Goal: Navigation & Orientation: Find specific page/section

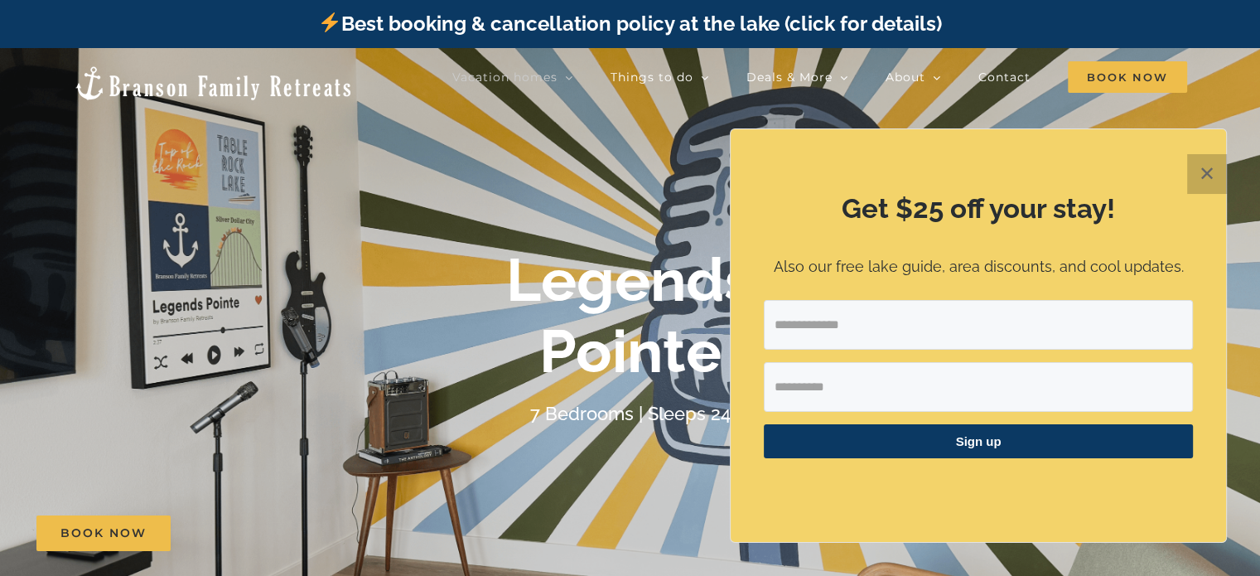
click at [1205, 176] on button "✕" at bounding box center [1207, 174] width 40 height 40
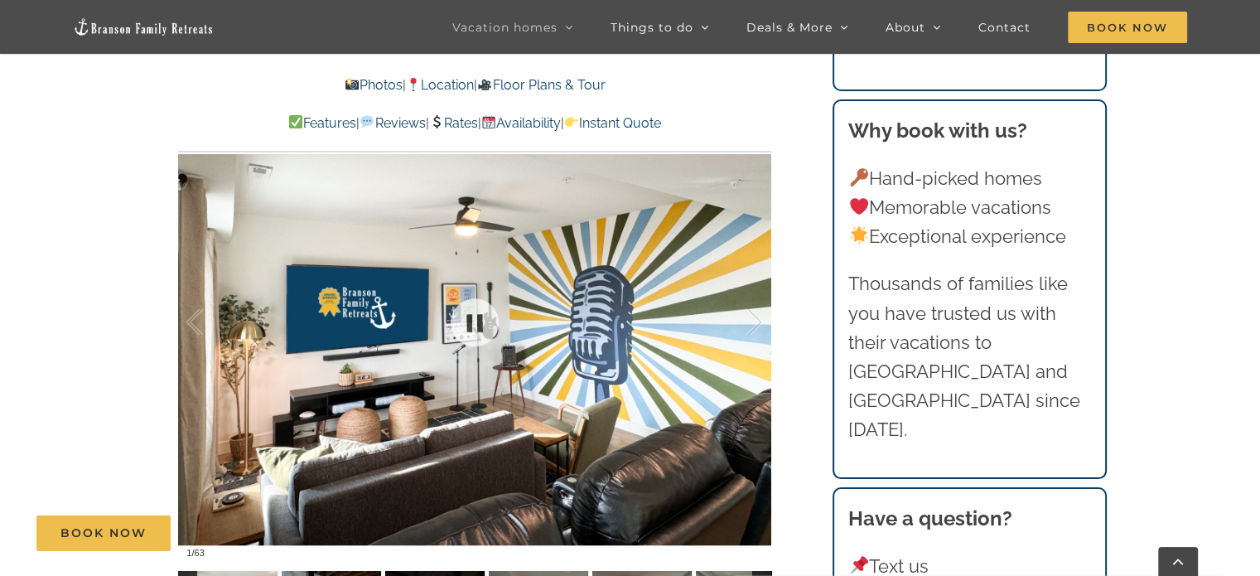
scroll to position [1160, 0]
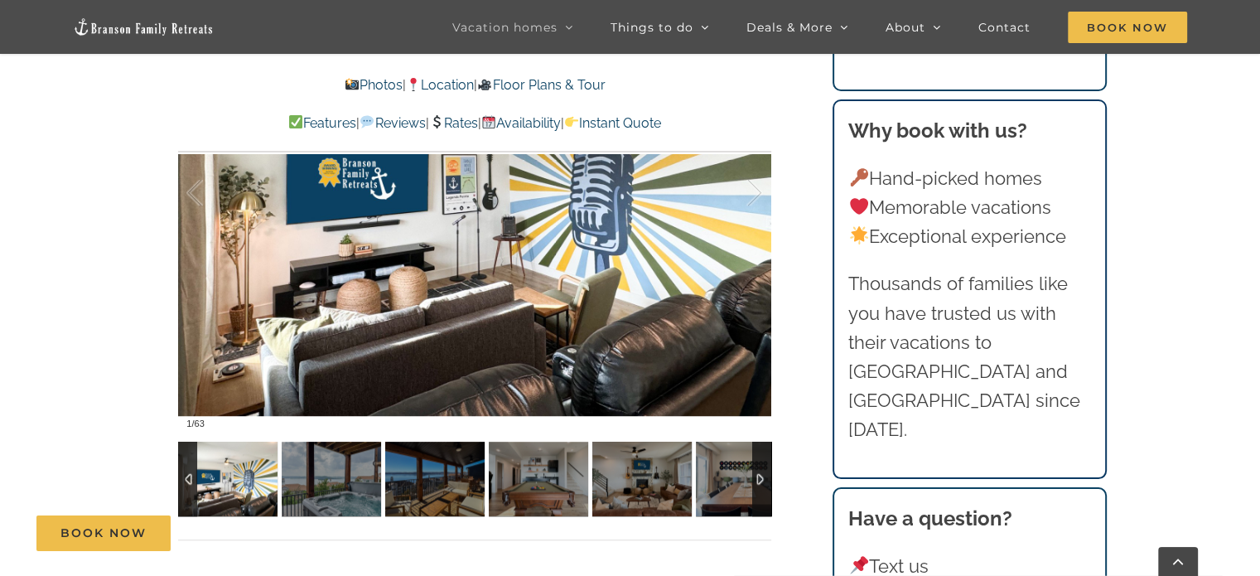
click at [369, 88] on link "Photos" at bounding box center [374, 85] width 58 height 16
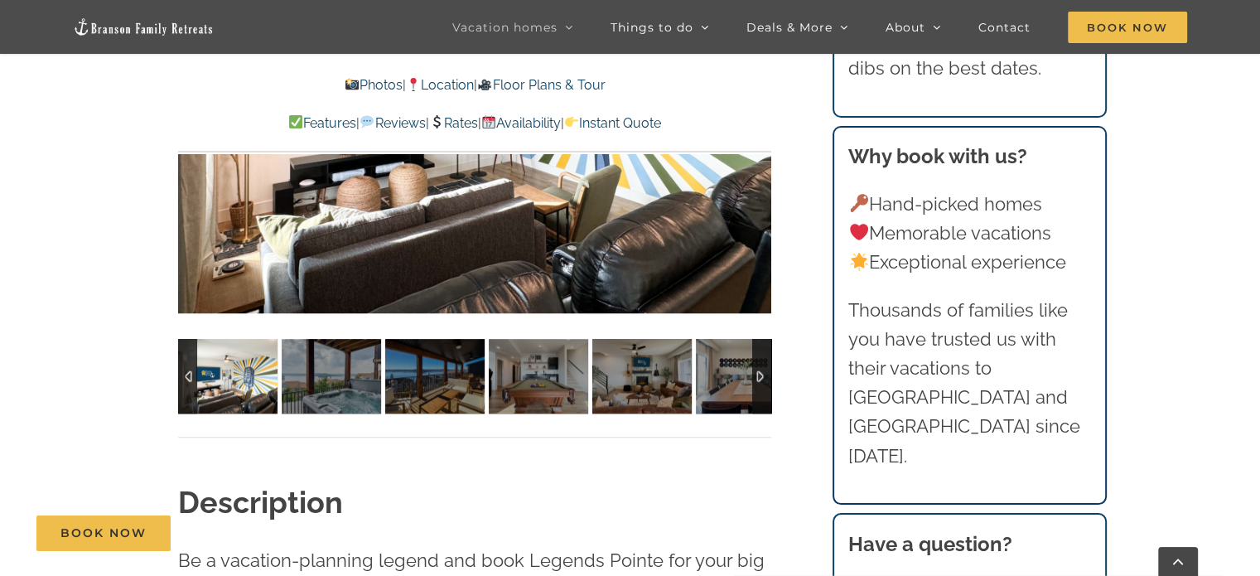
scroll to position [1133, 0]
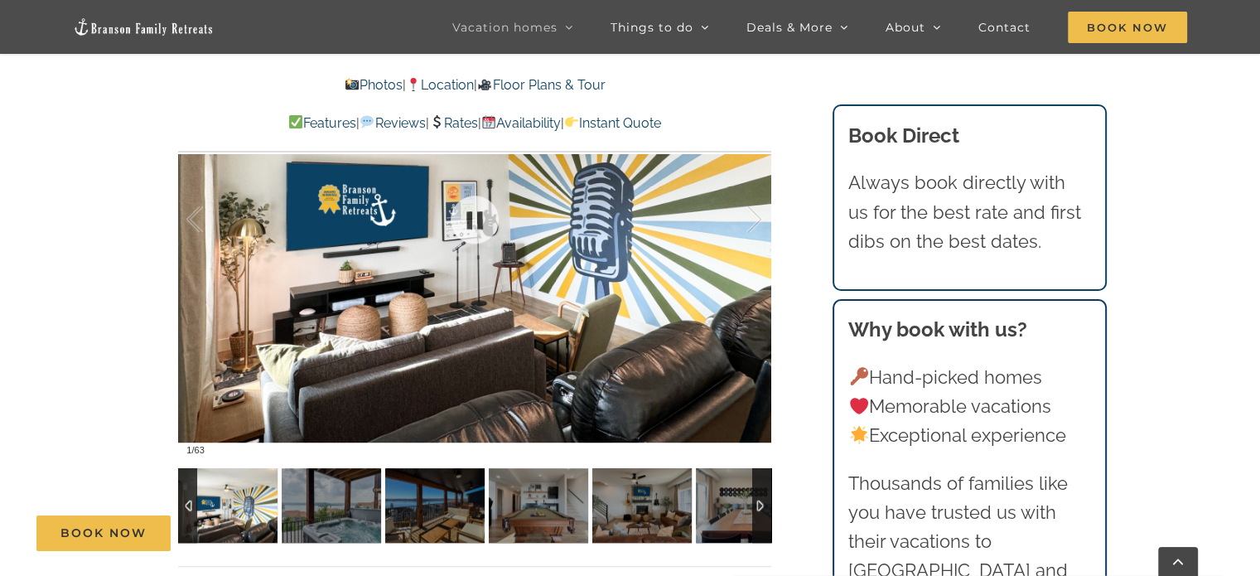
click at [335, 230] on div at bounding box center [474, 219] width 593 height 487
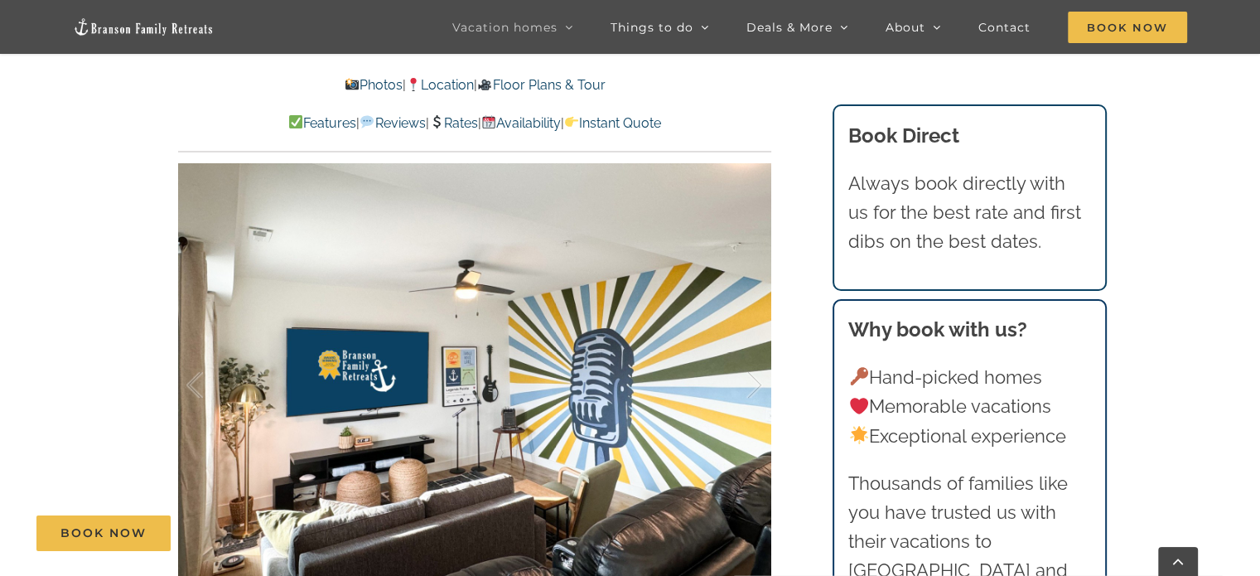
click at [361, 82] on link "Photos" at bounding box center [374, 85] width 58 height 16
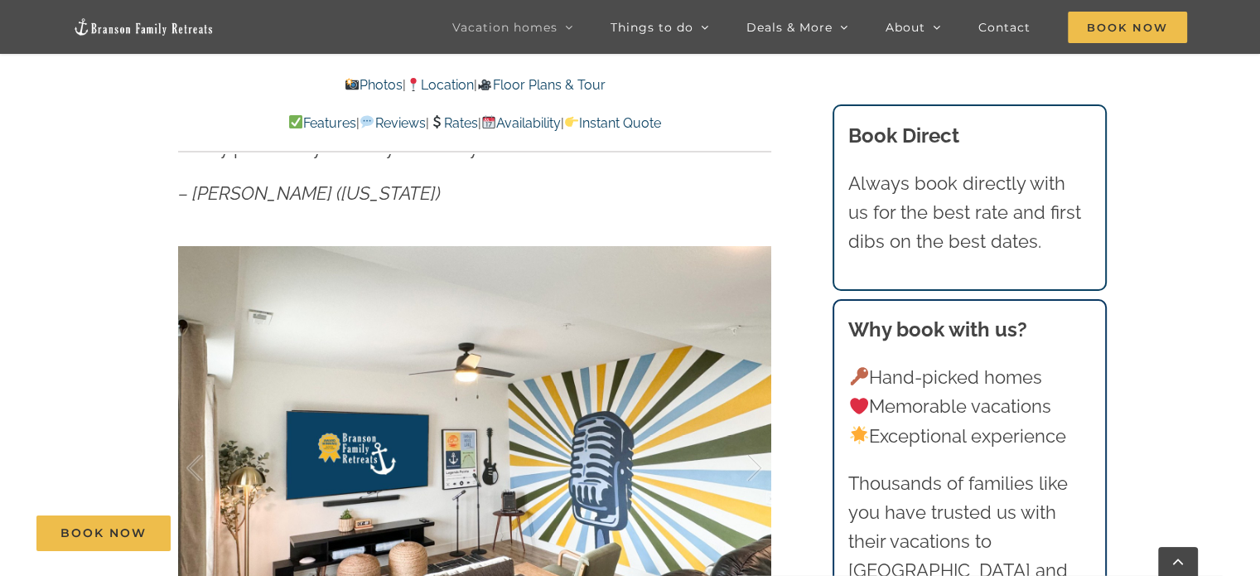
click at [361, 82] on link "Photos" at bounding box center [374, 85] width 58 height 16
click at [553, 85] on link "Floor Plans & Tour" at bounding box center [541, 85] width 128 height 16
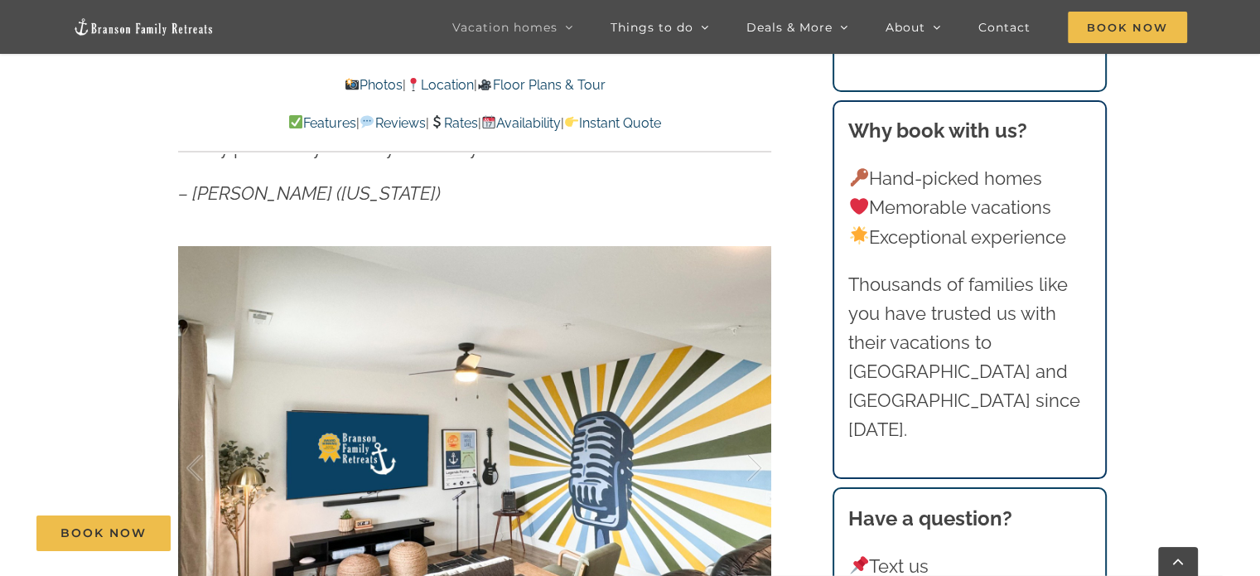
scroll to position [5598, 0]
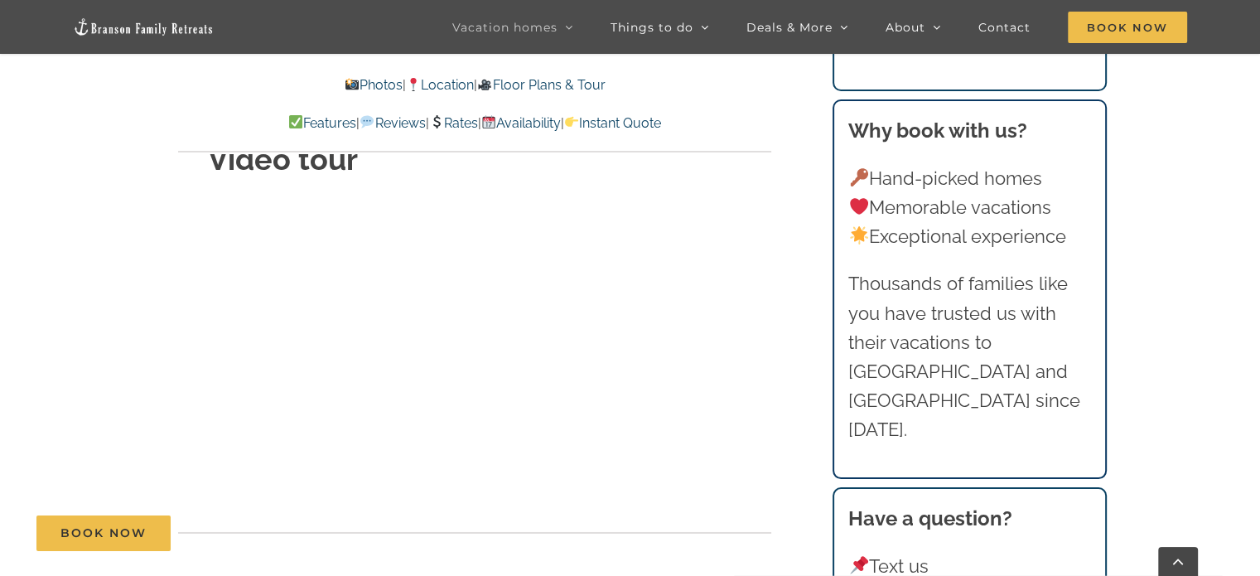
click at [345, 83] on link "Photos" at bounding box center [374, 85] width 58 height 16
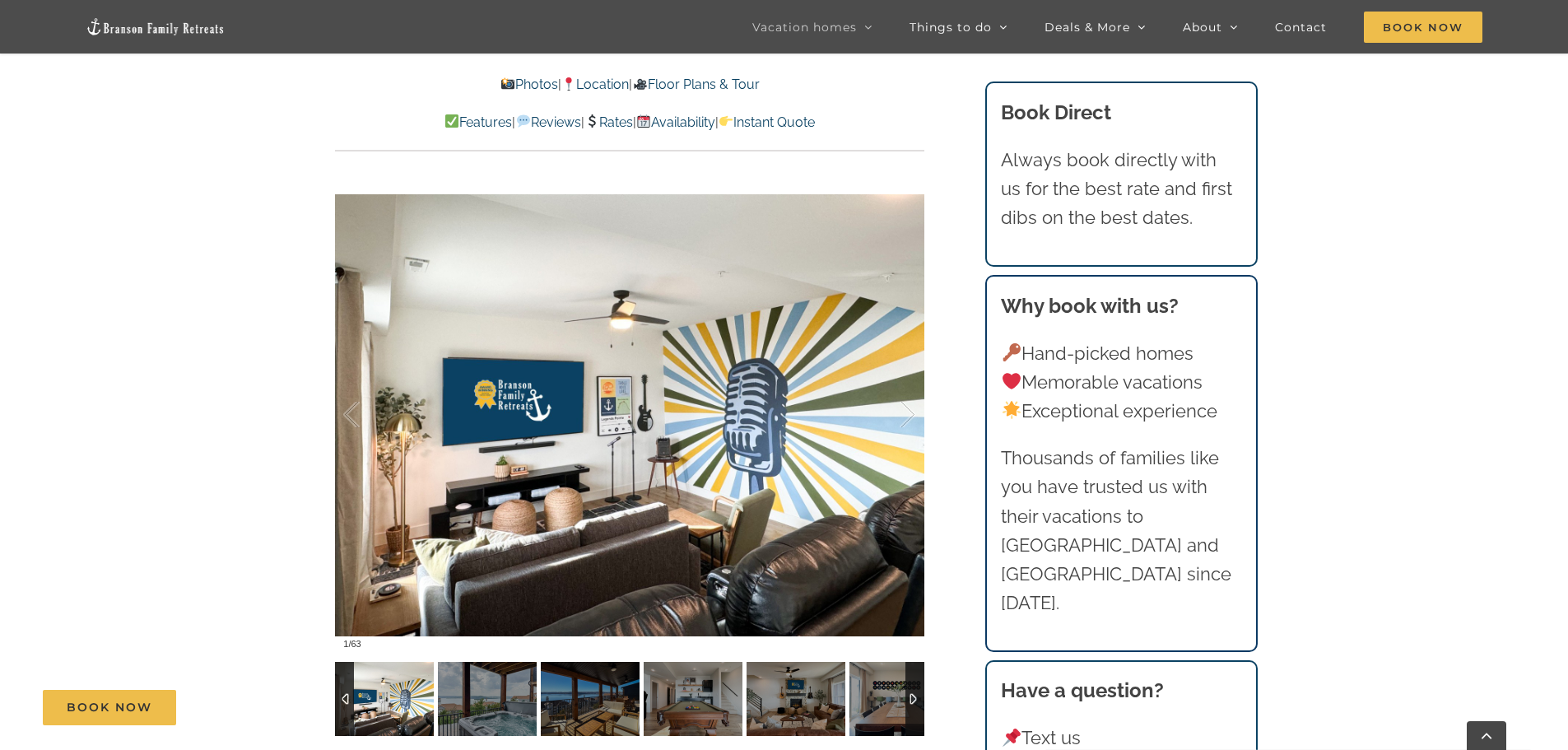
scroll to position [1125, 0]
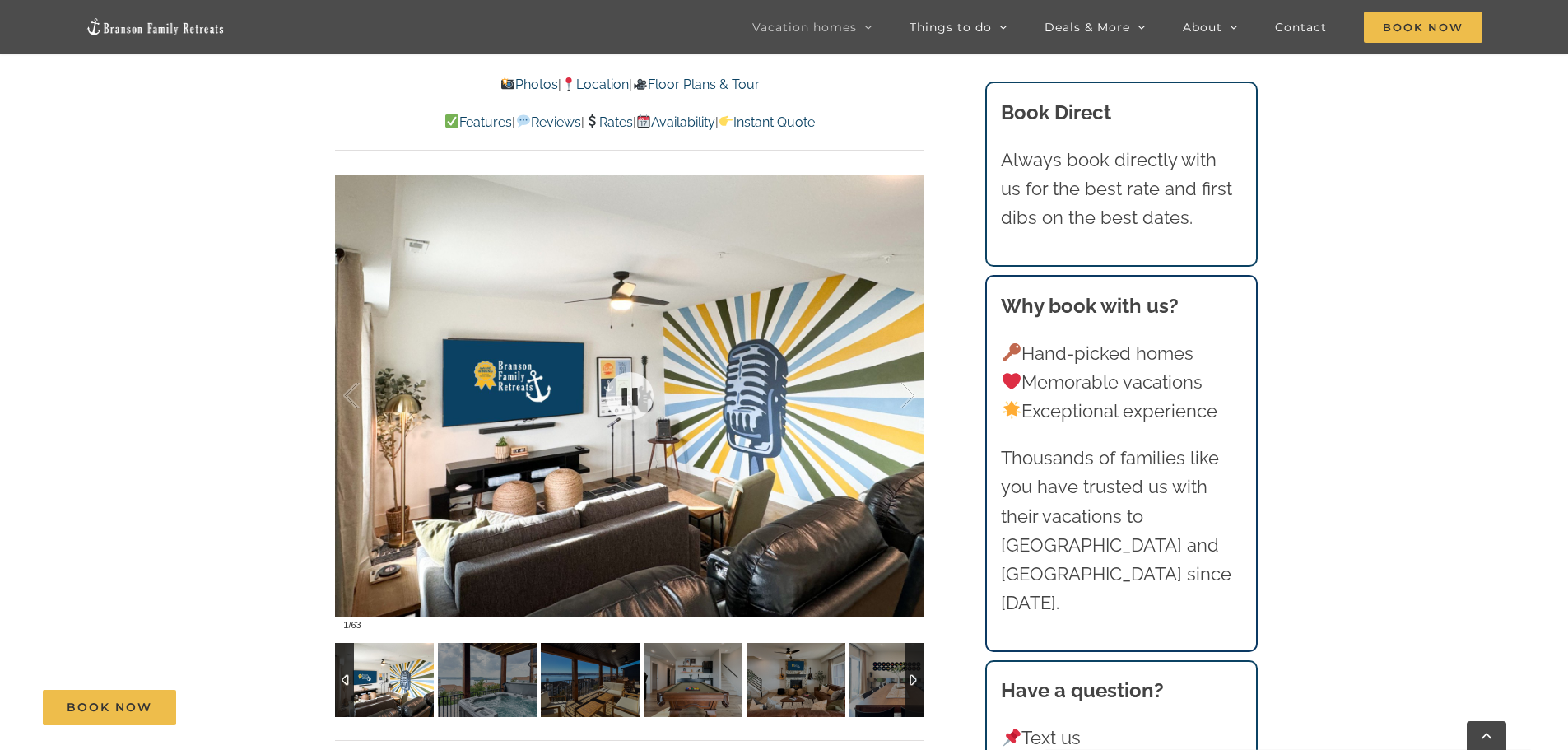
click at [634, 459] on div at bounding box center [629, 395] width 589 height 484
click at [646, 400] on link at bounding box center [630, 395] width 66 height 66
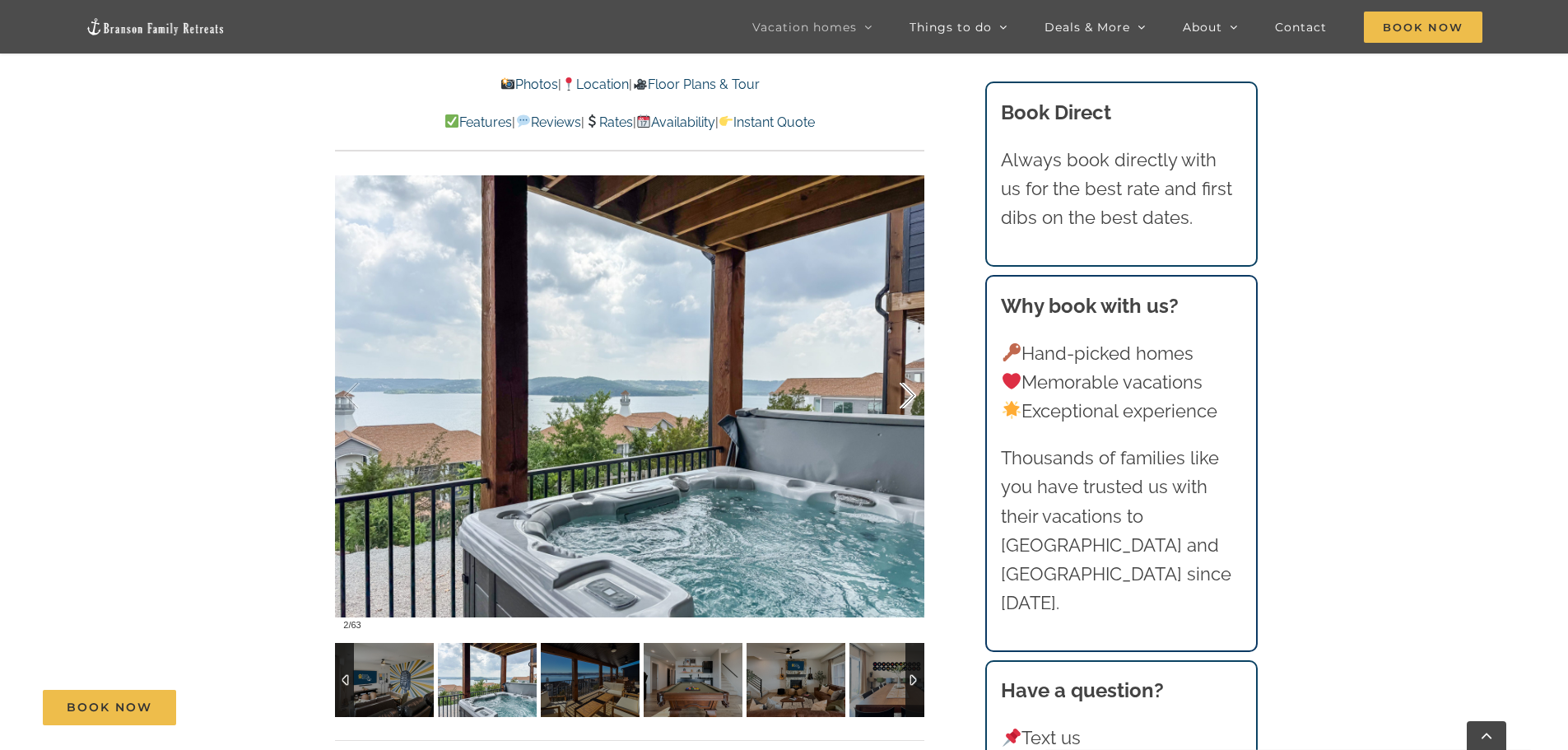
click at [912, 393] on div at bounding box center [890, 395] width 51 height 102
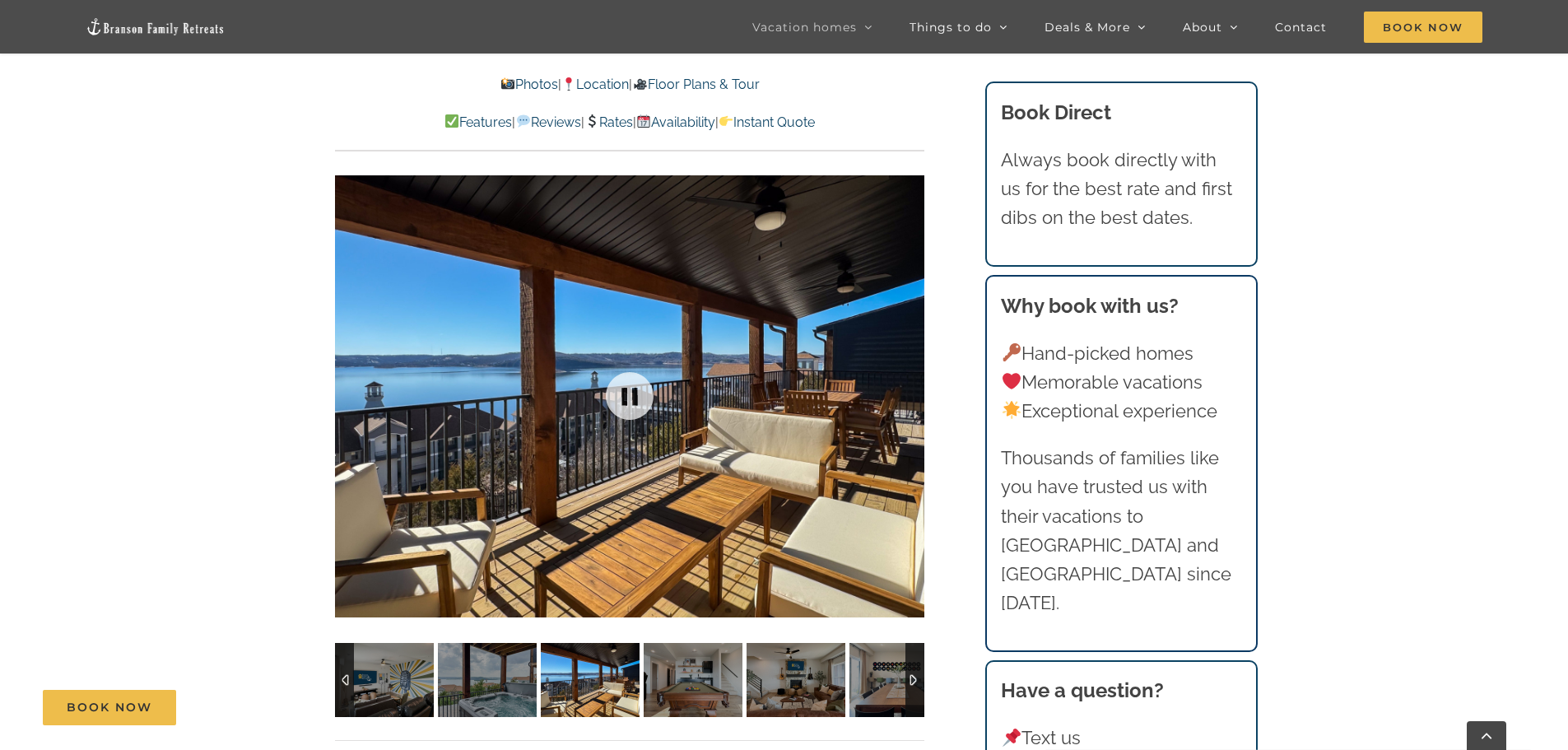
click at [912, 393] on div at bounding box center [629, 395] width 589 height 484
click at [912, 393] on div at bounding box center [890, 395] width 51 height 102
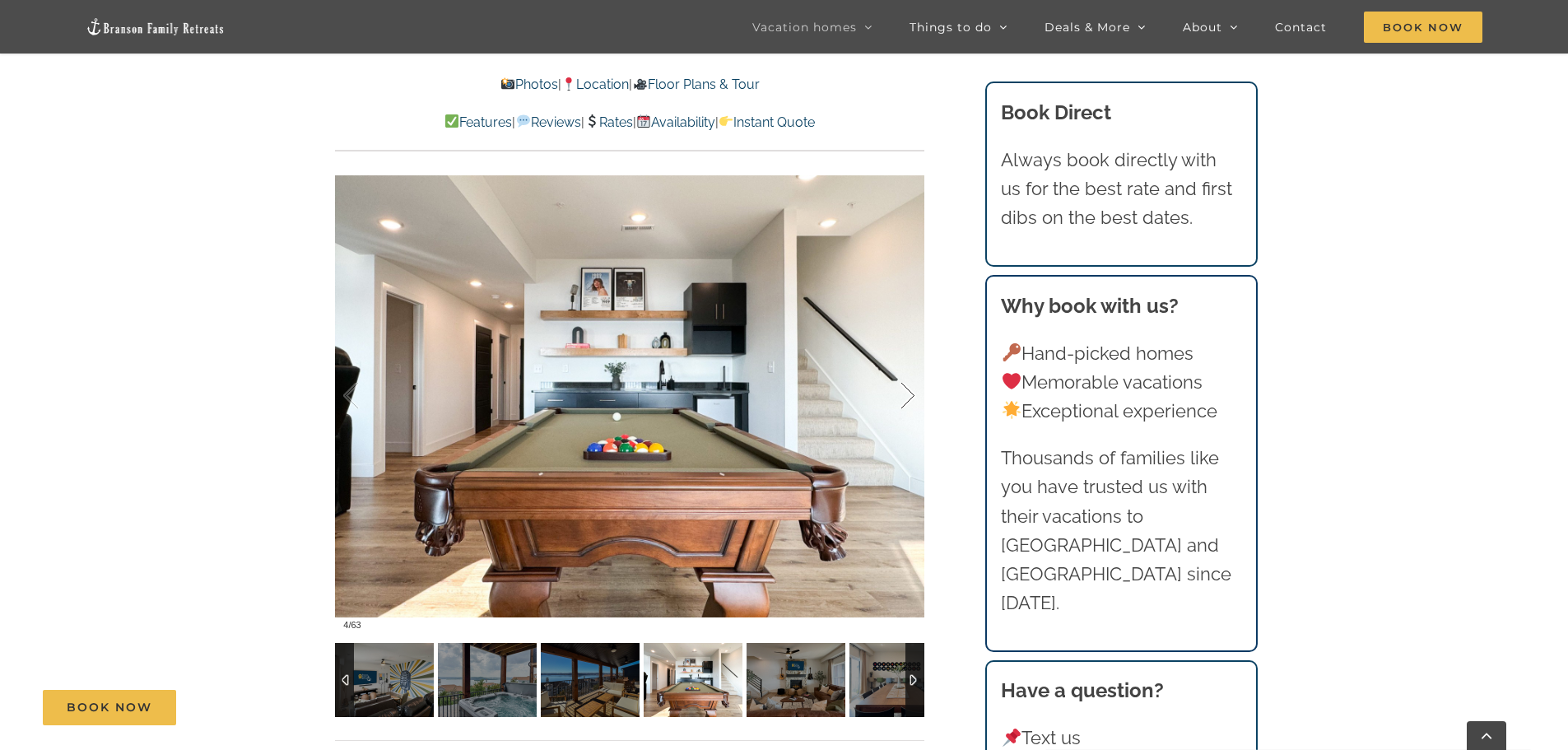
click at [912, 393] on div at bounding box center [890, 395] width 51 height 102
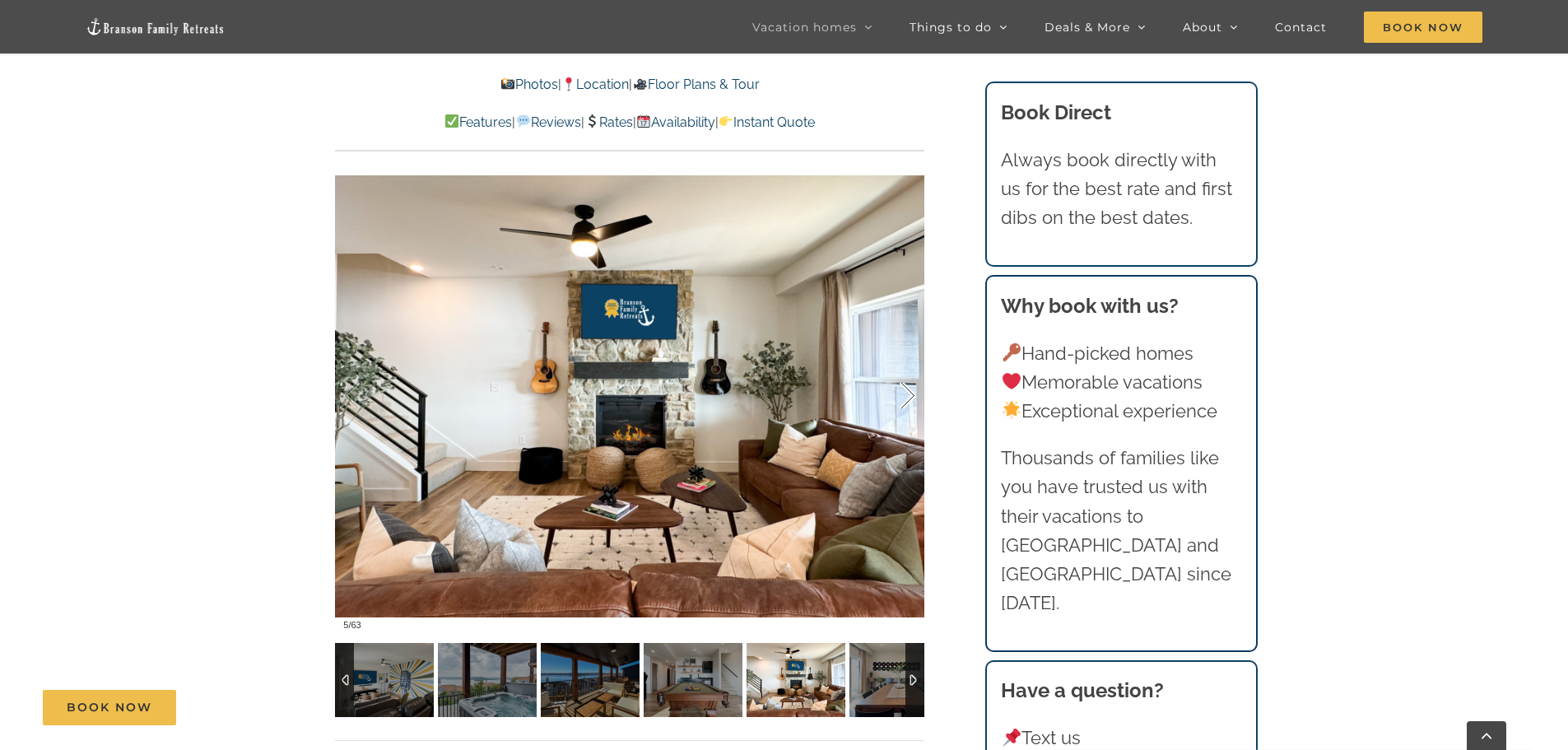
click at [912, 393] on div at bounding box center [890, 395] width 51 height 102
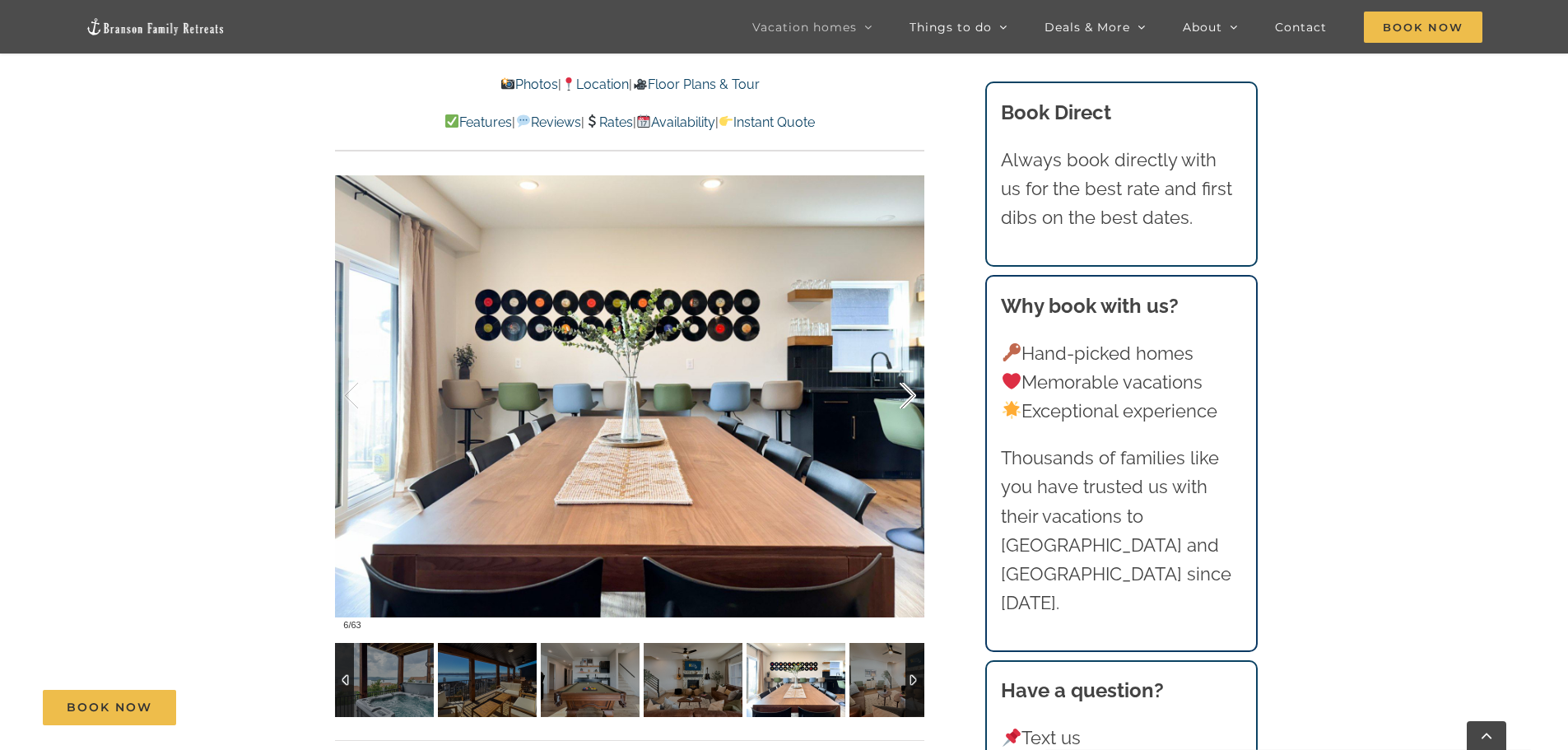
click at [912, 393] on div at bounding box center [890, 395] width 51 height 102
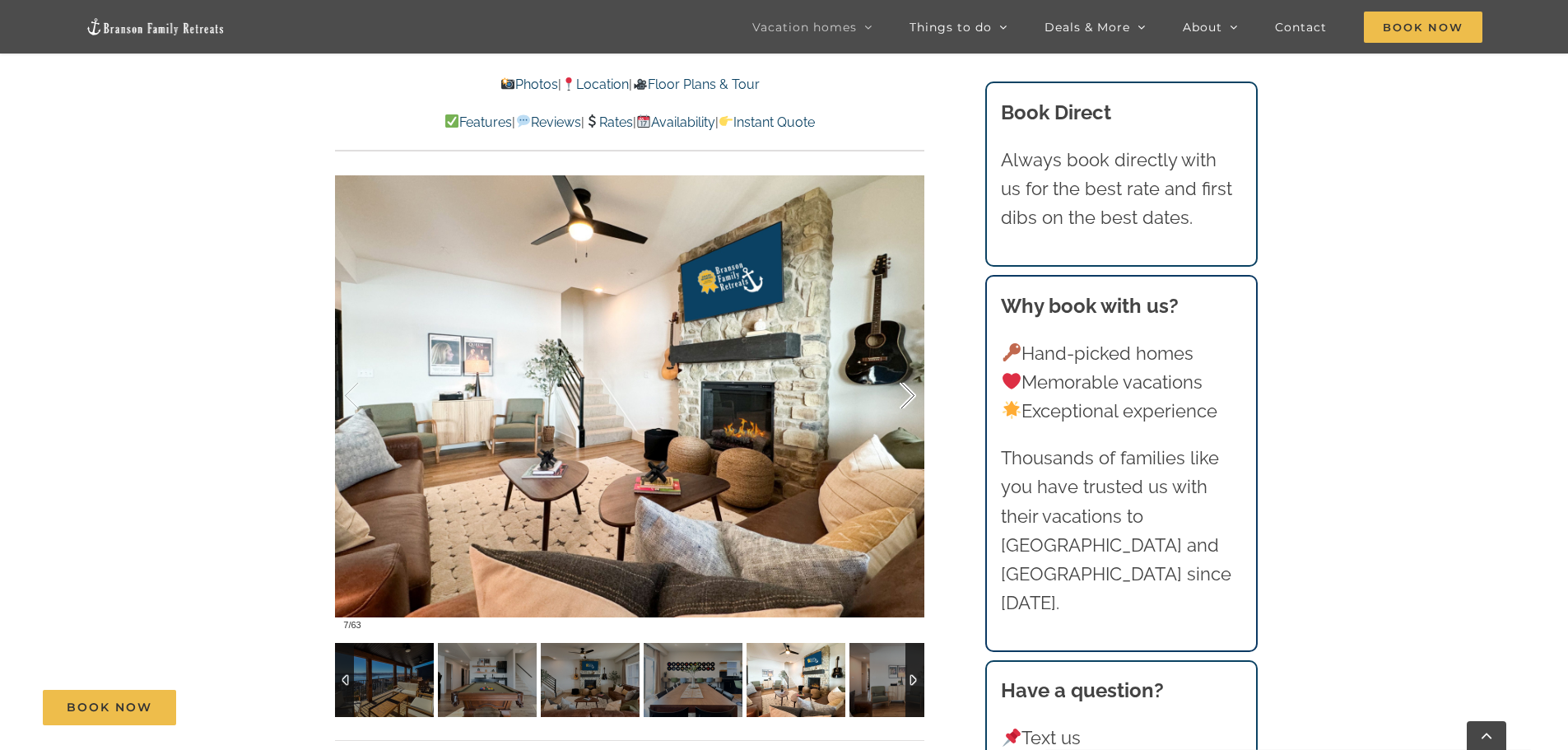
click at [912, 393] on div at bounding box center [890, 395] width 51 height 102
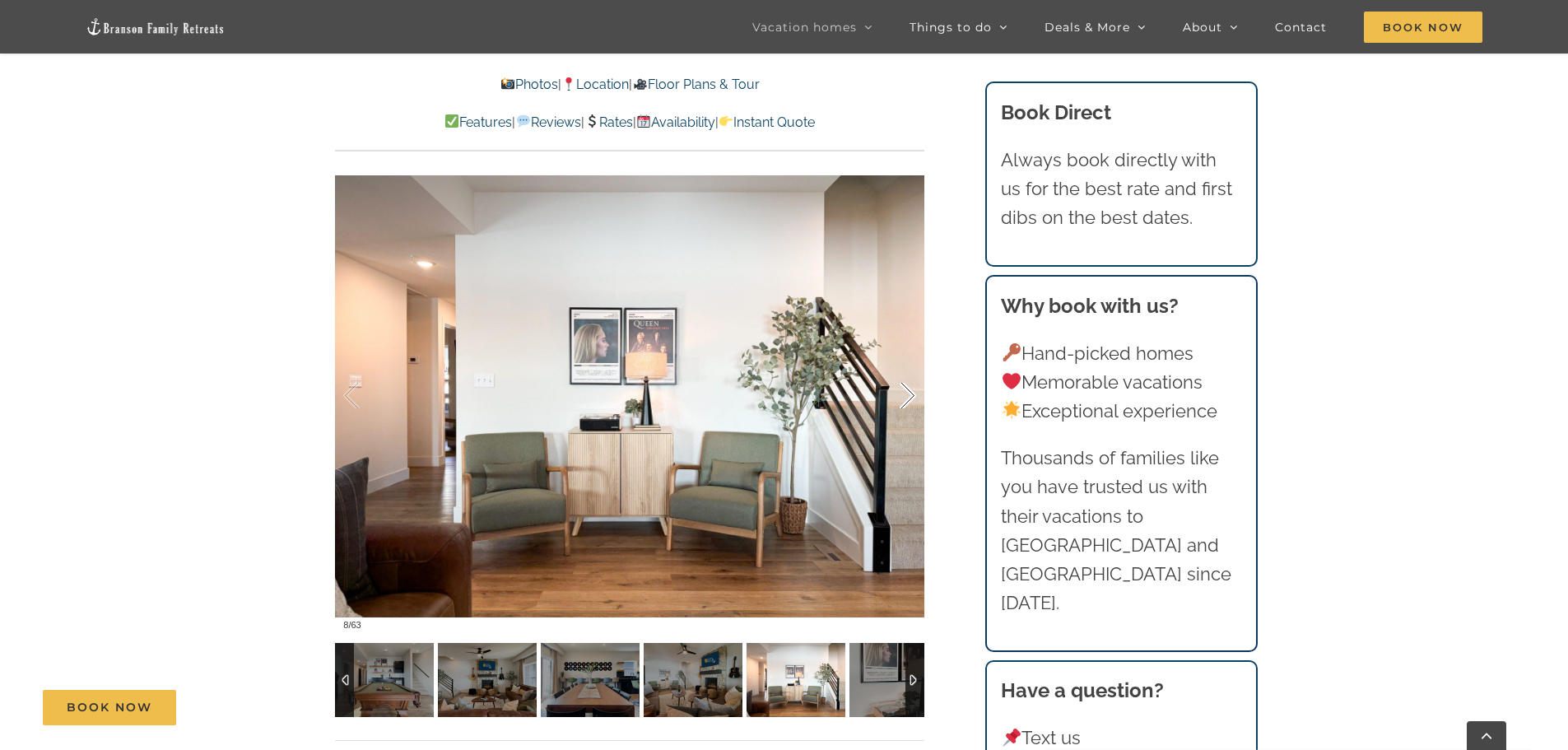
click at [912, 393] on div at bounding box center [890, 395] width 51 height 102
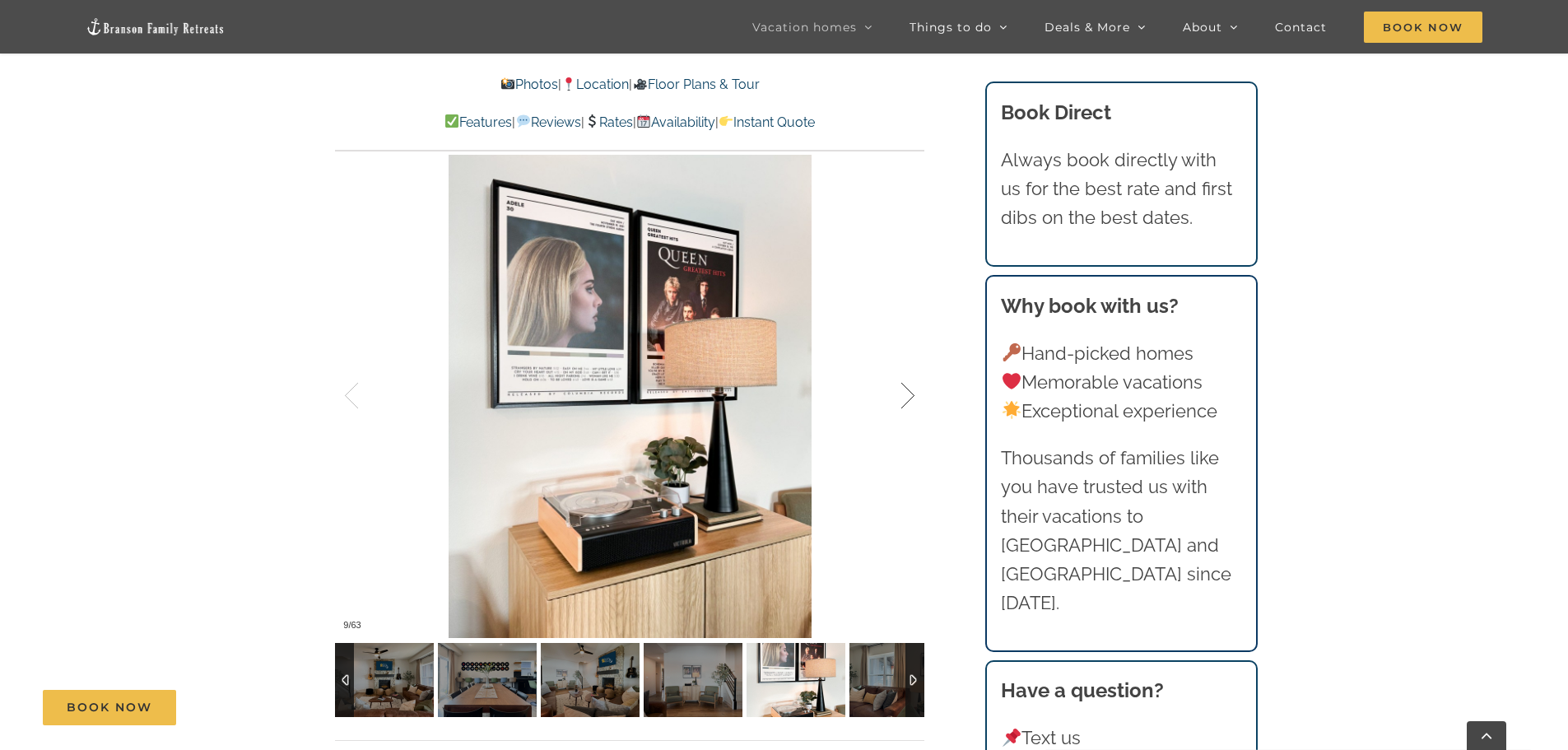
click at [912, 393] on div at bounding box center [890, 395] width 51 height 102
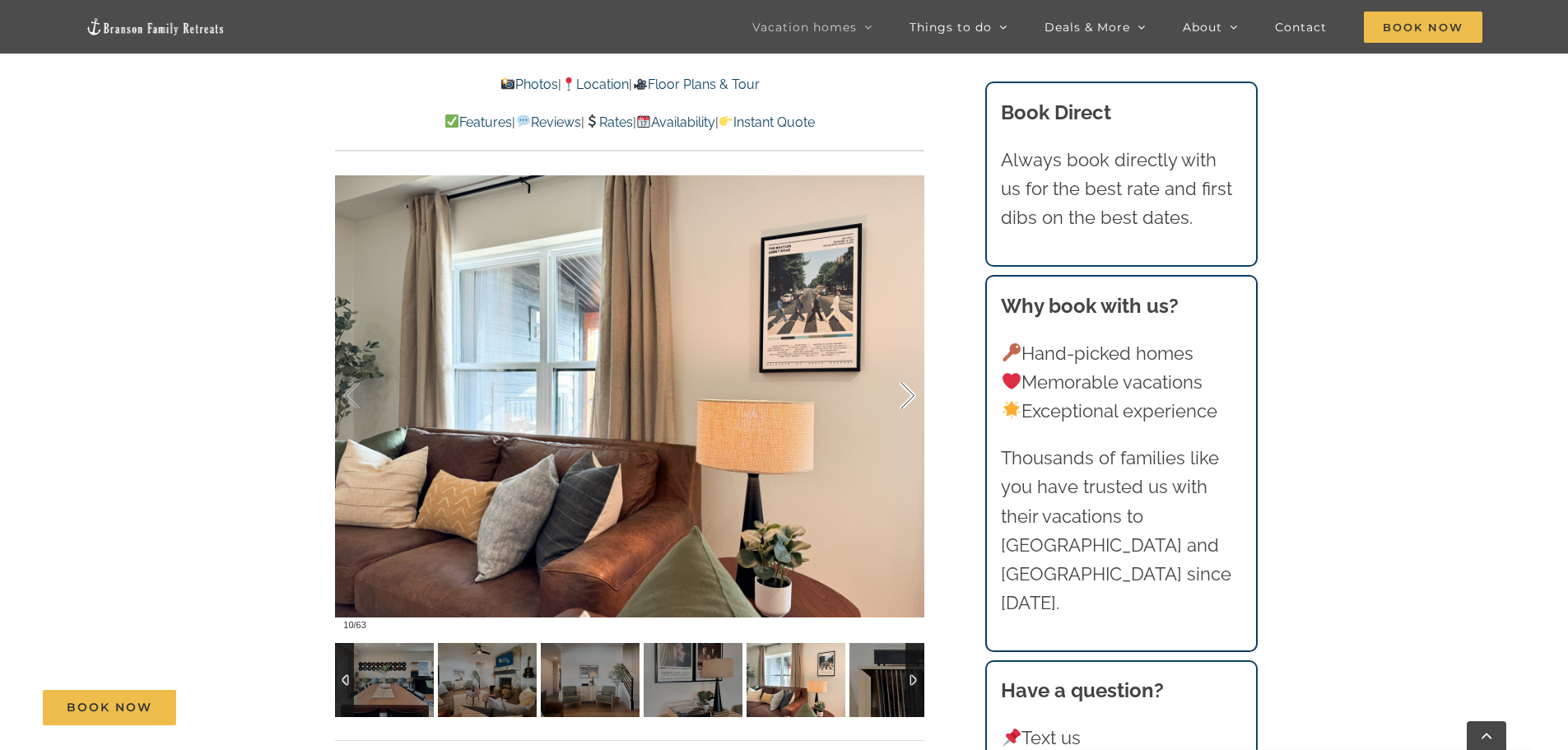
click at [912, 393] on div at bounding box center [890, 395] width 51 height 102
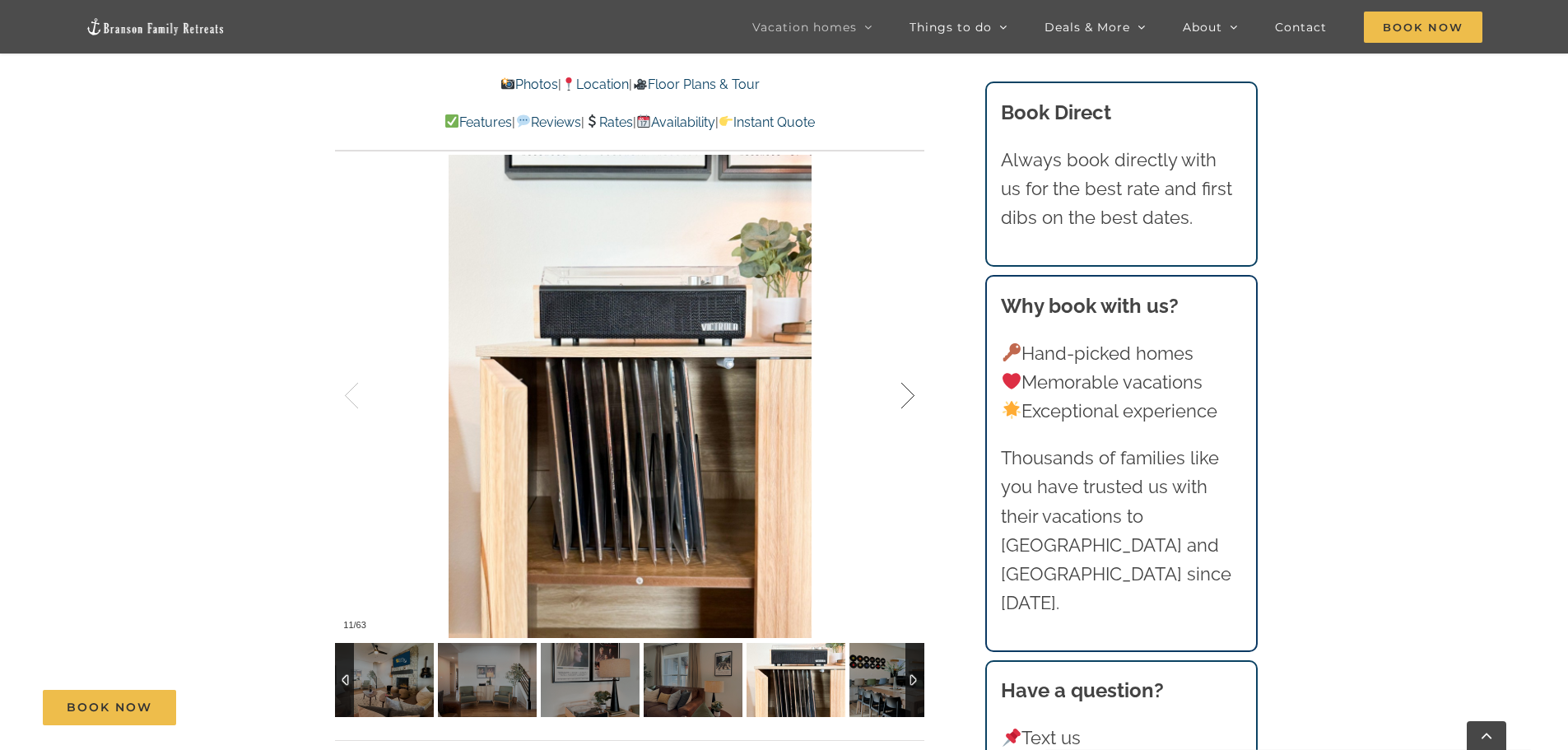
click at [912, 393] on div at bounding box center [890, 395] width 51 height 102
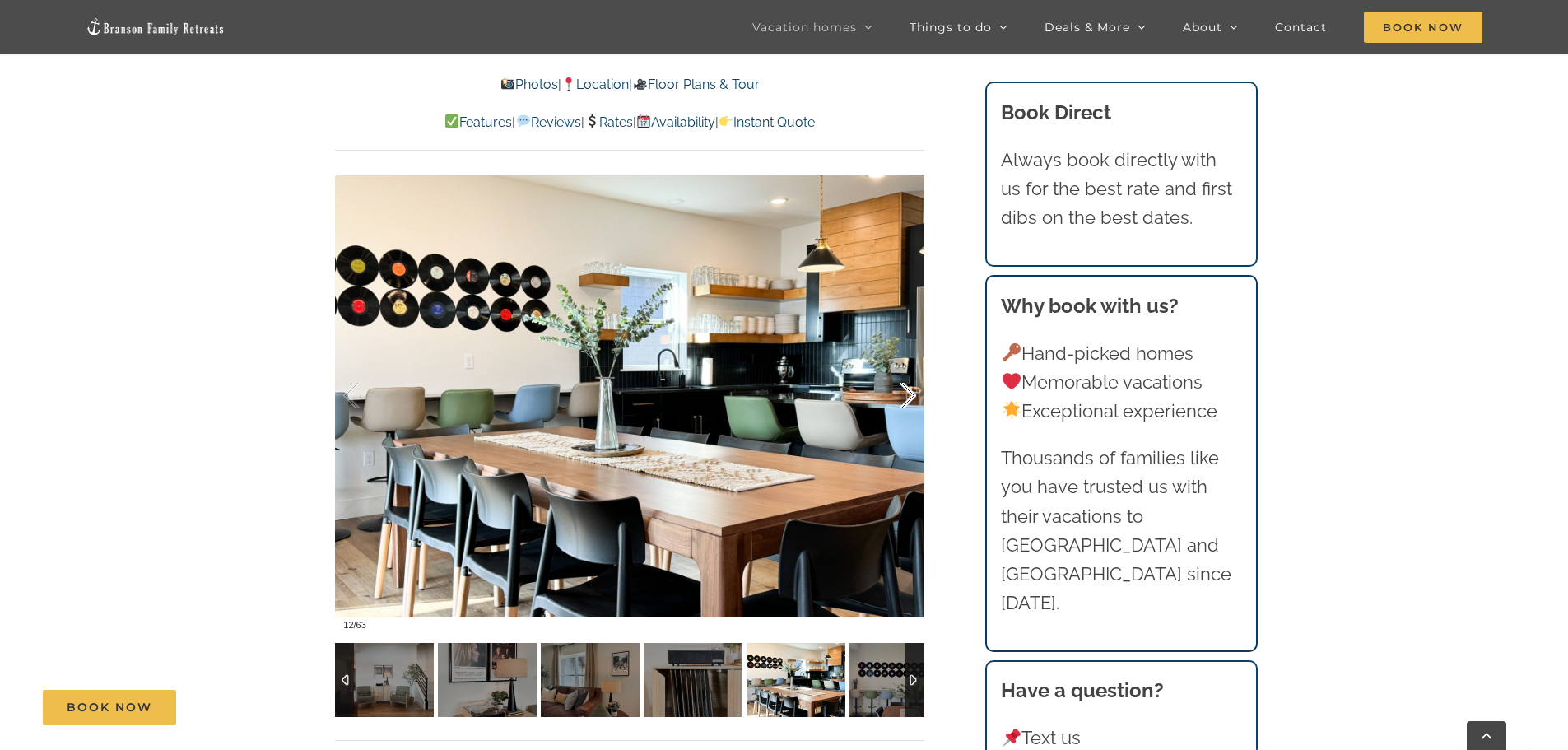
click at [912, 393] on div at bounding box center [890, 395] width 51 height 102
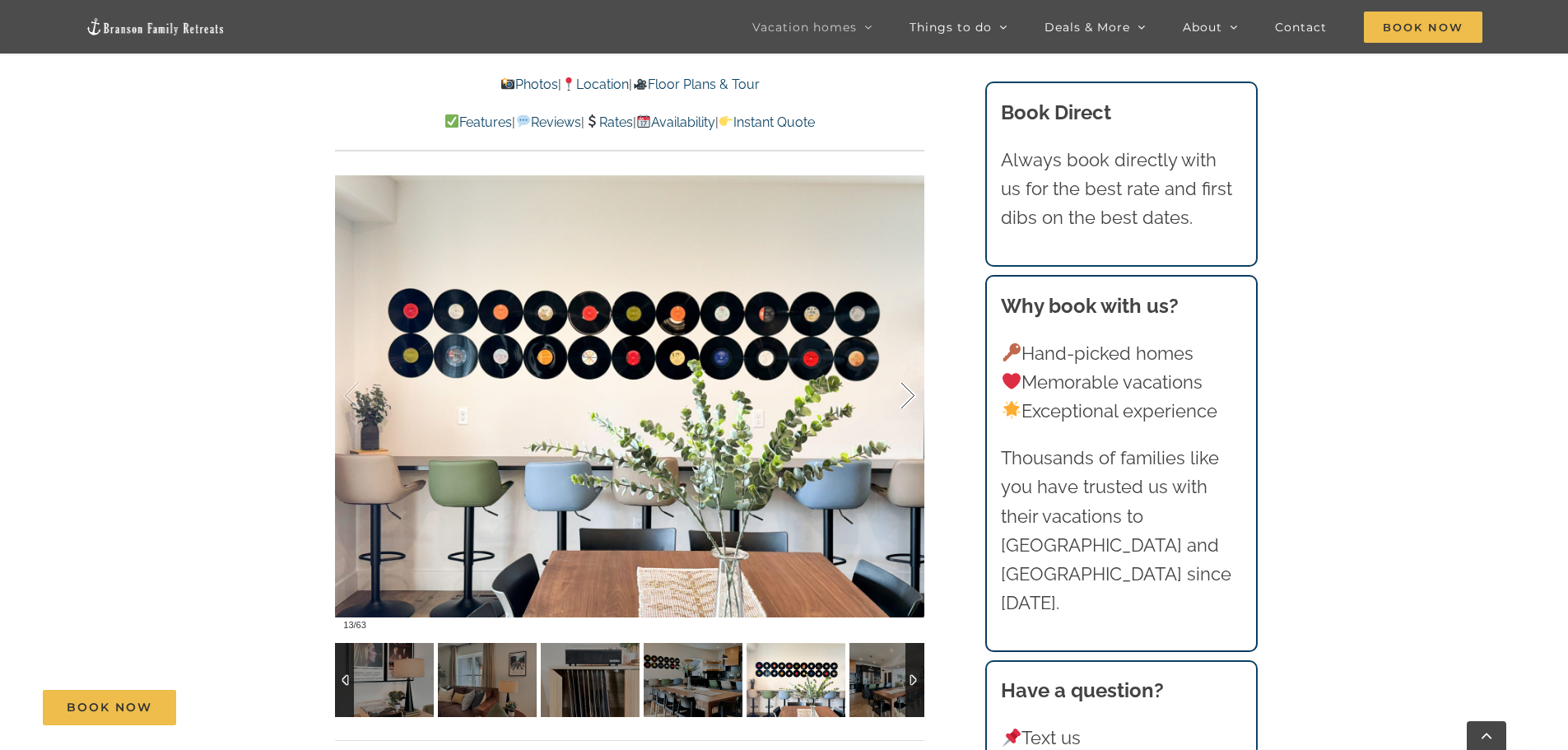
click at [912, 393] on div at bounding box center [890, 395] width 51 height 102
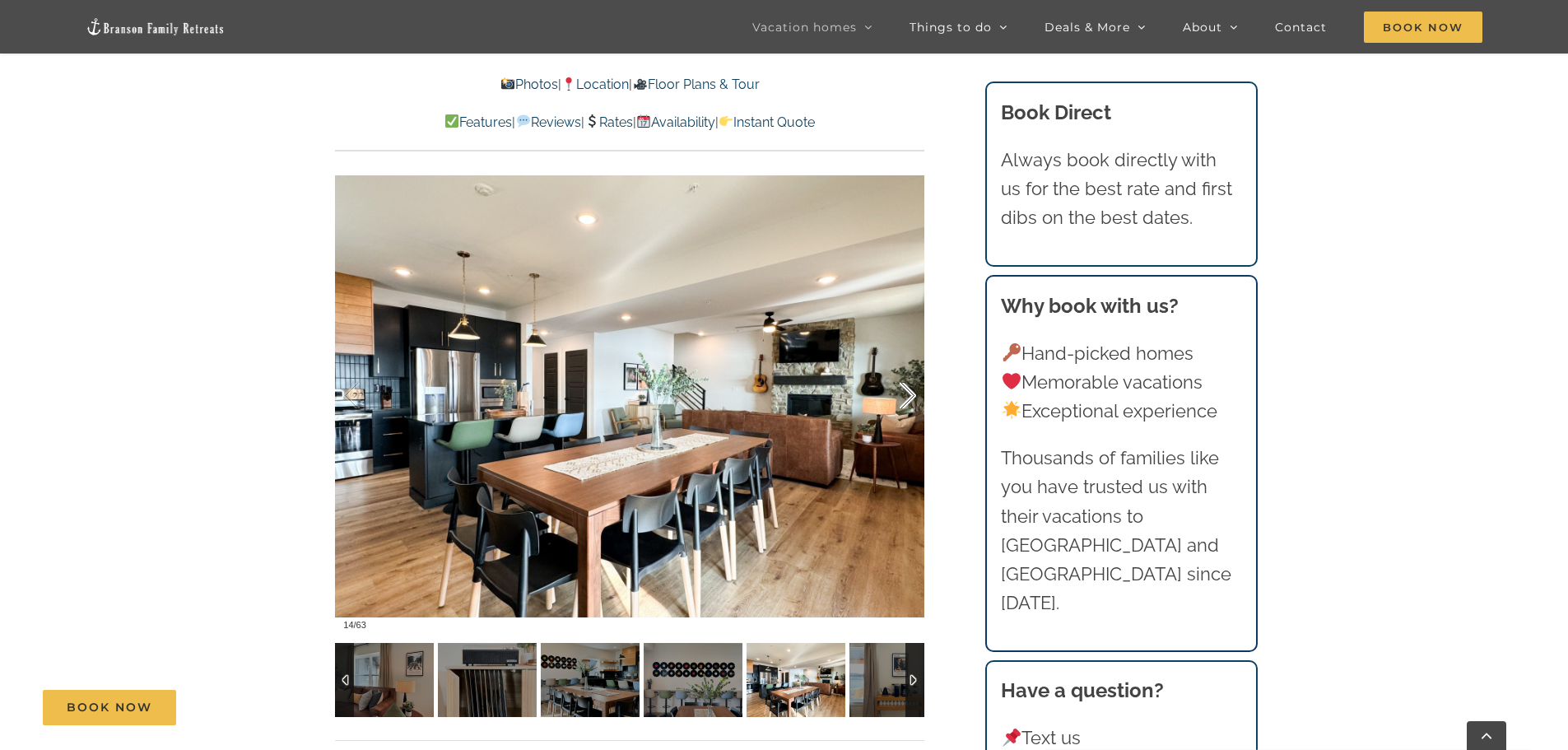
click at [912, 393] on div at bounding box center [890, 395] width 51 height 102
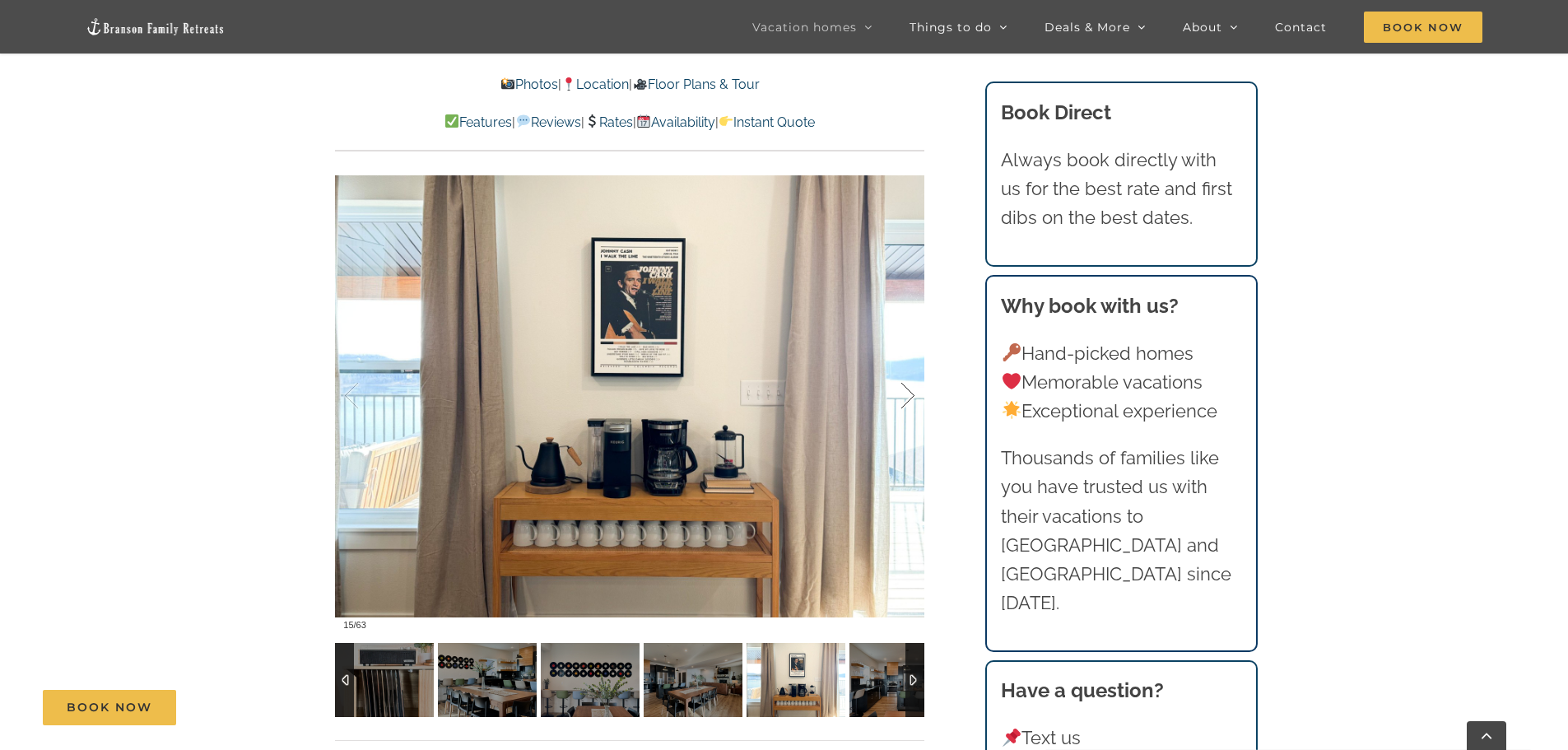
click at [912, 393] on div at bounding box center [890, 395] width 51 height 102
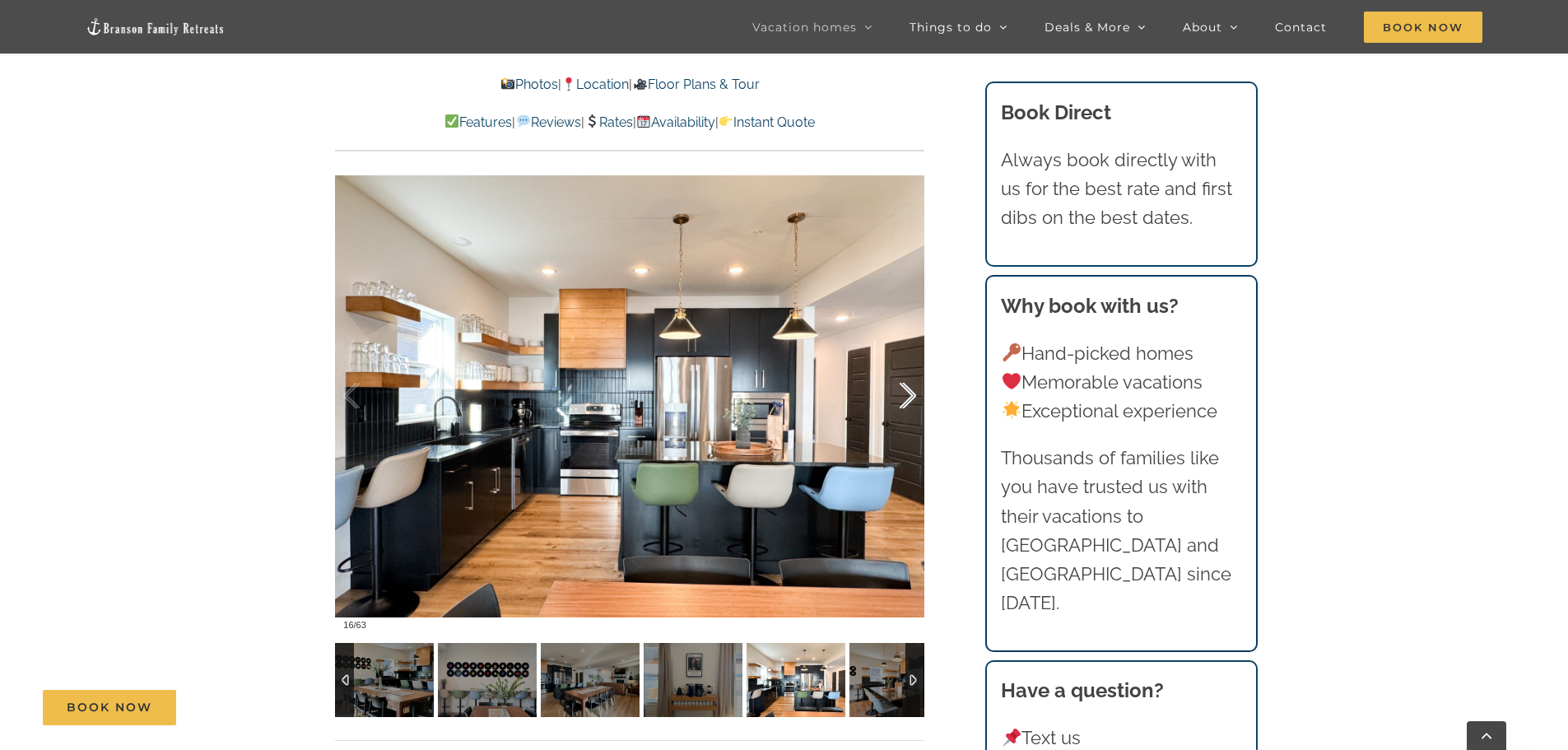
click at [912, 393] on div at bounding box center [890, 395] width 51 height 102
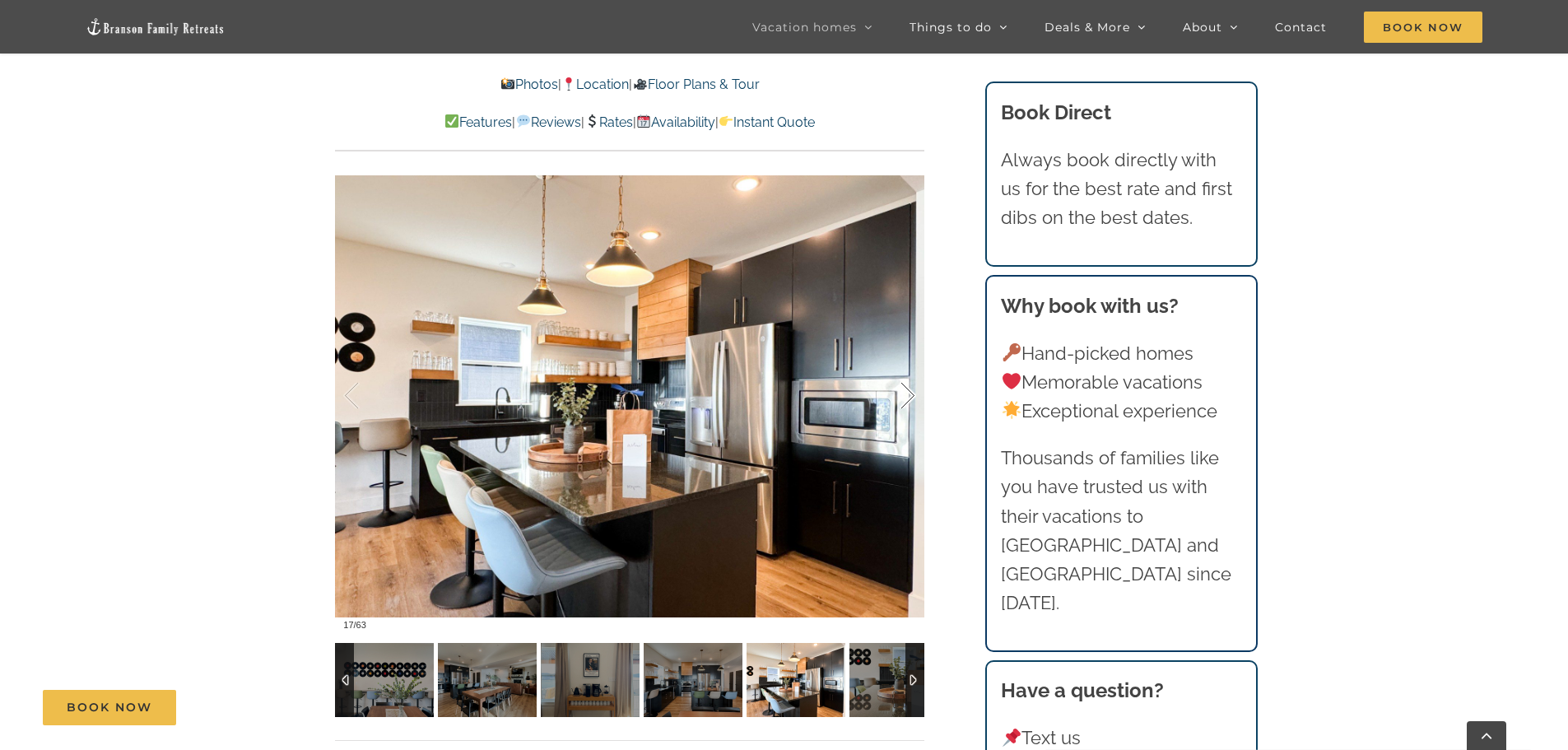
click at [912, 393] on div at bounding box center [890, 395] width 51 height 102
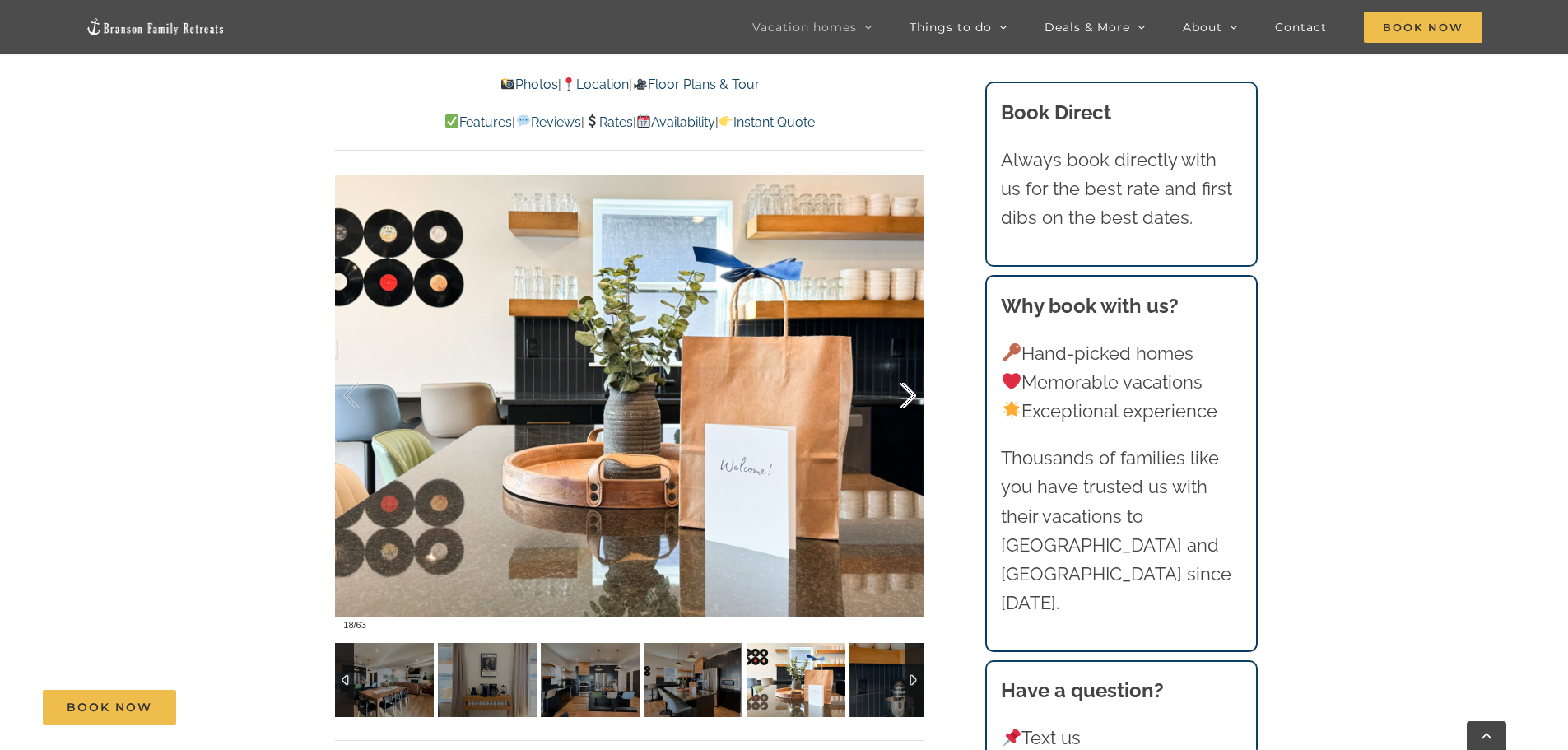
click at [912, 393] on div at bounding box center [890, 395] width 51 height 102
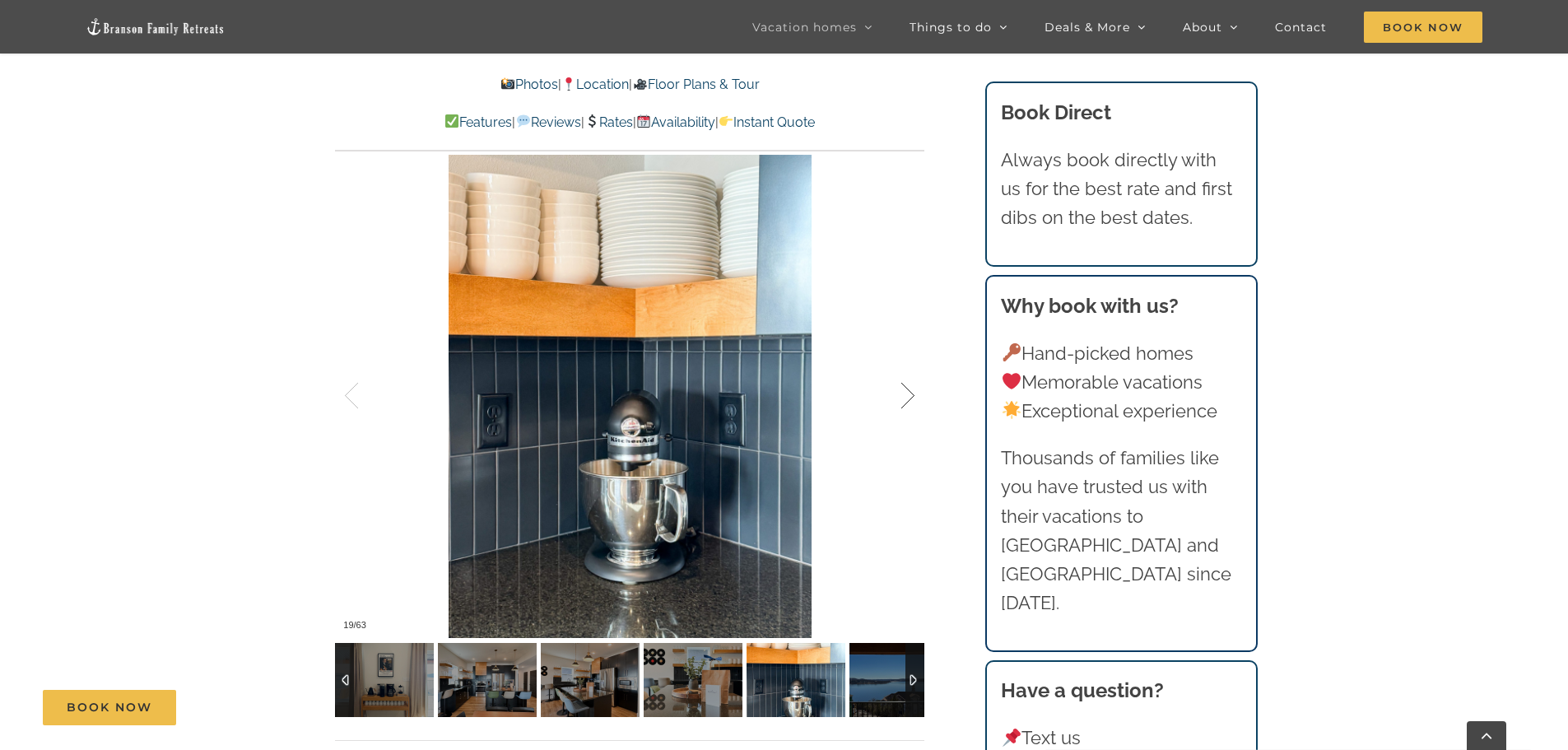
click at [912, 393] on div at bounding box center [890, 395] width 51 height 102
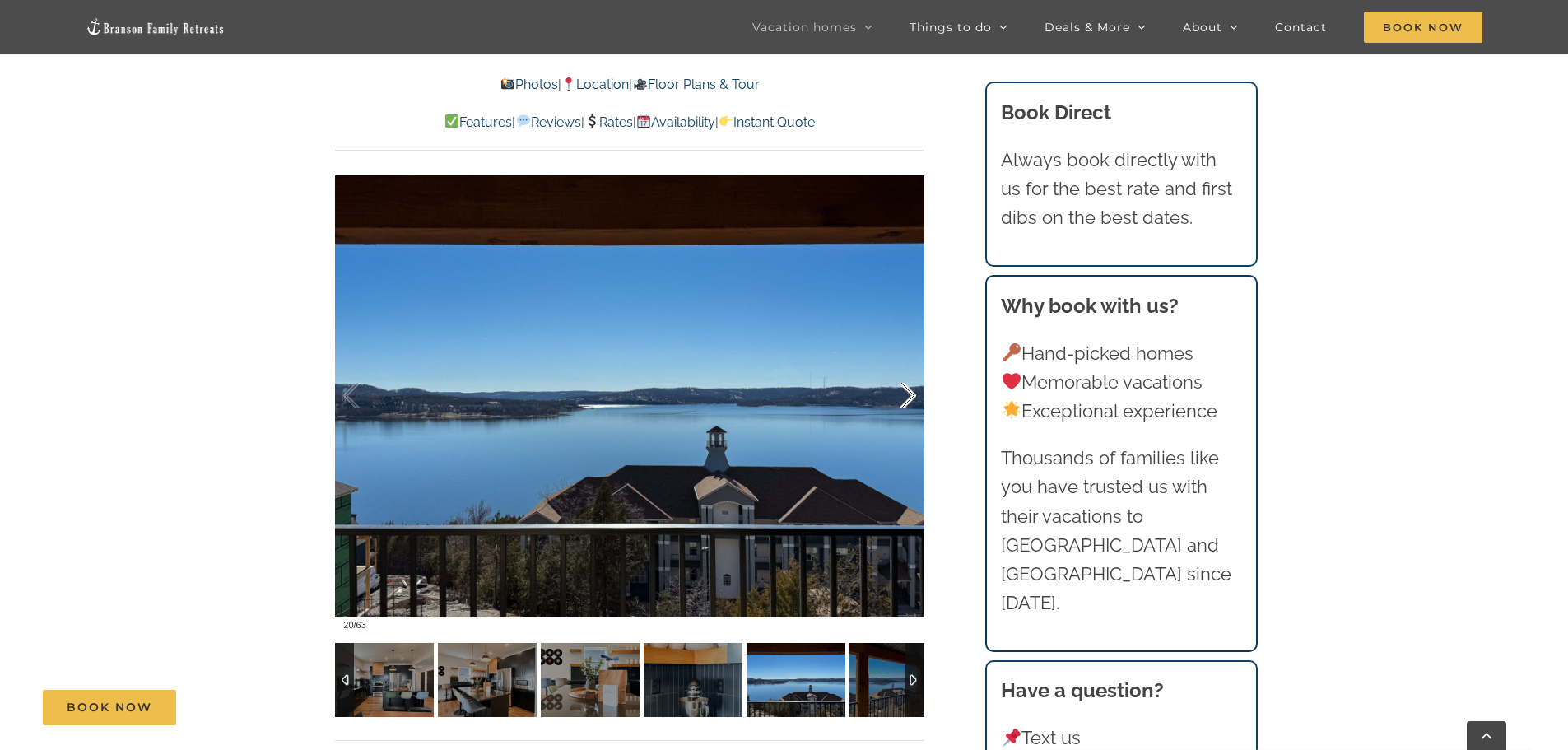
click at [912, 393] on div at bounding box center [890, 395] width 51 height 102
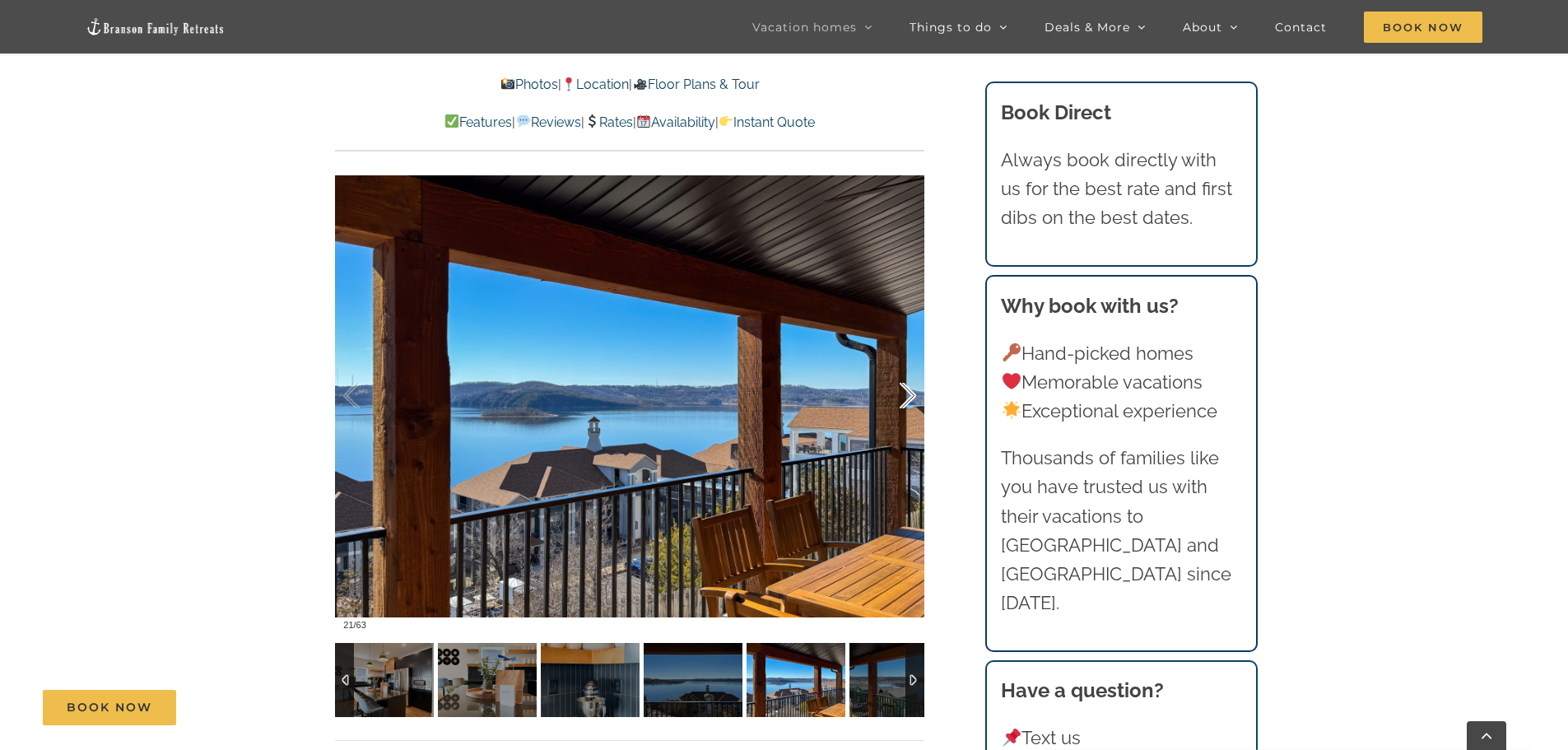
click at [912, 393] on div at bounding box center [890, 395] width 51 height 102
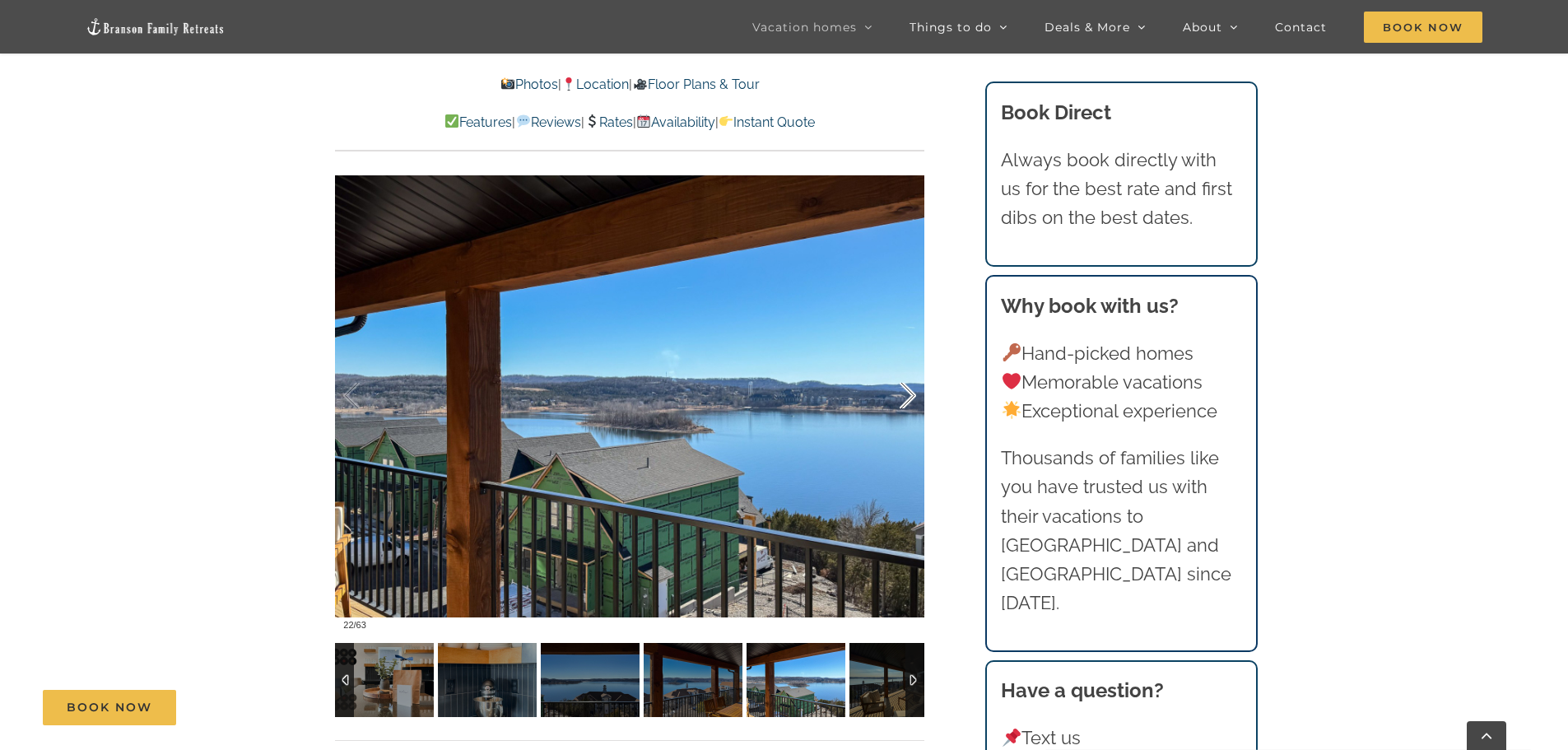
click at [912, 393] on div at bounding box center [890, 395] width 51 height 102
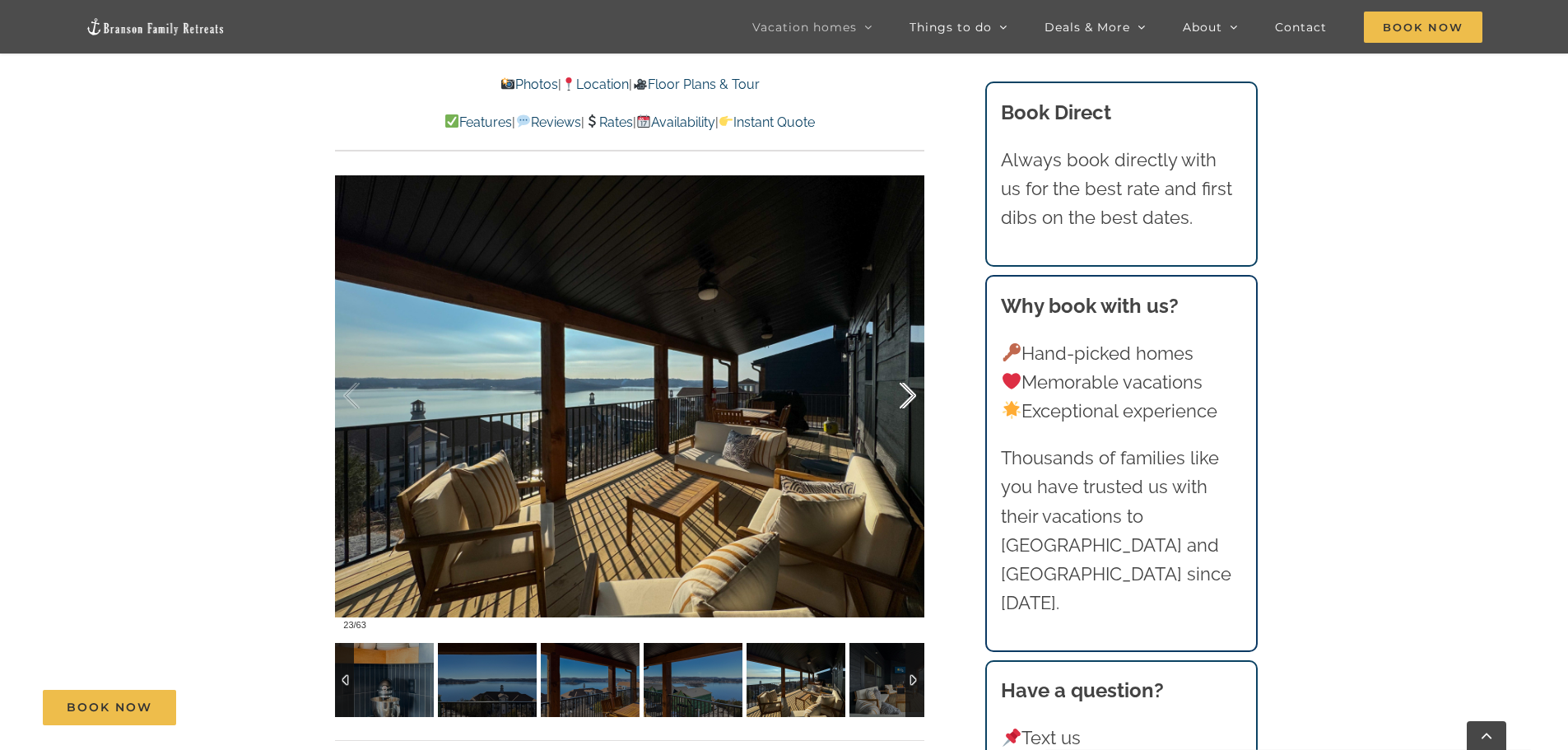
click at [912, 393] on div at bounding box center [890, 395] width 51 height 102
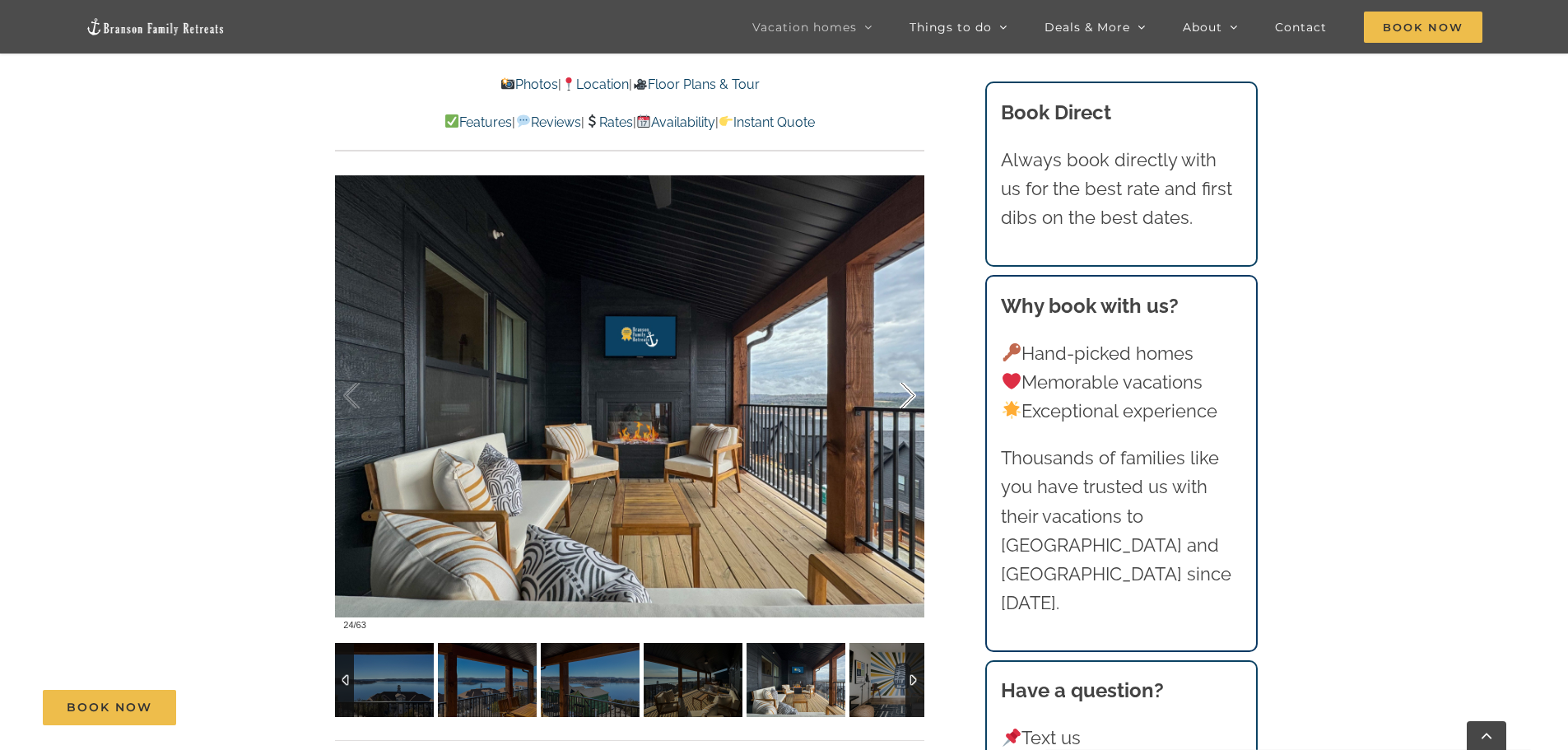
click at [912, 393] on div at bounding box center [890, 395] width 51 height 102
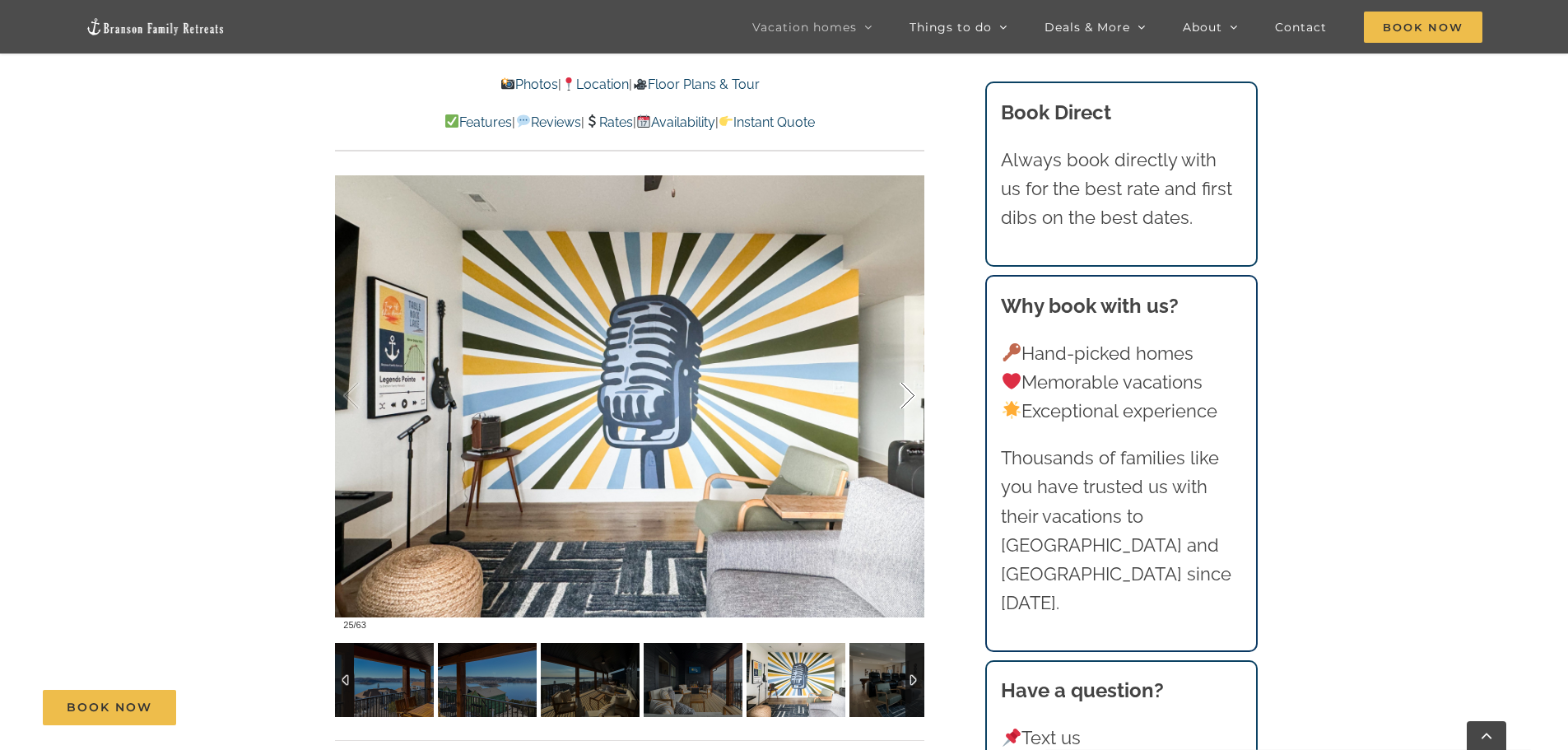
click at [912, 393] on div at bounding box center [890, 395] width 51 height 102
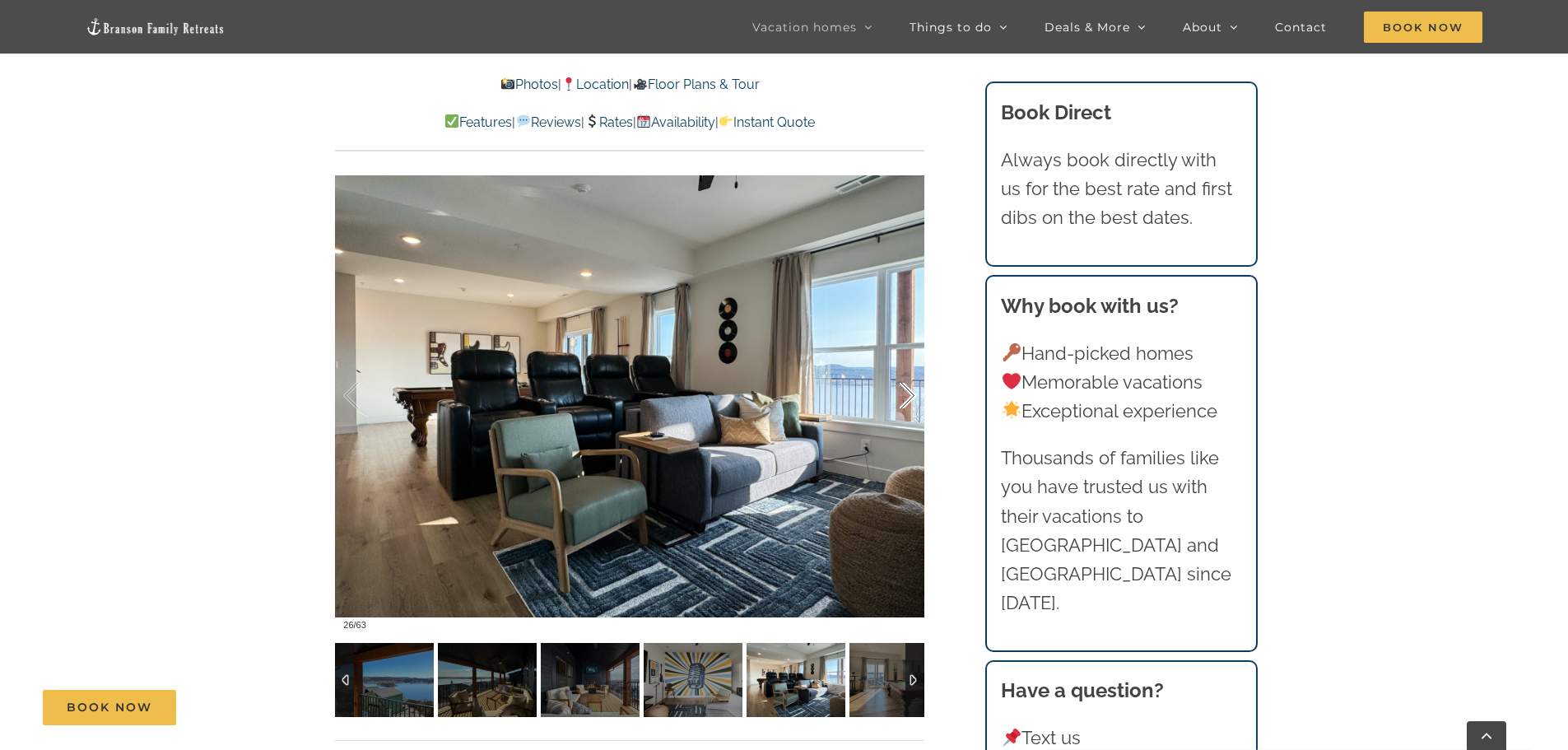
click at [912, 393] on div at bounding box center [890, 395] width 51 height 102
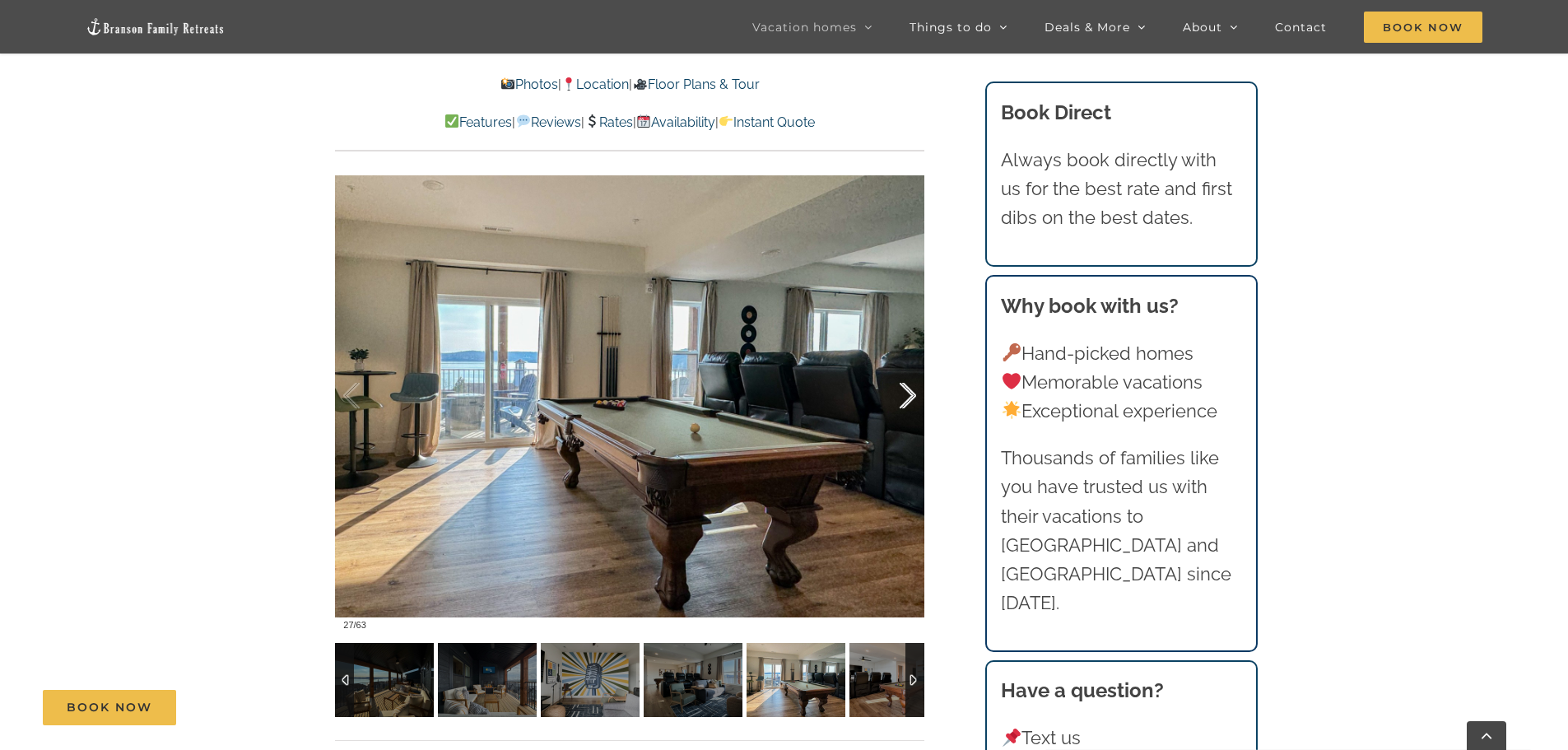
click at [912, 393] on div at bounding box center [890, 395] width 51 height 102
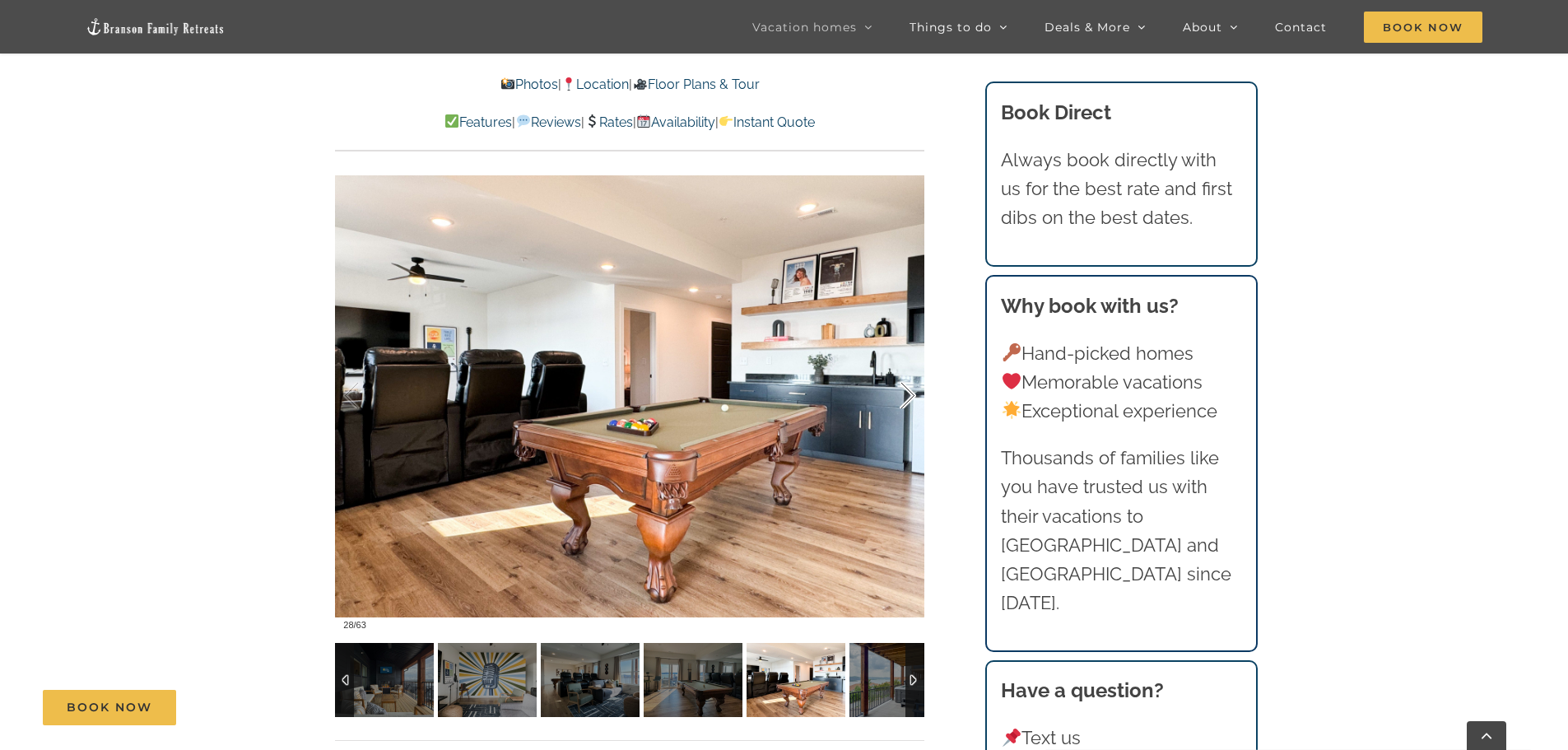
click at [912, 393] on div at bounding box center [890, 395] width 51 height 102
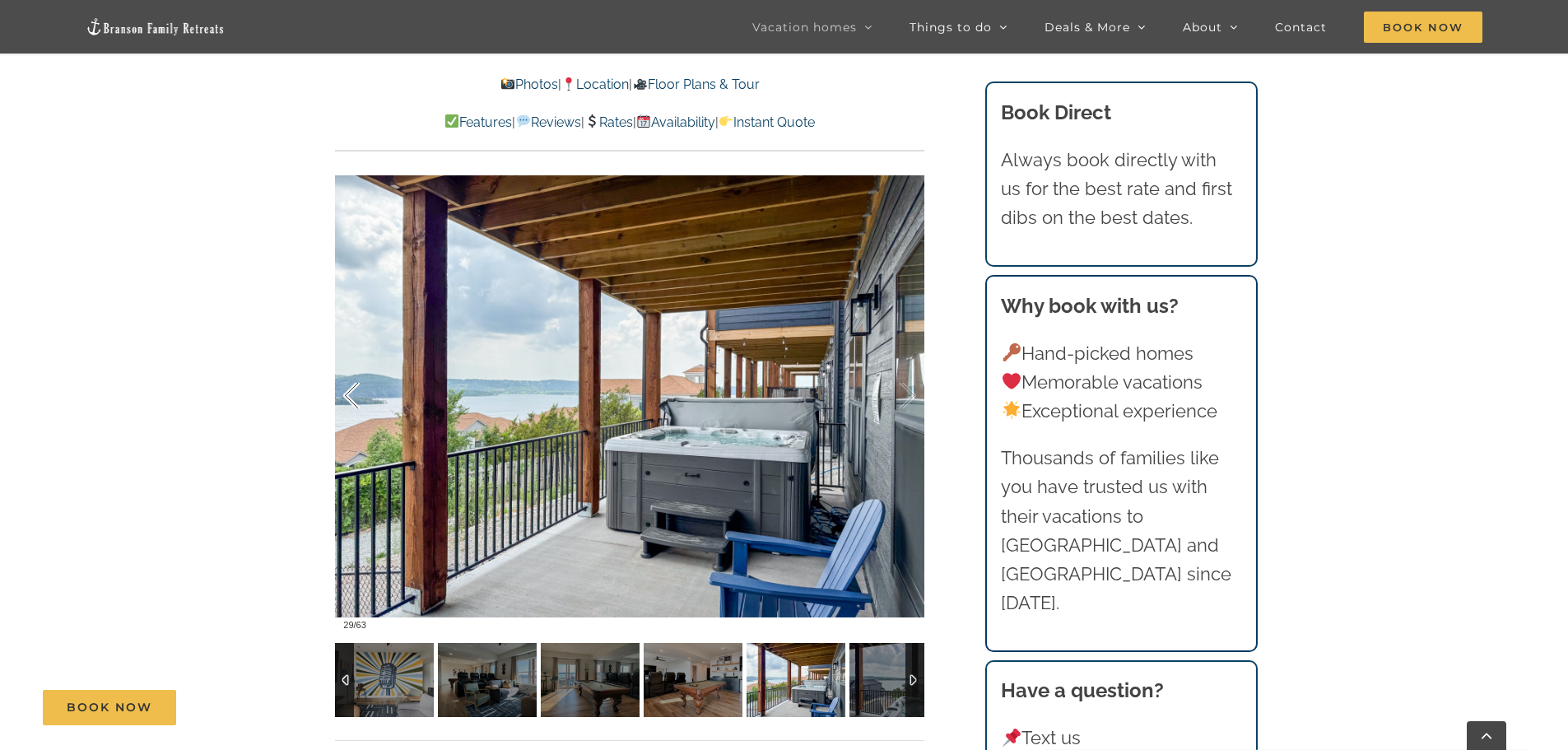
click at [348, 391] on div at bounding box center [368, 395] width 51 height 102
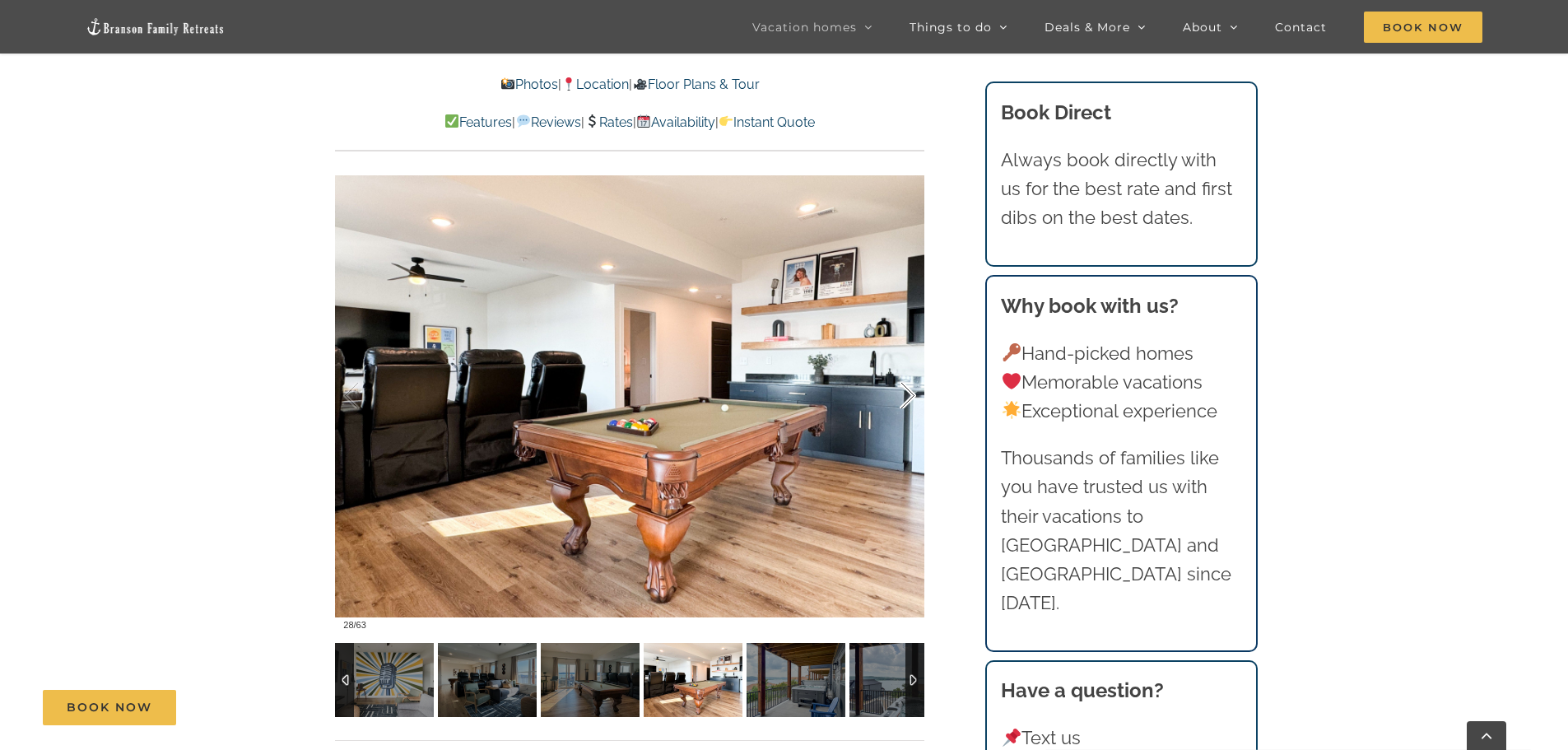
click at [909, 397] on div at bounding box center [890, 395] width 51 height 102
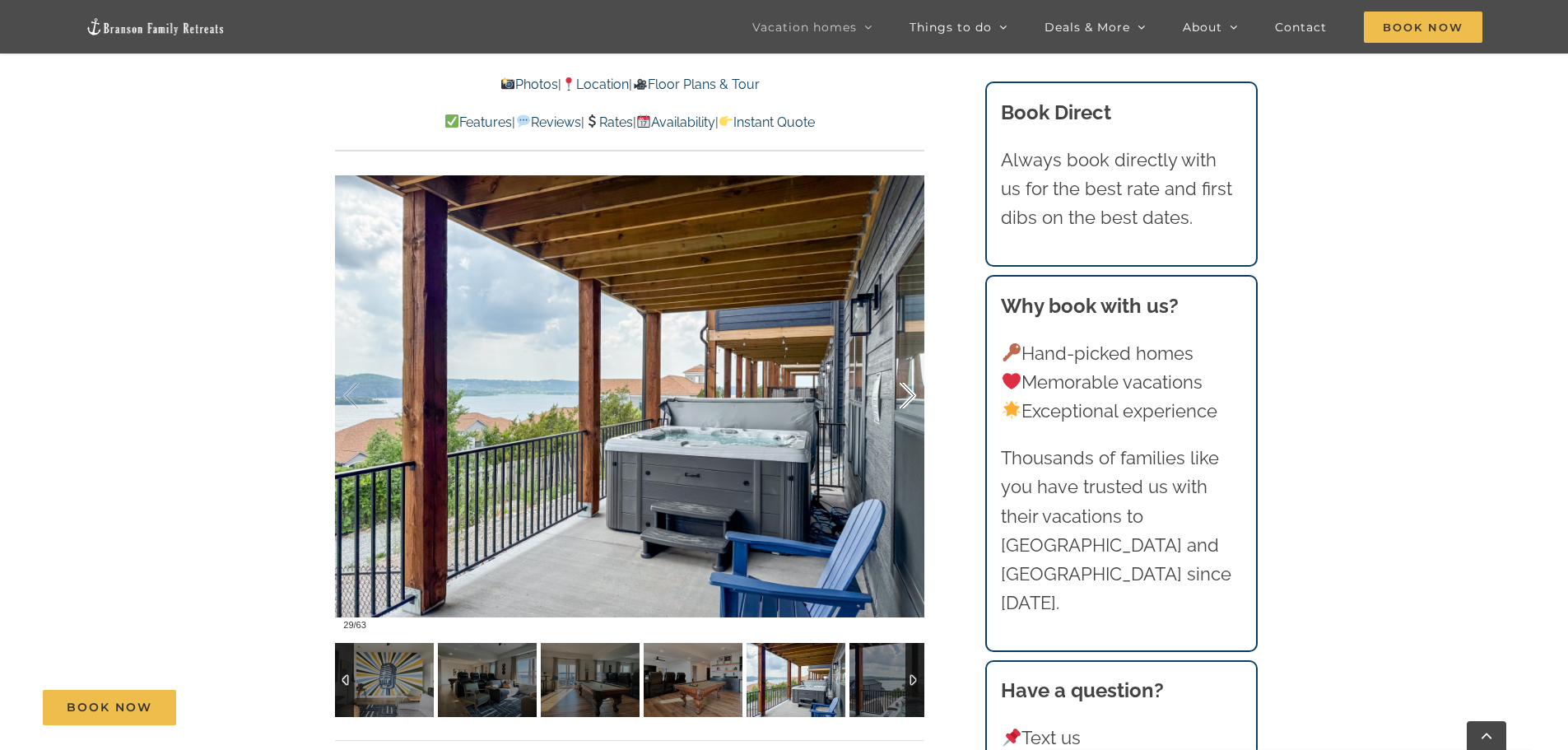
click at [909, 397] on div at bounding box center [890, 395] width 51 height 102
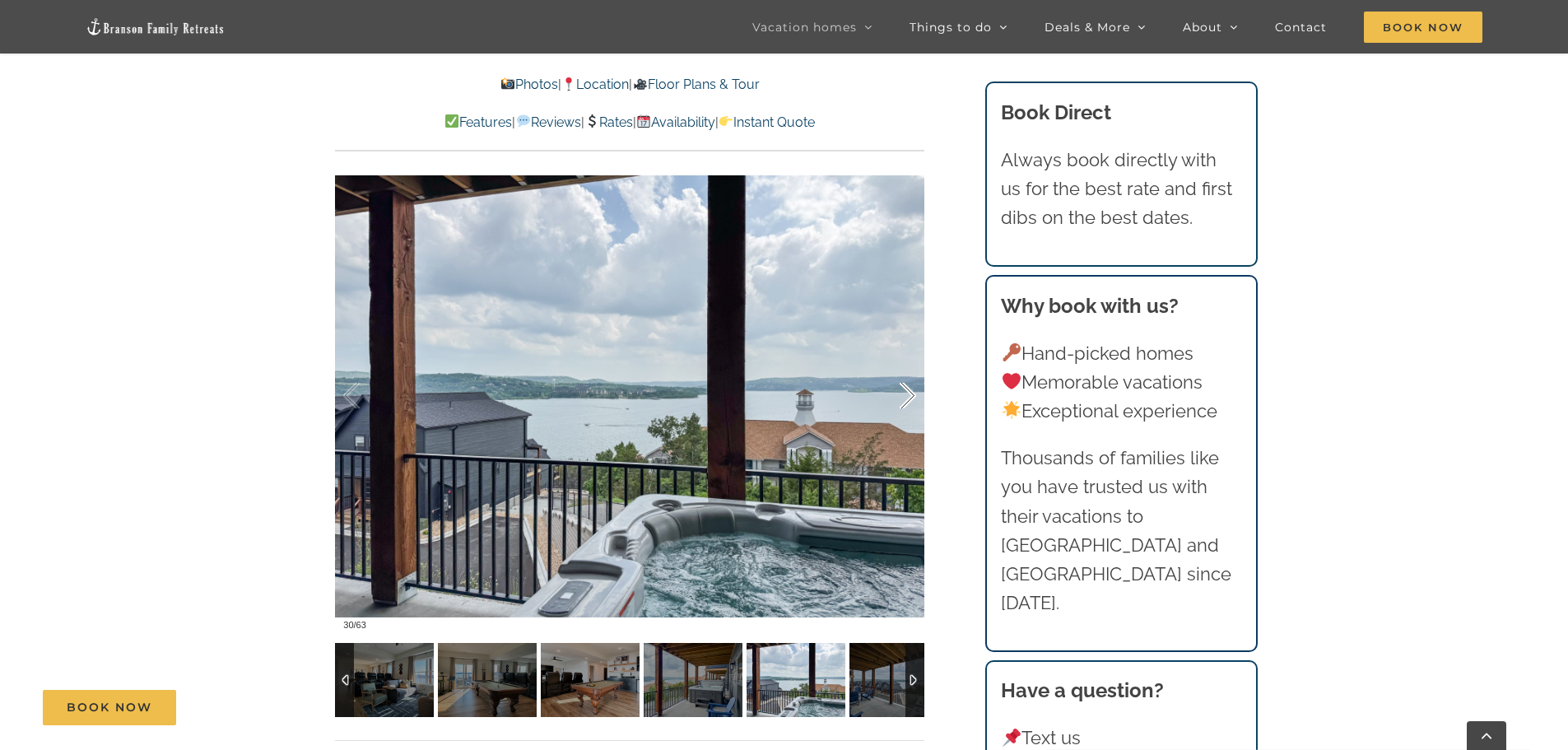
click at [909, 397] on div at bounding box center [890, 395] width 51 height 102
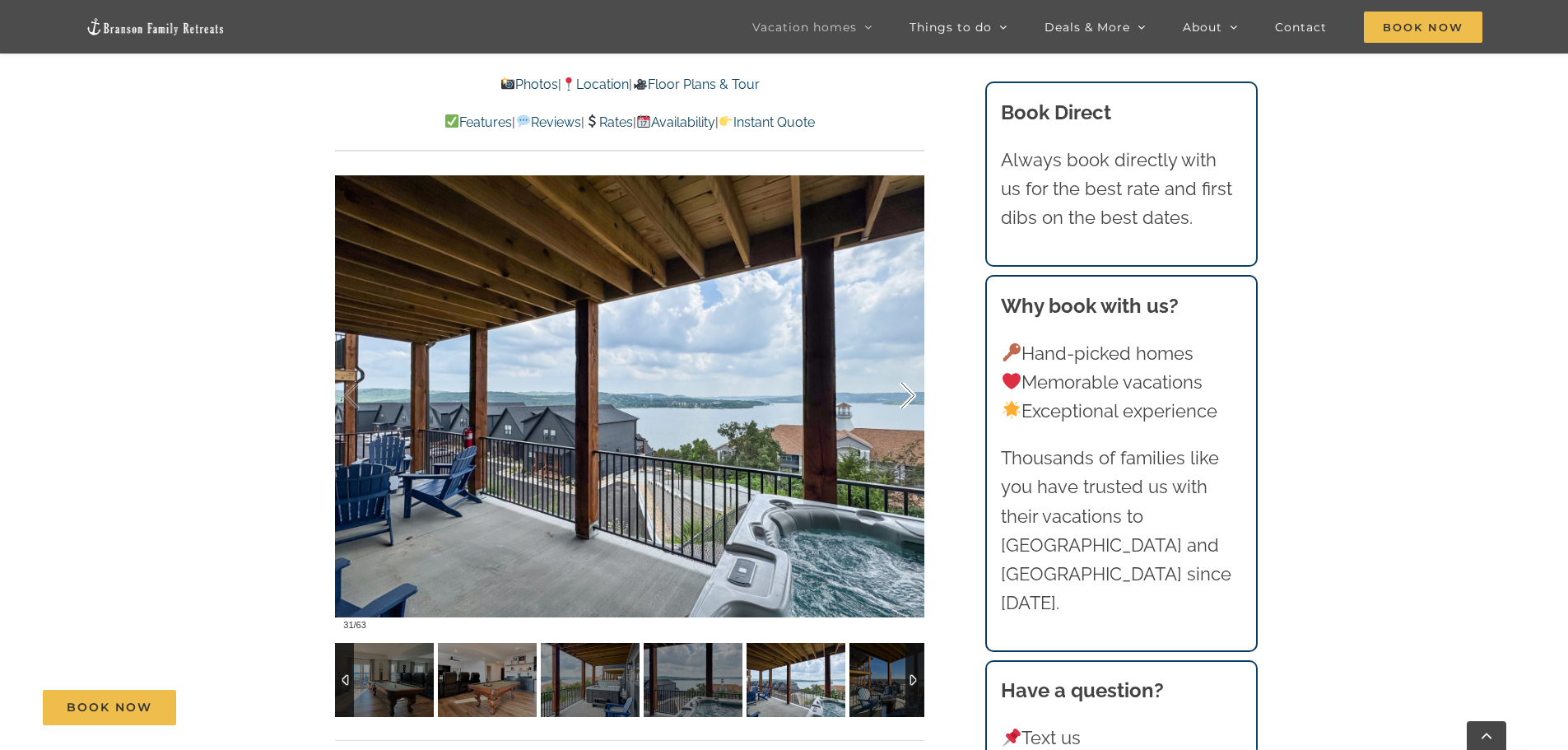
click at [909, 397] on div at bounding box center [890, 395] width 51 height 102
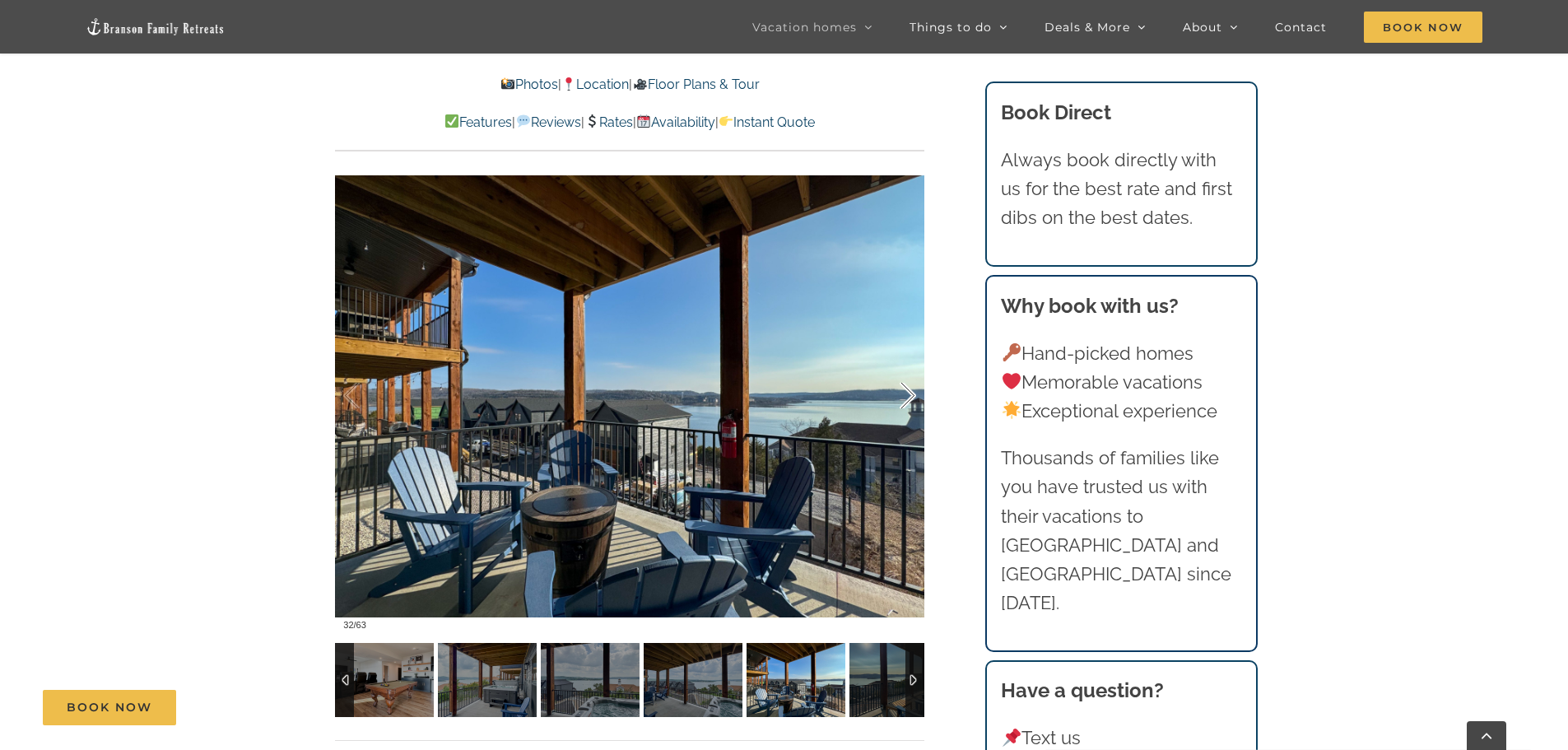
click at [909, 397] on div at bounding box center [890, 395] width 51 height 102
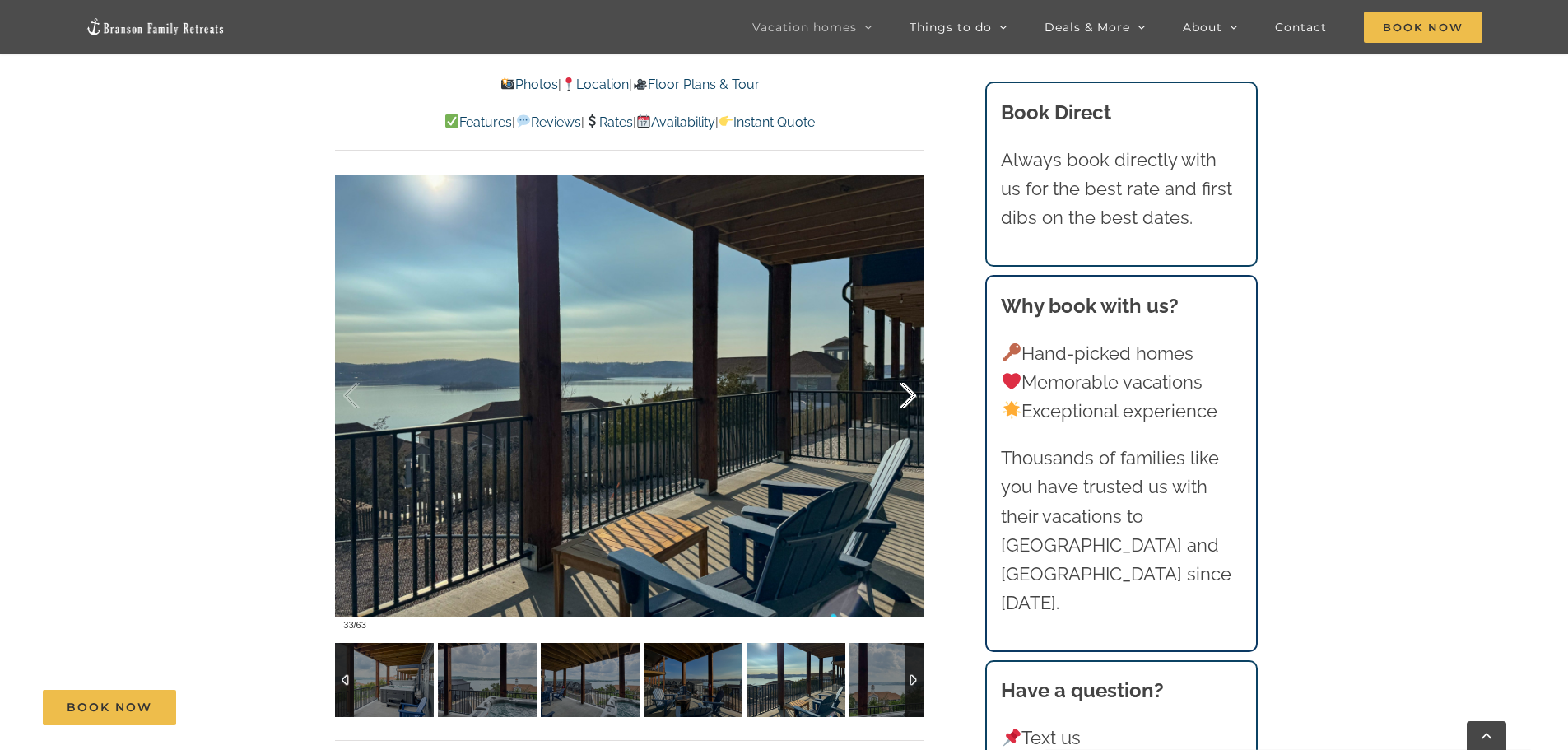
click at [909, 397] on div at bounding box center [890, 395] width 51 height 102
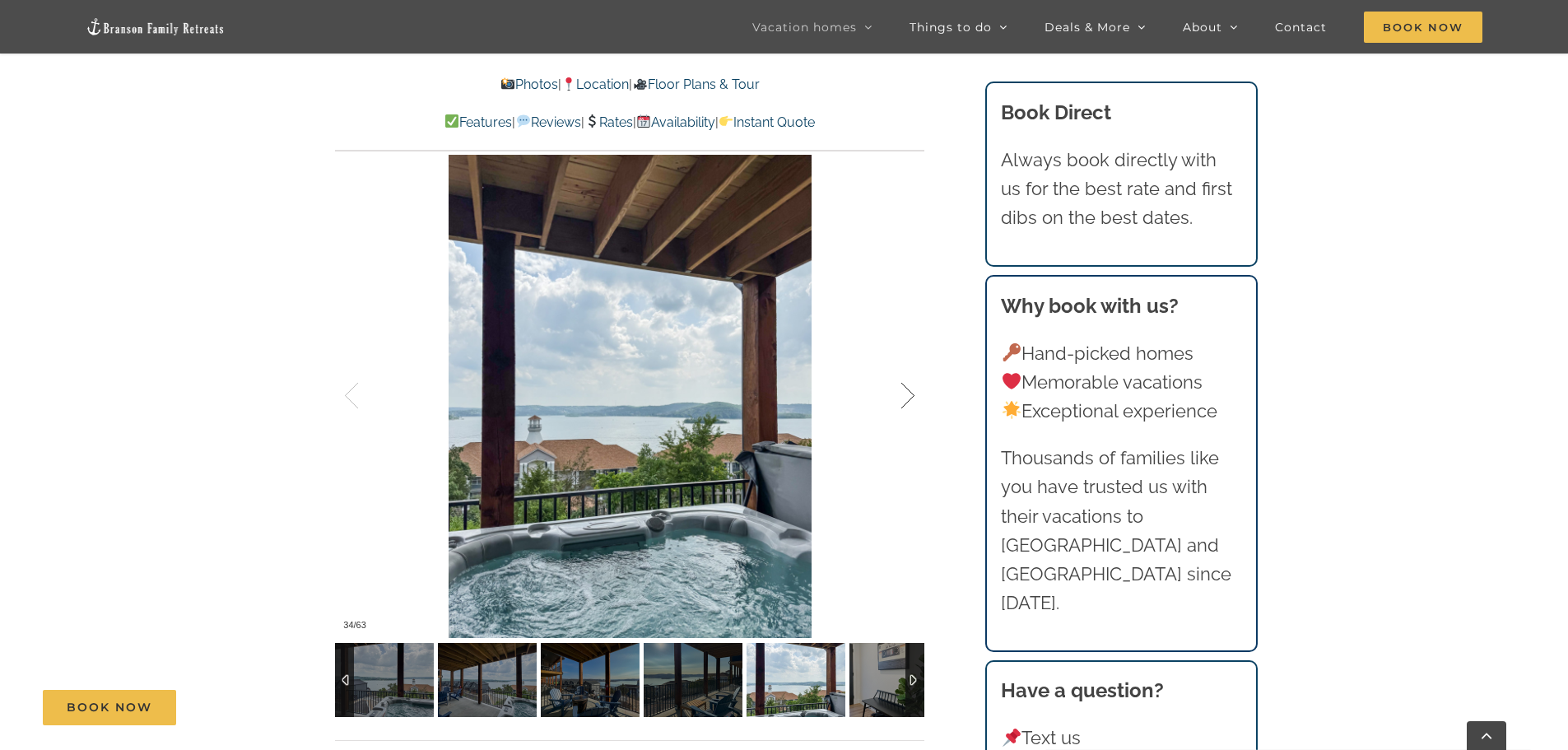
click at [909, 397] on div at bounding box center [890, 395] width 51 height 102
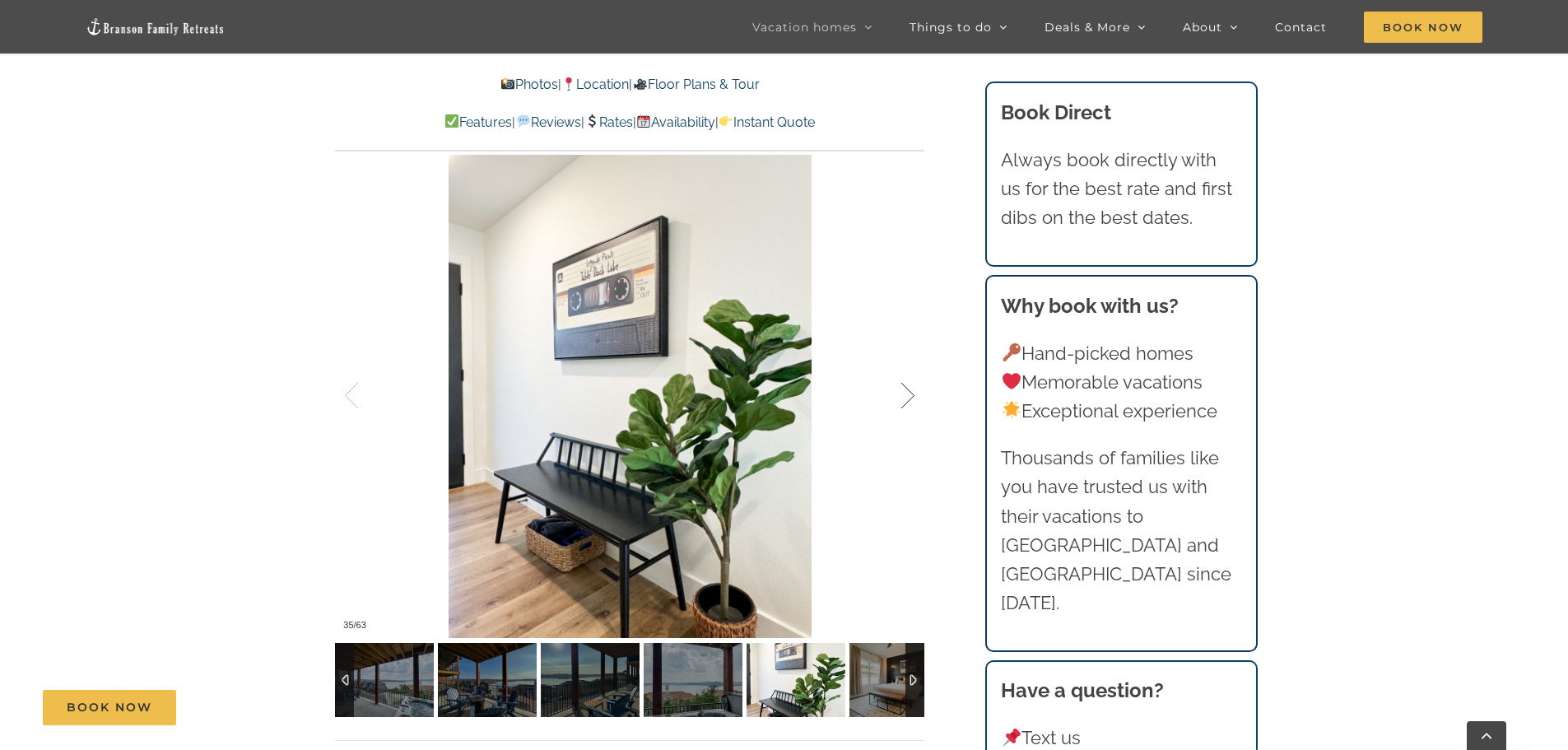
click at [909, 397] on div at bounding box center [890, 395] width 51 height 102
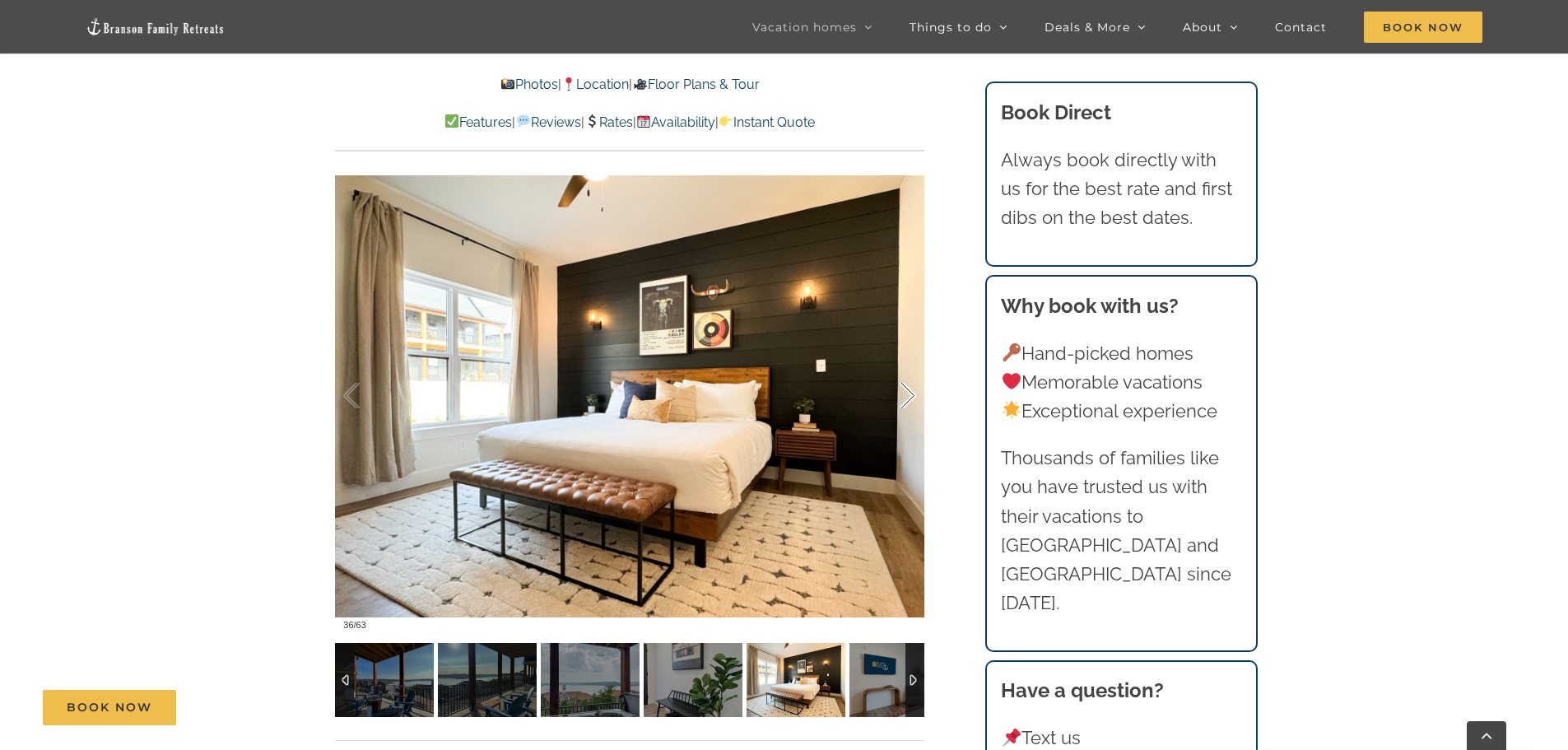
click at [909, 397] on div at bounding box center [890, 395] width 51 height 102
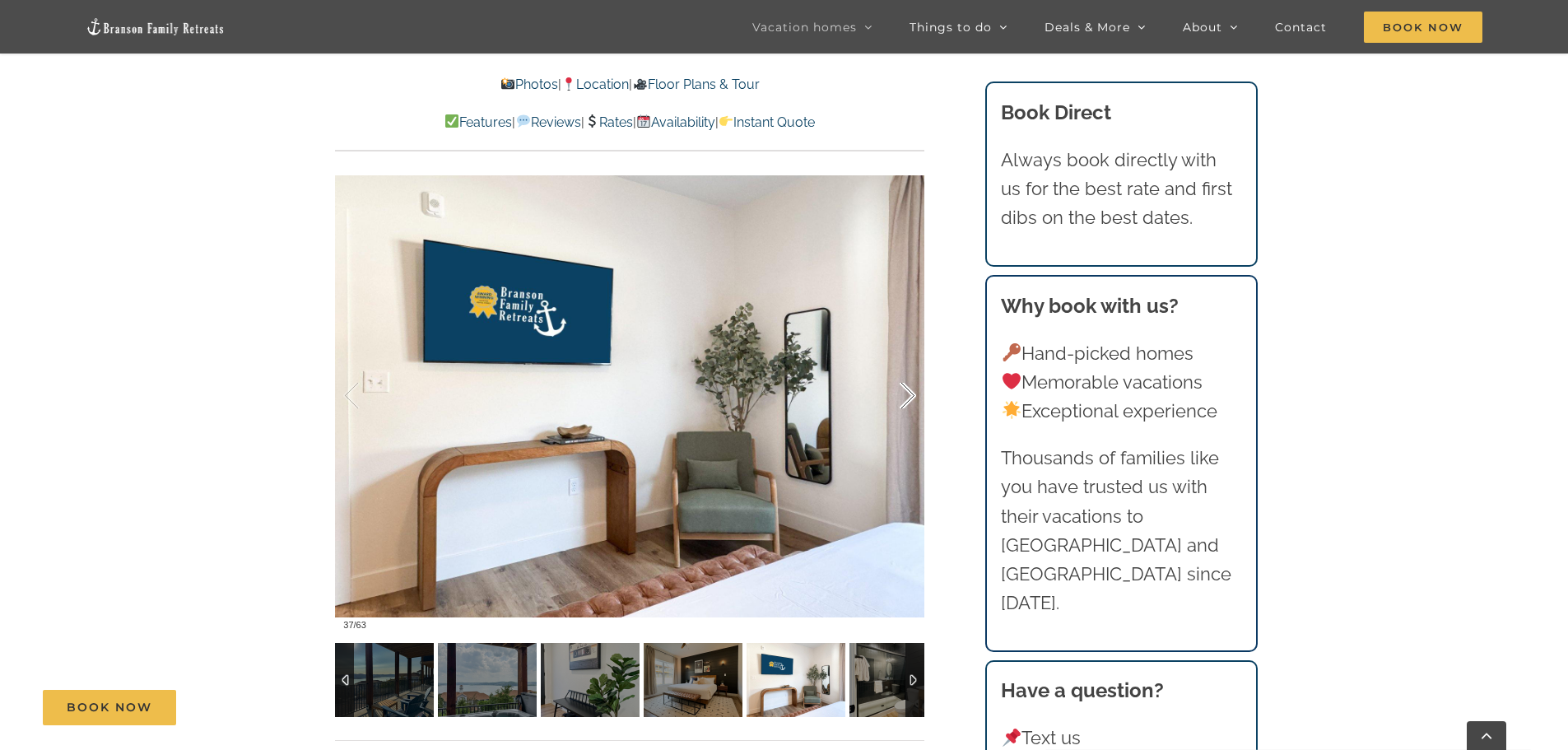
click at [909, 397] on div at bounding box center [890, 395] width 51 height 102
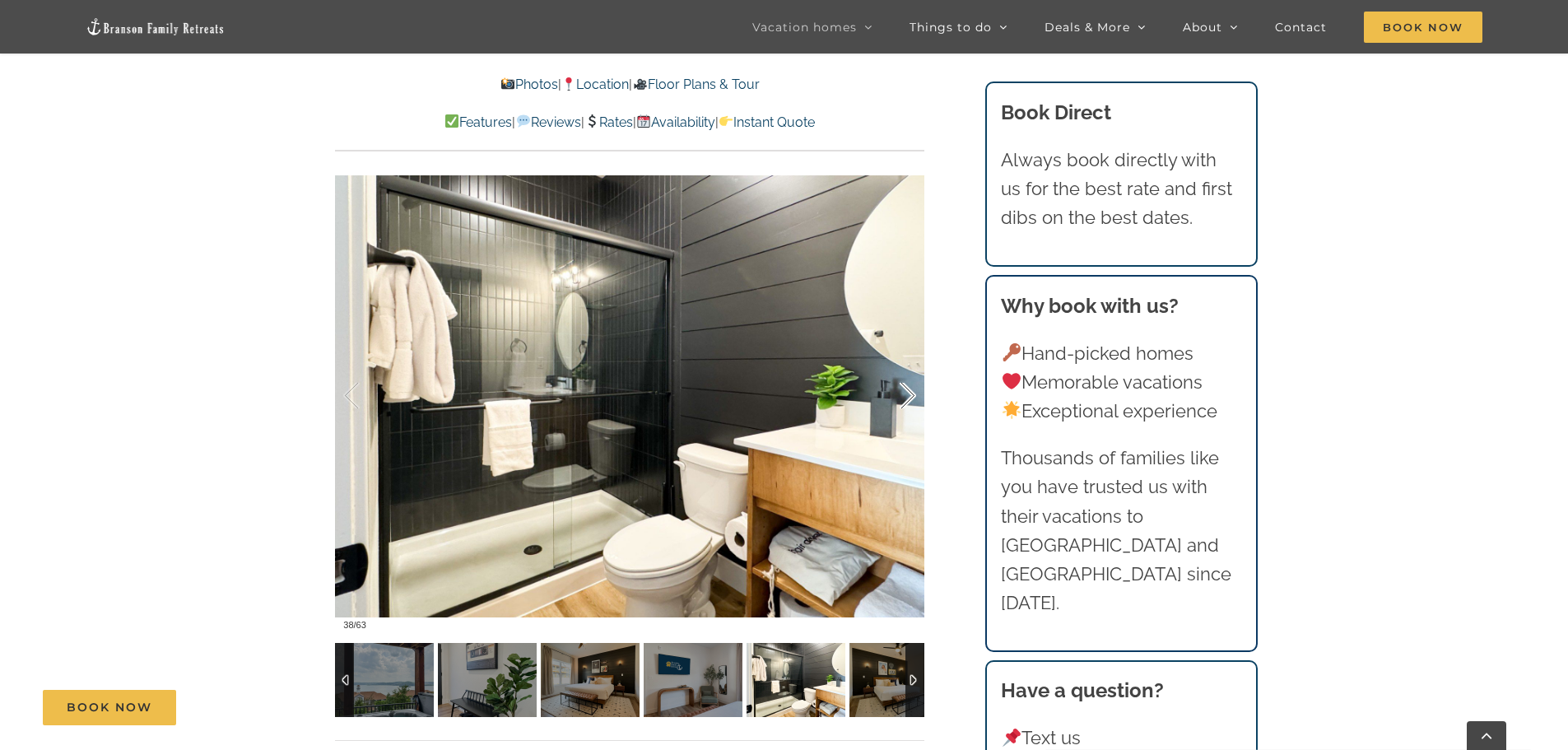
click at [909, 397] on div at bounding box center [890, 395] width 51 height 102
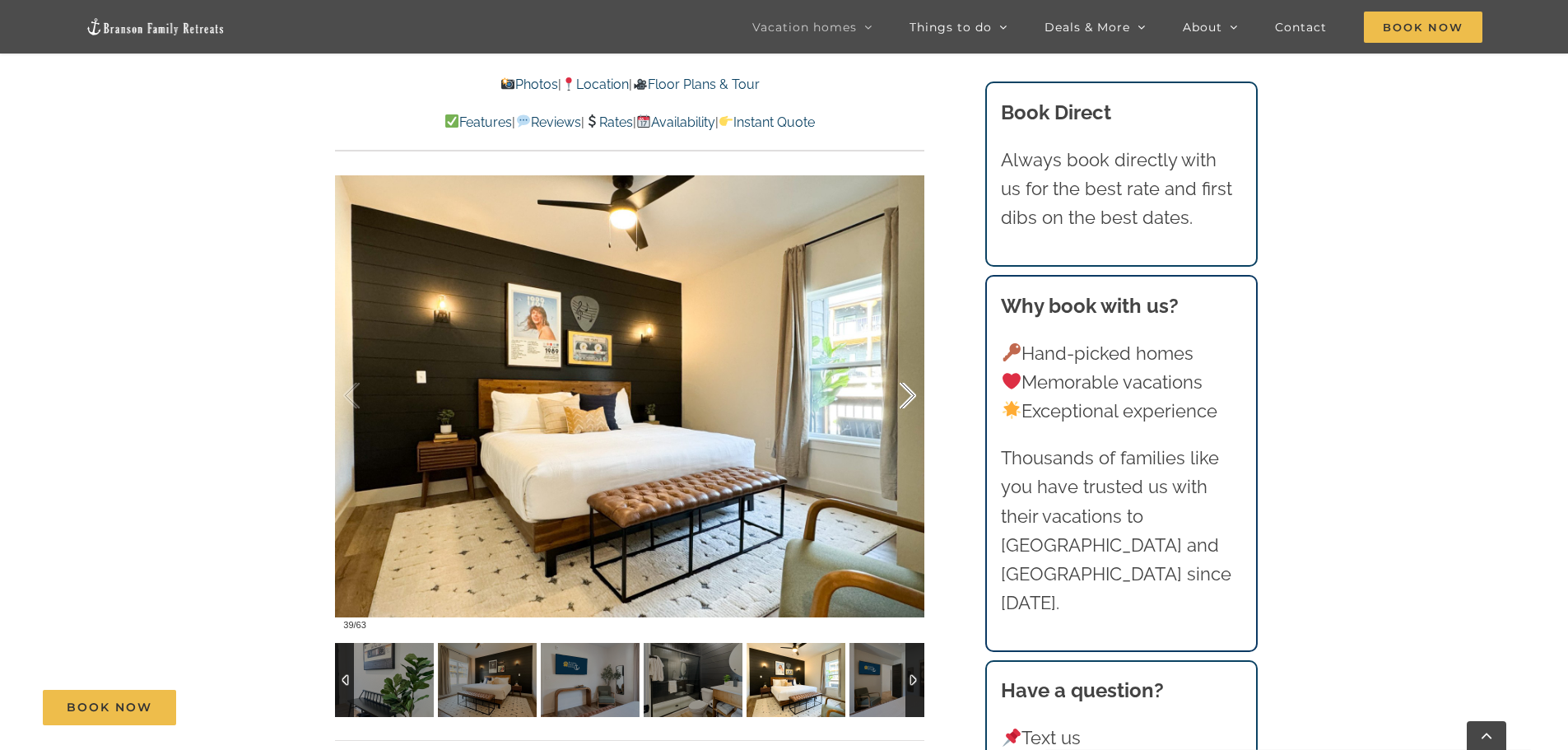
click at [909, 397] on div at bounding box center [890, 395] width 51 height 102
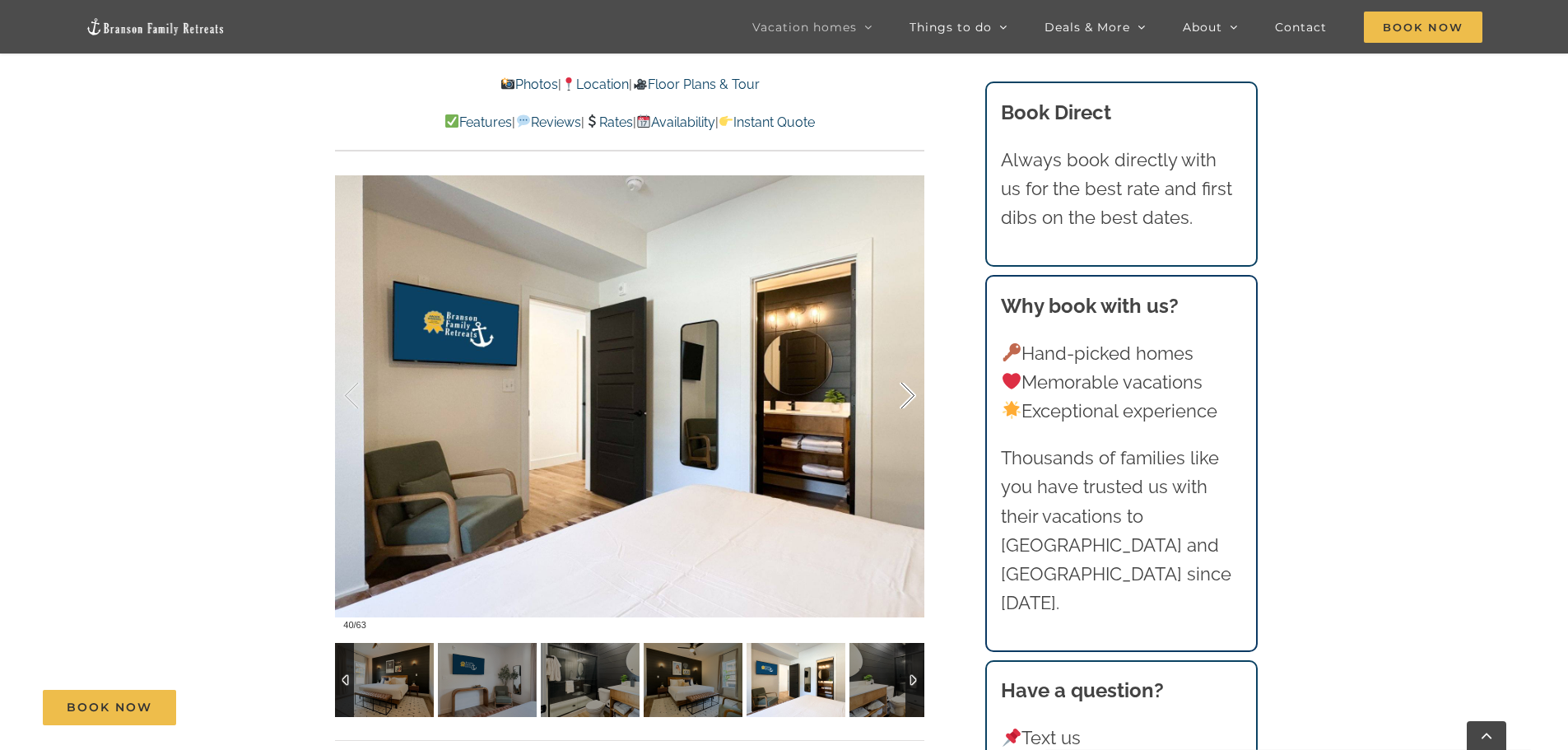
click at [909, 397] on div at bounding box center [890, 395] width 51 height 102
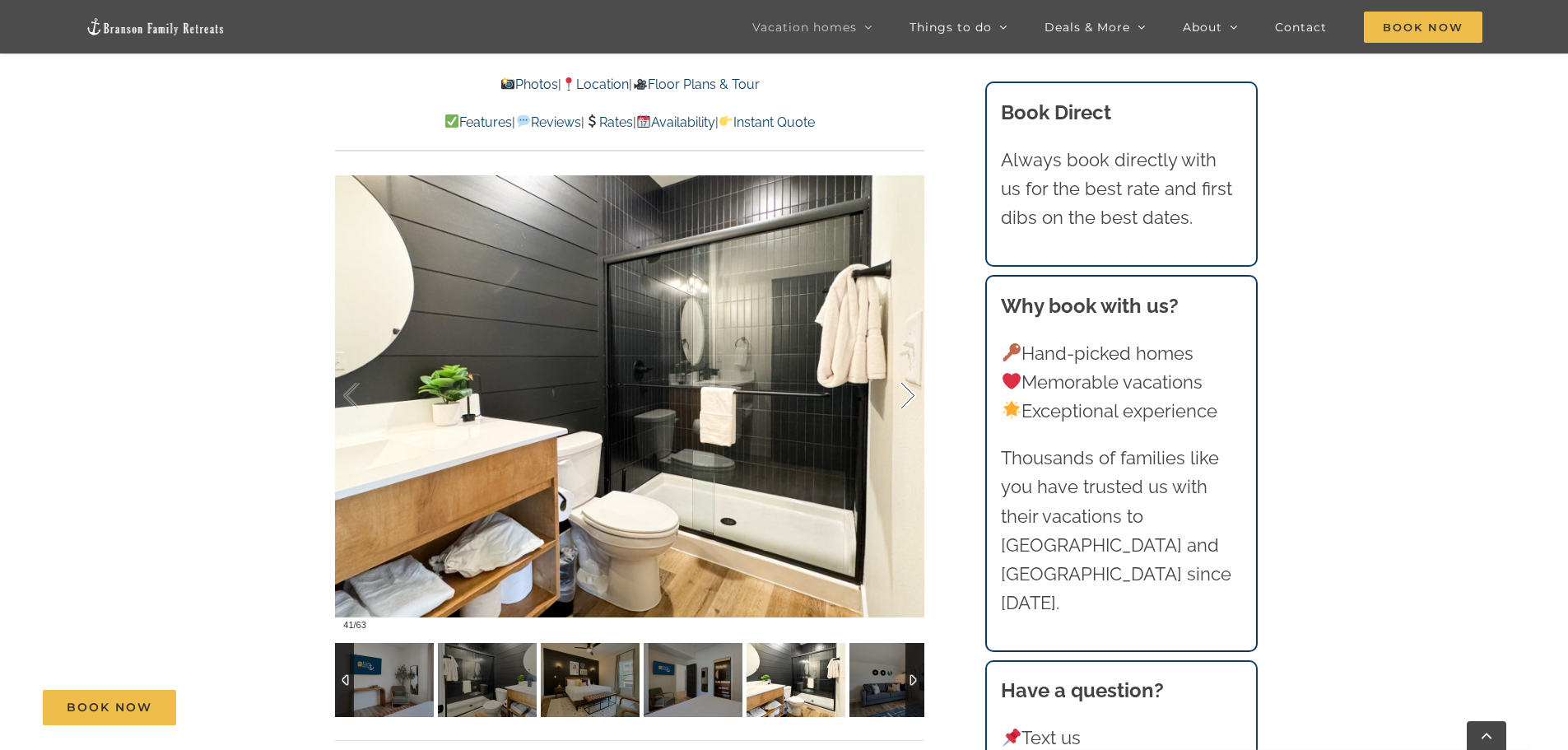
click at [909, 397] on div at bounding box center [890, 395] width 51 height 102
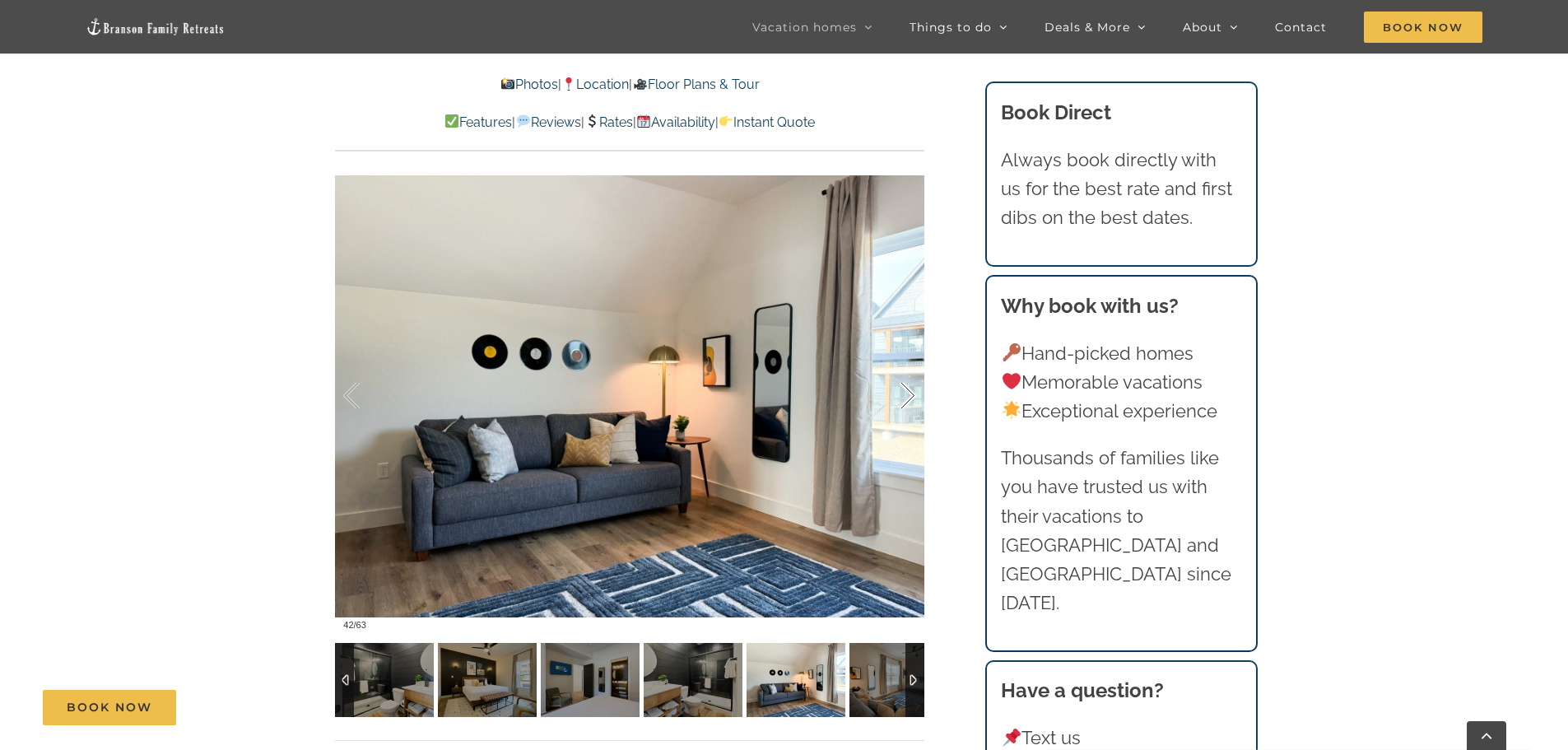
click at [909, 397] on div at bounding box center [890, 395] width 51 height 102
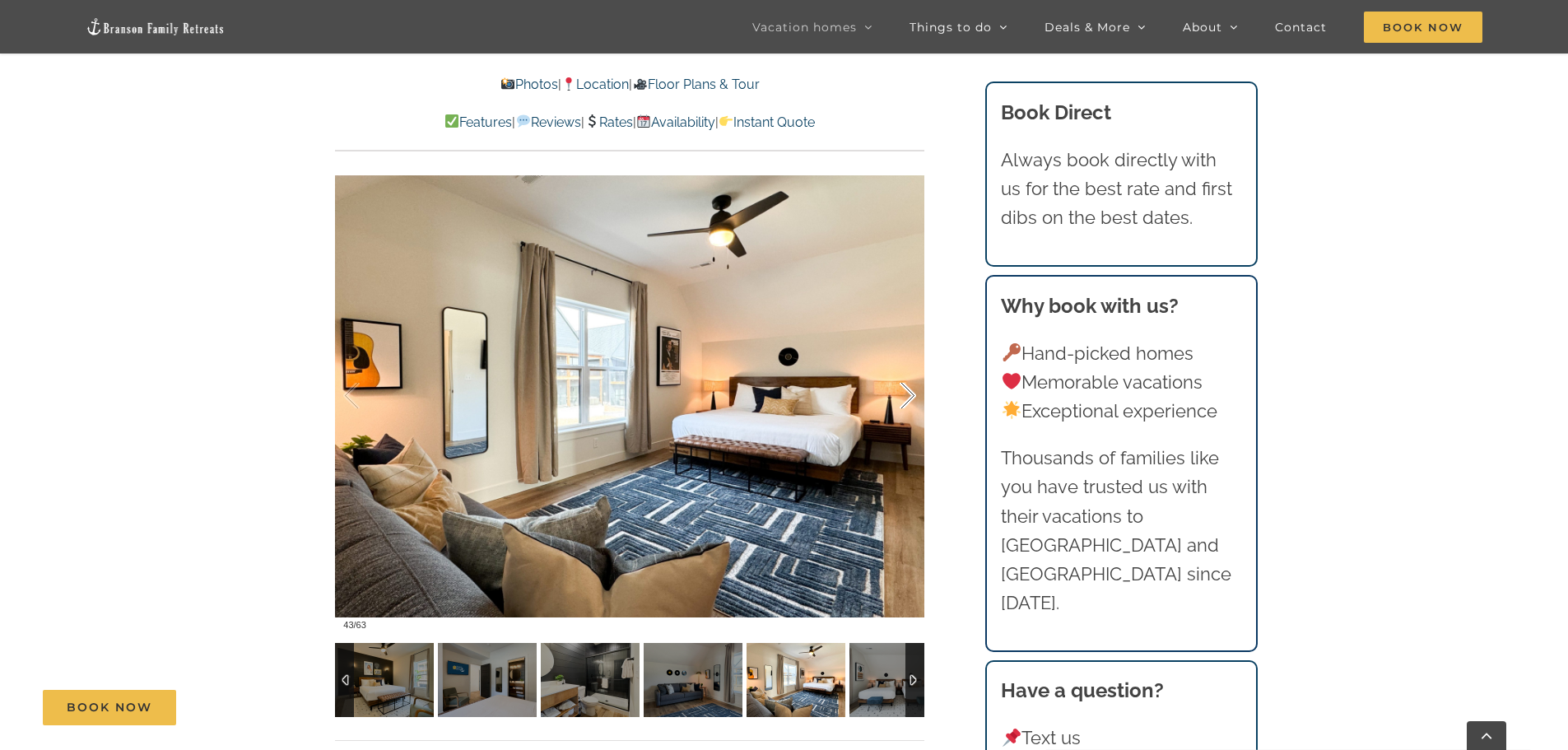
click at [909, 397] on div at bounding box center [890, 395] width 51 height 102
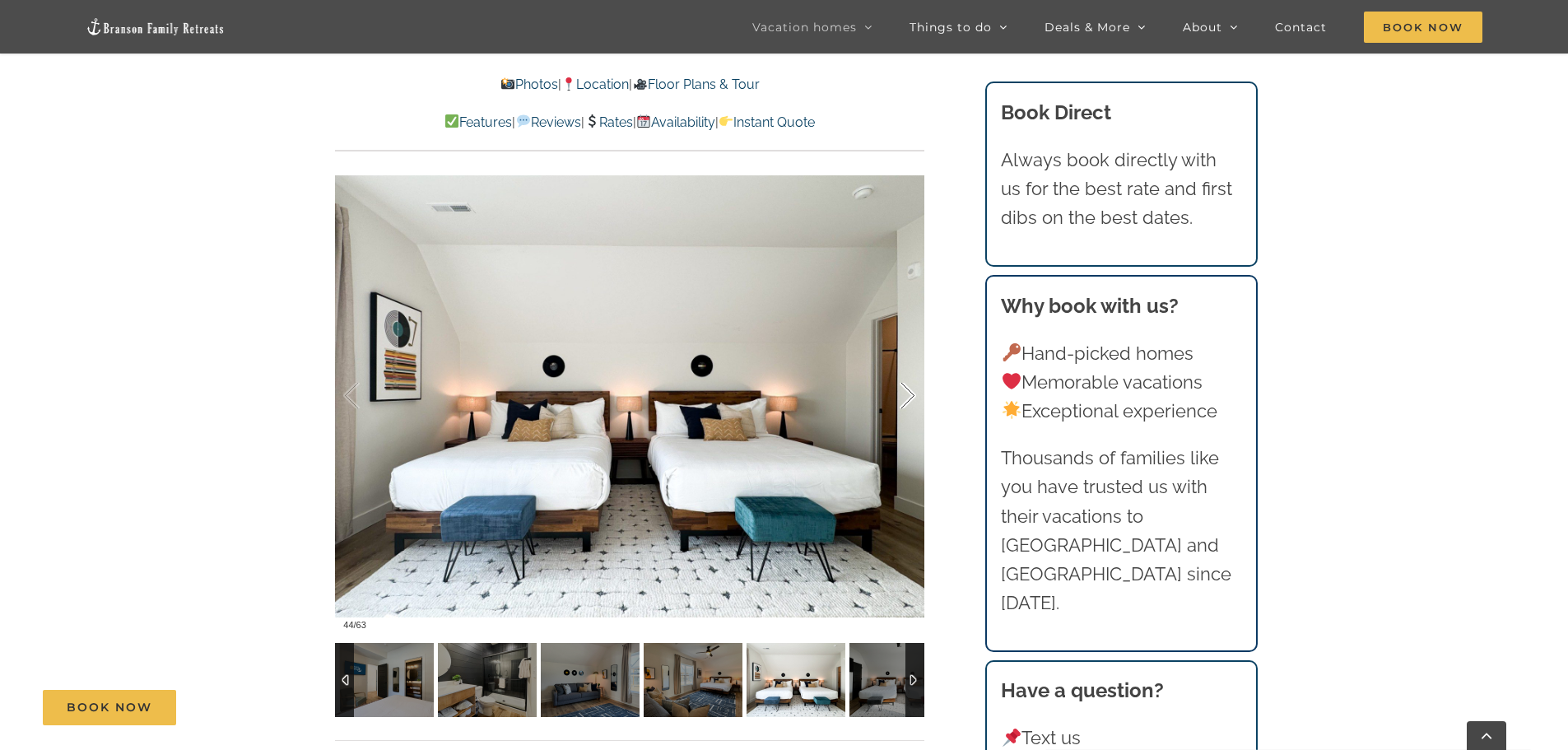
click at [909, 397] on div at bounding box center [890, 395] width 51 height 102
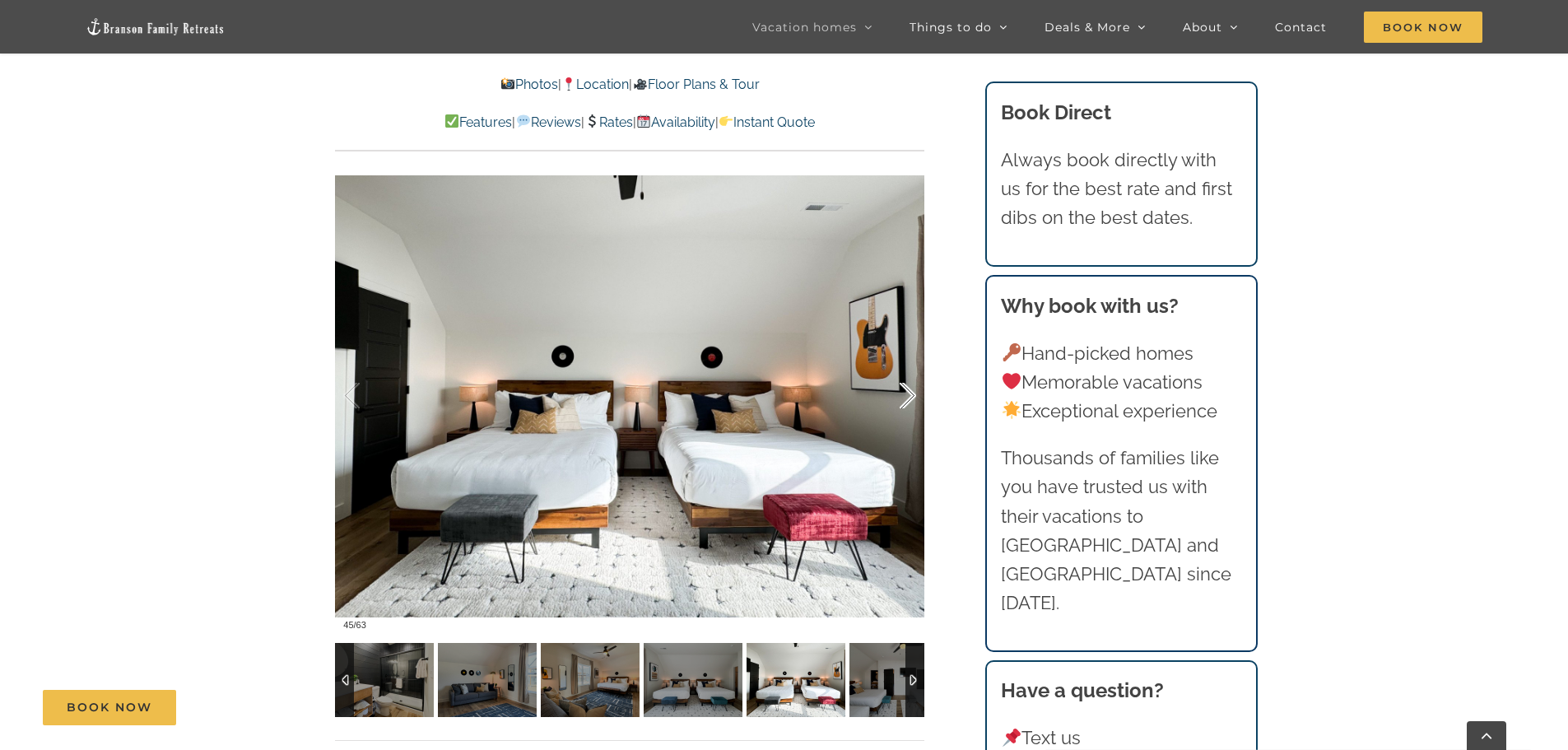
click at [909, 397] on div at bounding box center [890, 395] width 51 height 102
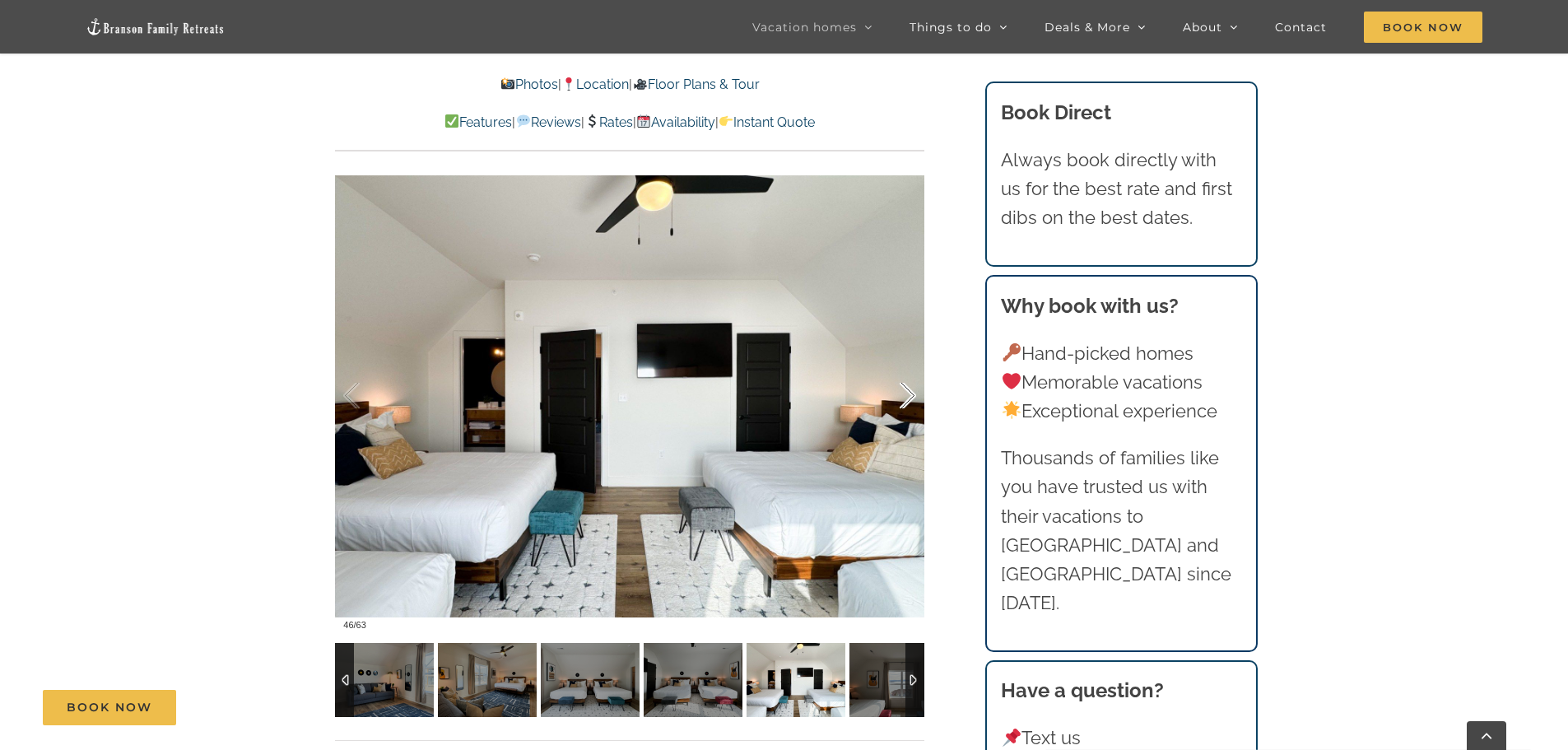
click at [909, 397] on div at bounding box center [890, 395] width 51 height 102
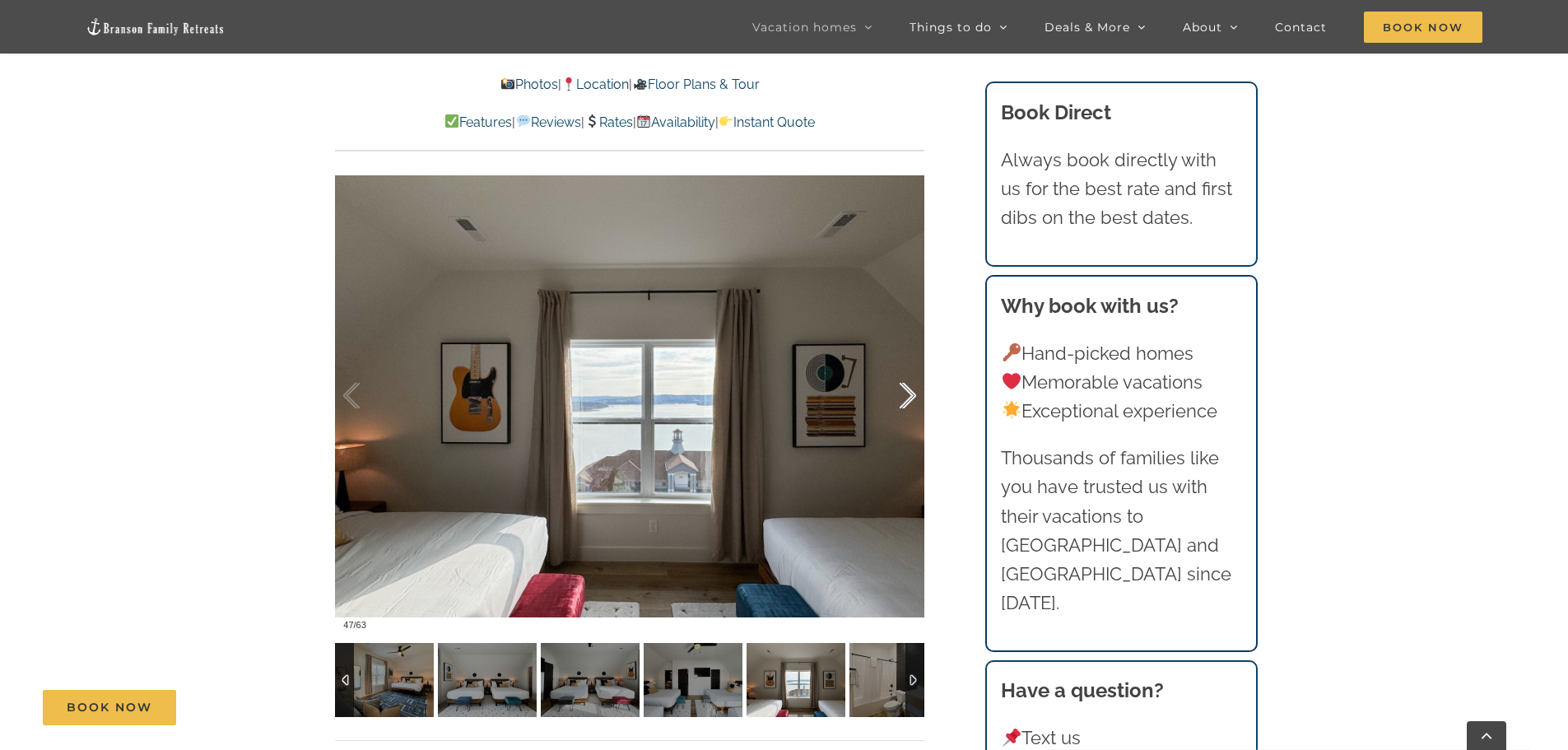
click at [909, 397] on div at bounding box center [890, 395] width 51 height 102
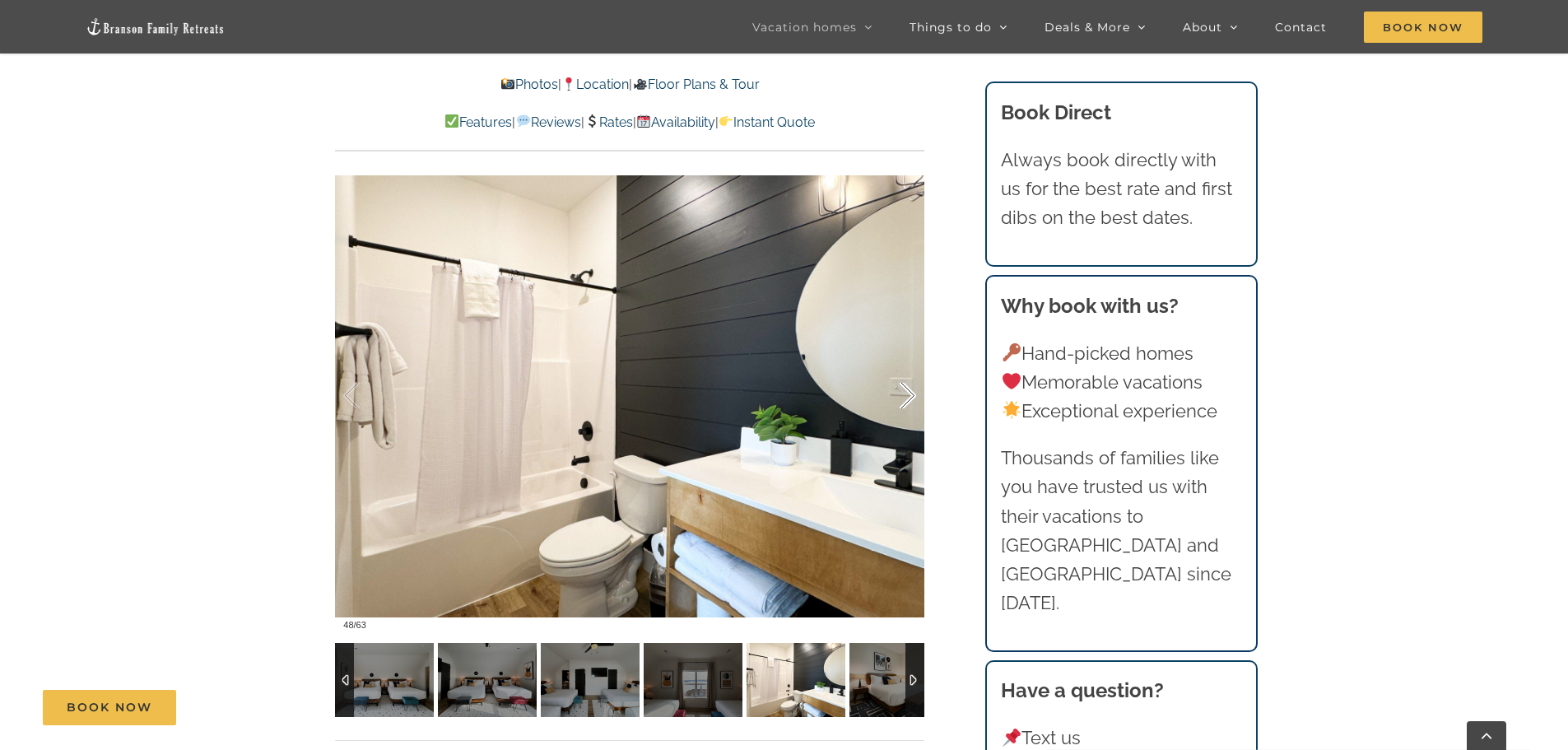
click at [909, 397] on div at bounding box center [890, 395] width 51 height 102
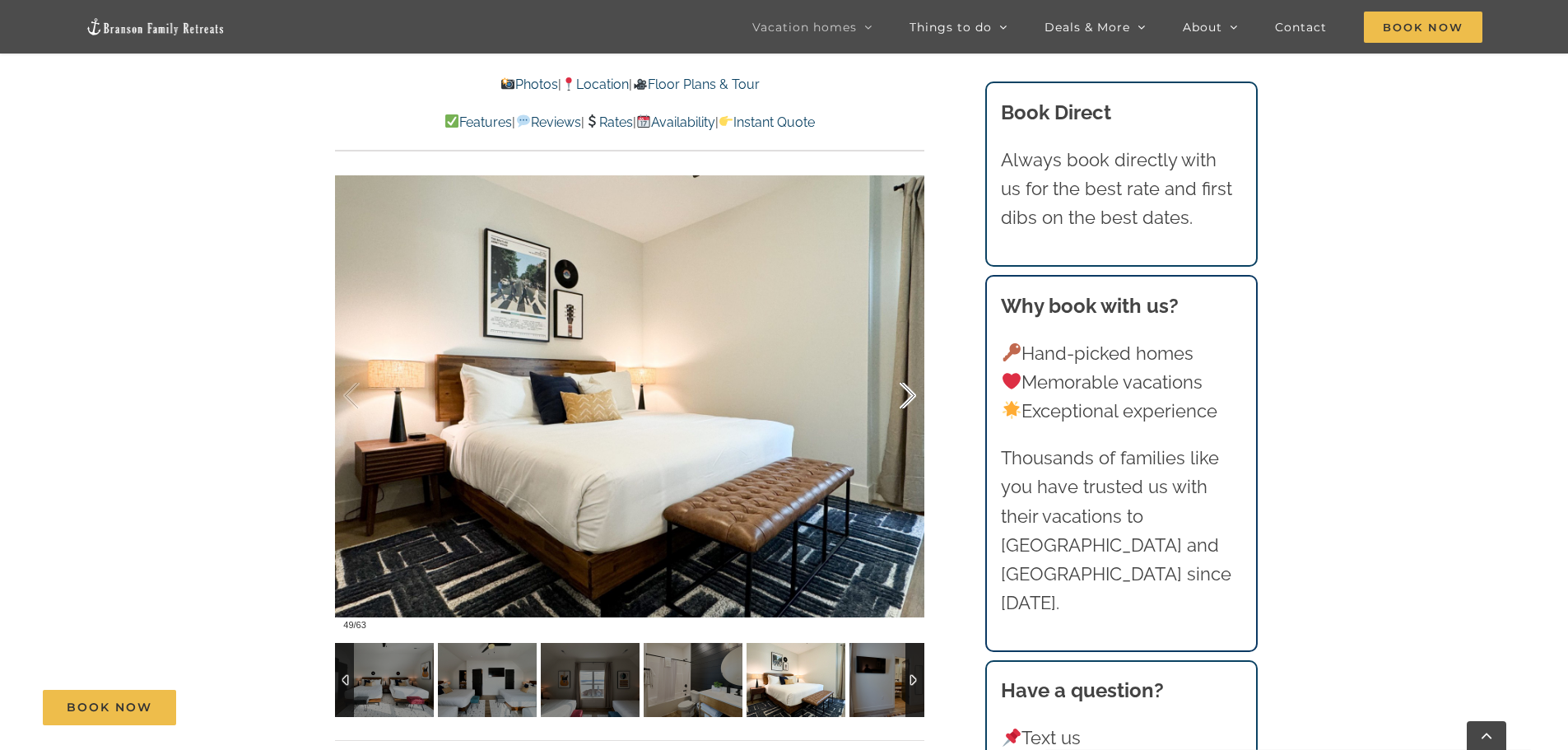
click at [909, 397] on div at bounding box center [890, 395] width 51 height 102
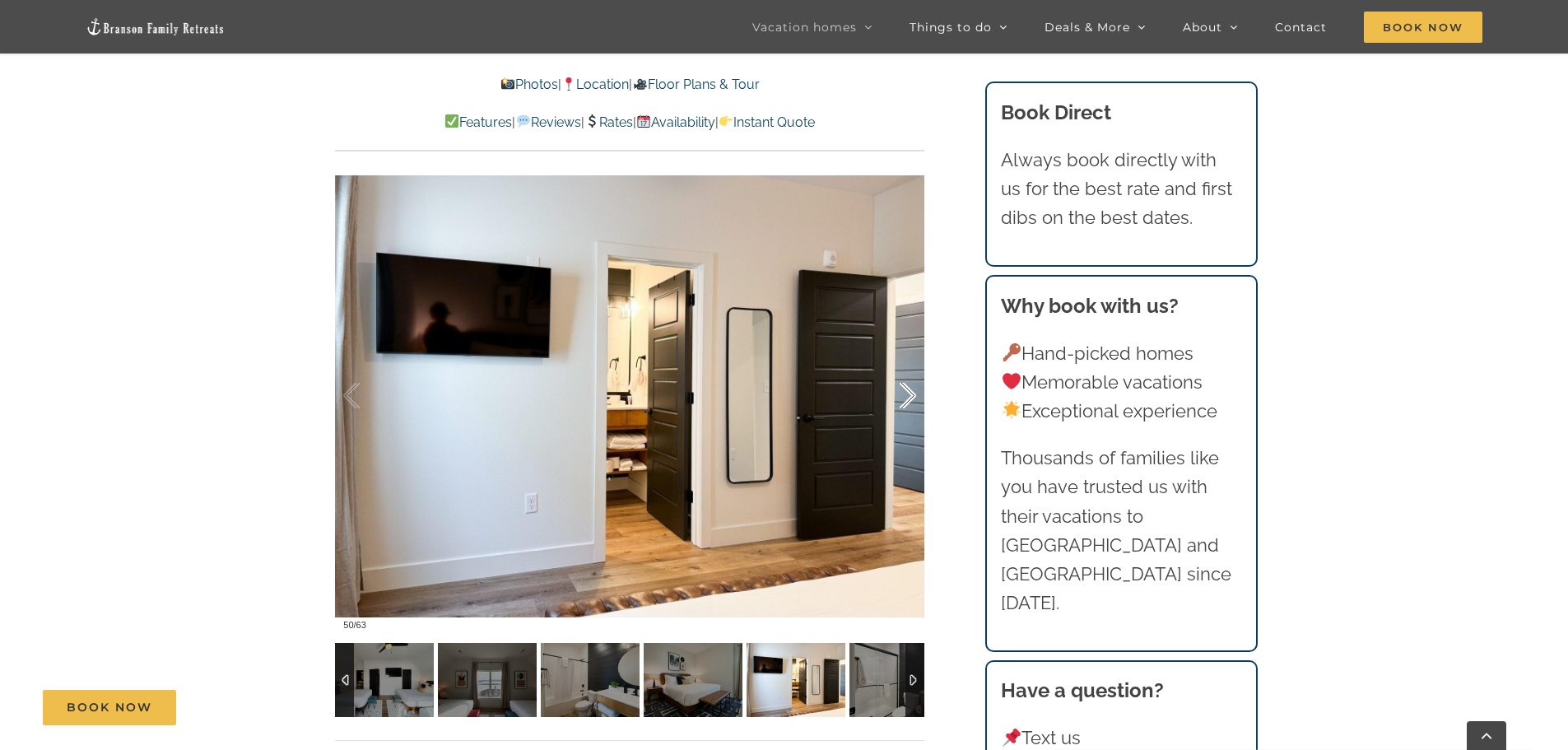
click at [909, 397] on div at bounding box center [890, 395] width 51 height 102
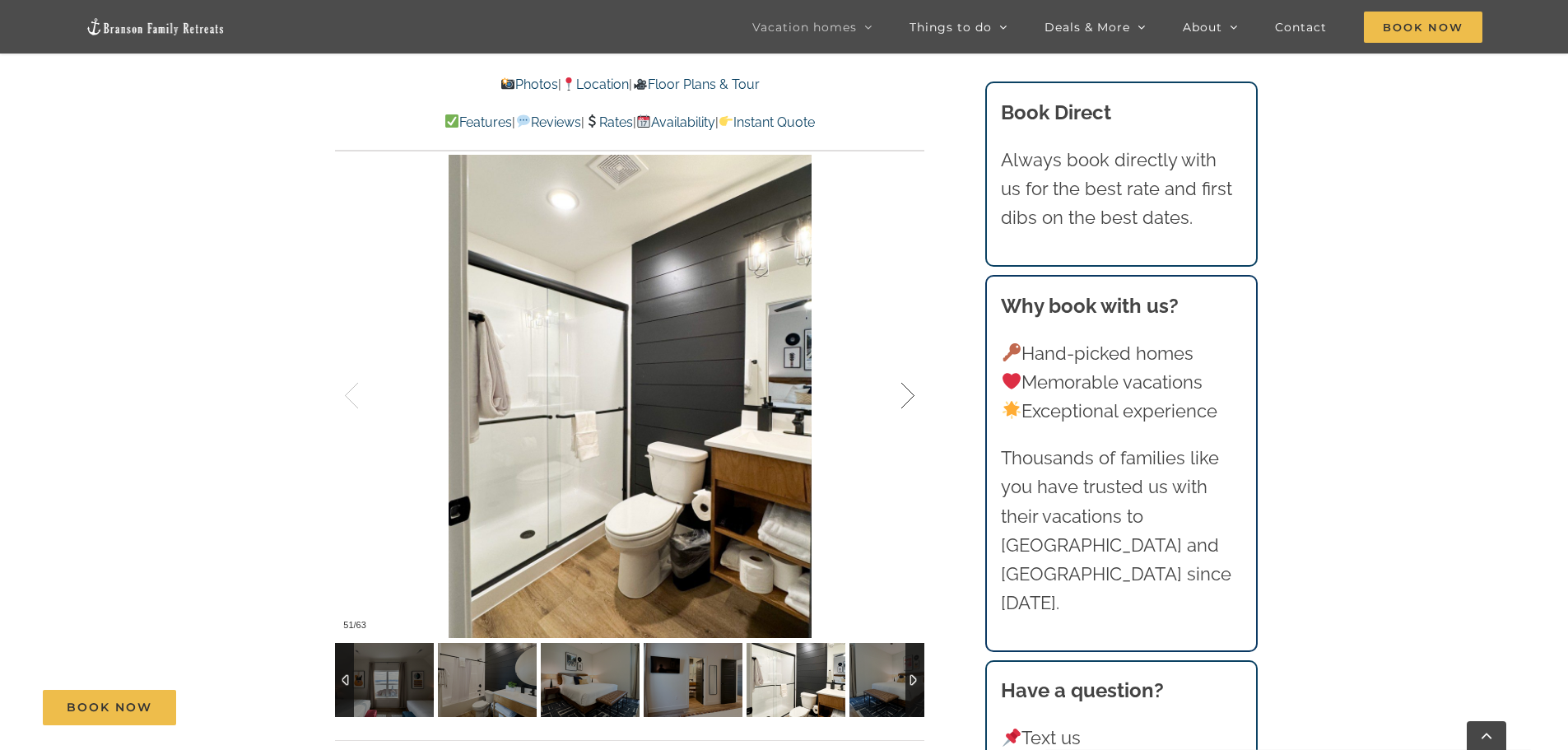
click at [909, 397] on div at bounding box center [890, 395] width 51 height 102
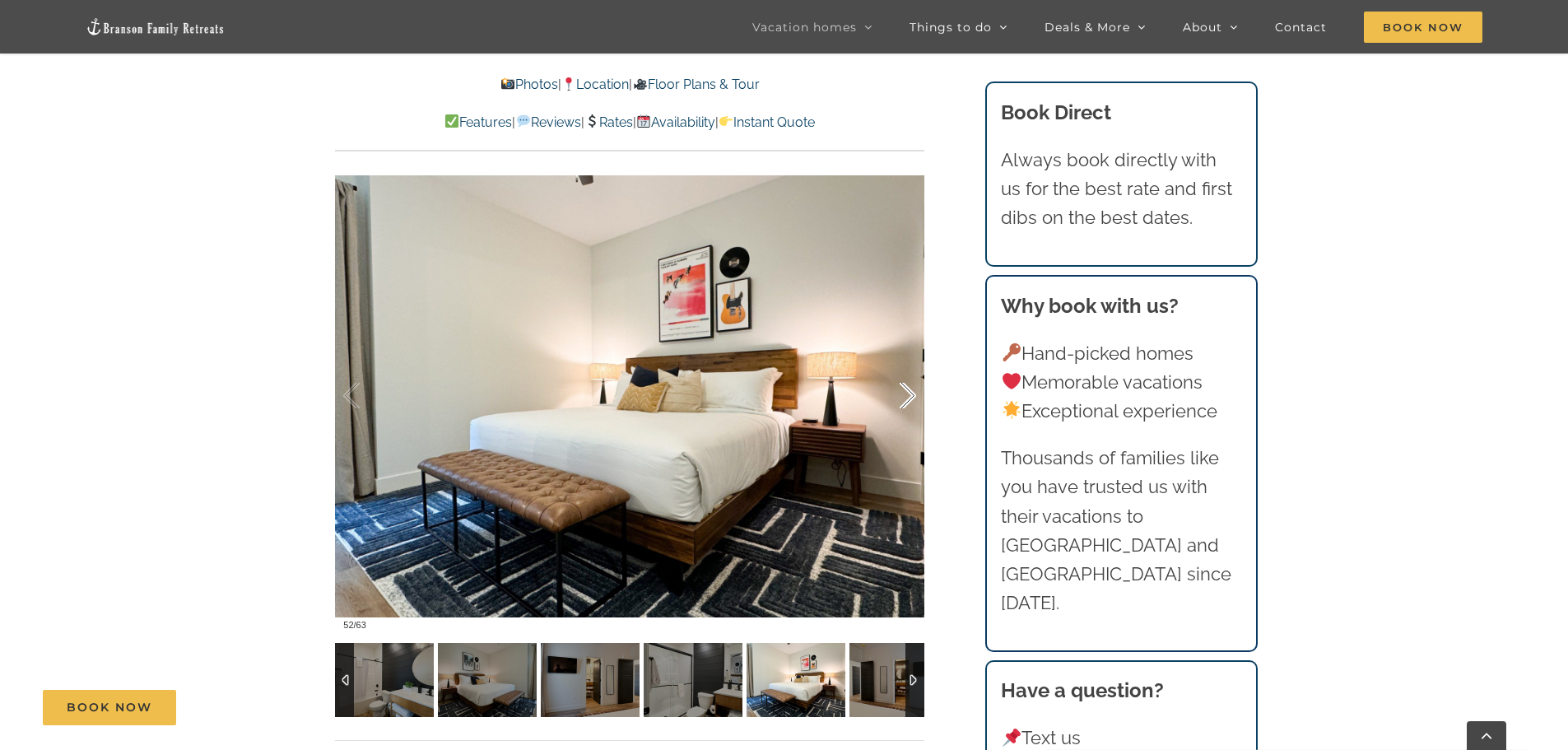
click at [909, 397] on div at bounding box center [890, 395] width 51 height 102
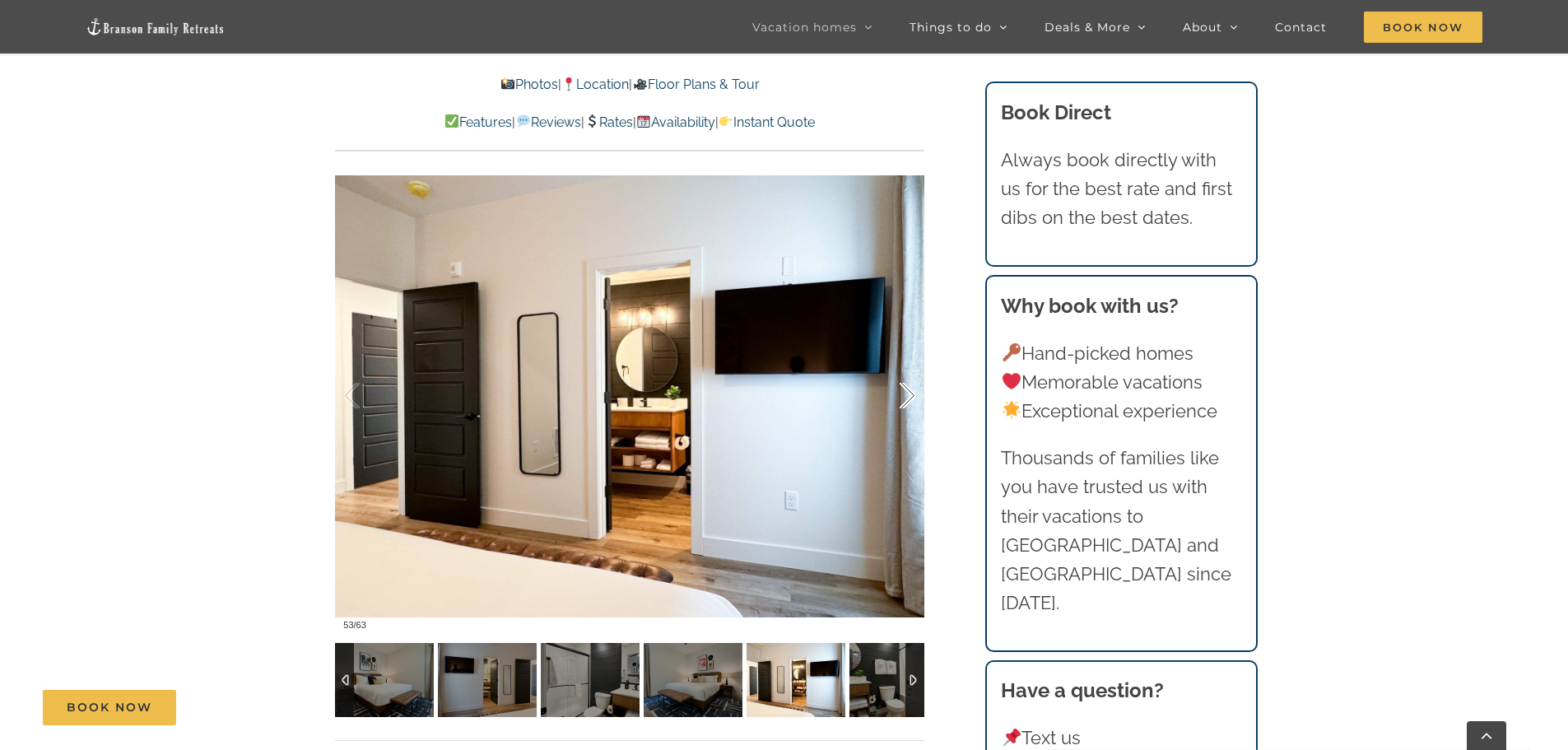
click at [909, 397] on div at bounding box center [890, 395] width 51 height 102
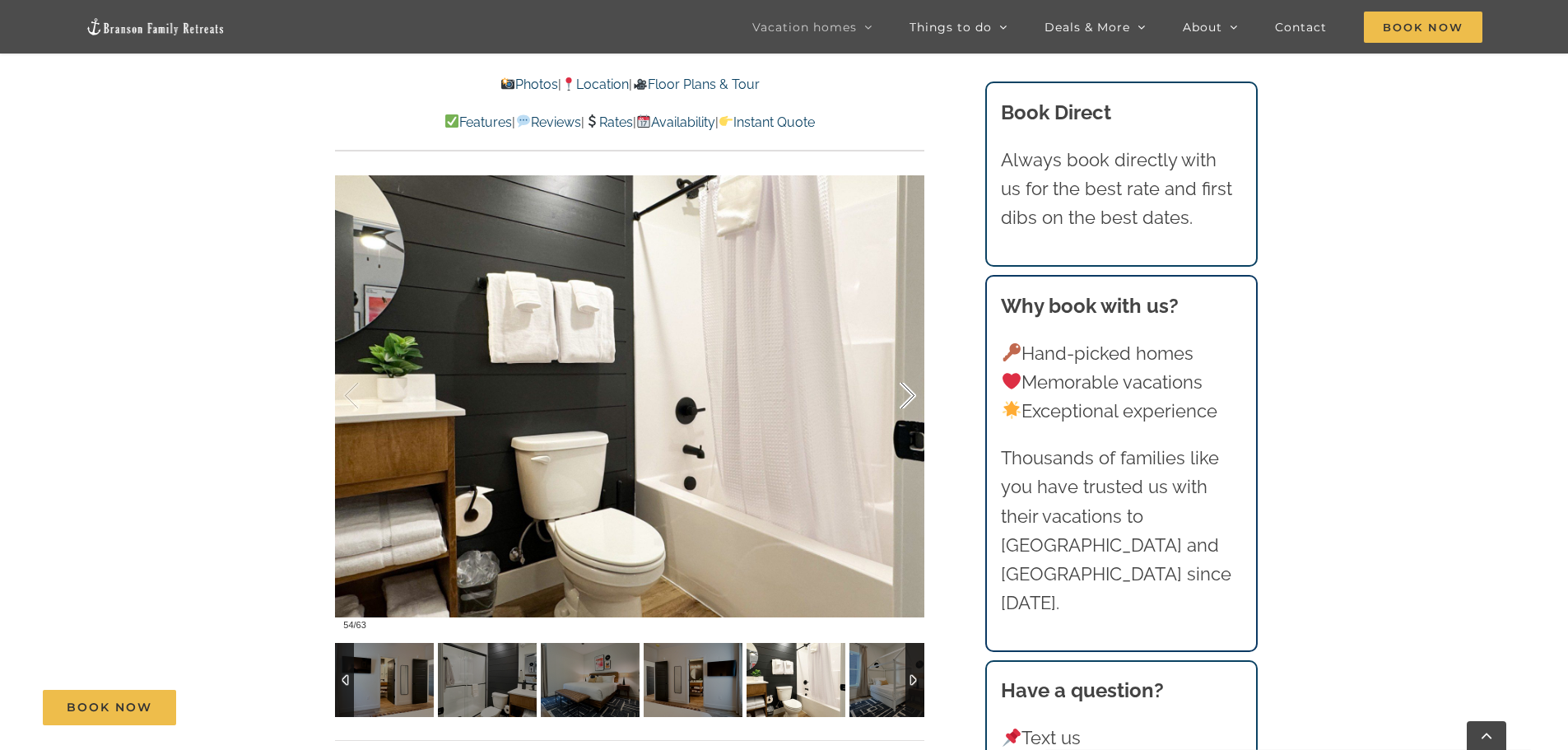
click at [909, 397] on div at bounding box center [890, 395] width 51 height 102
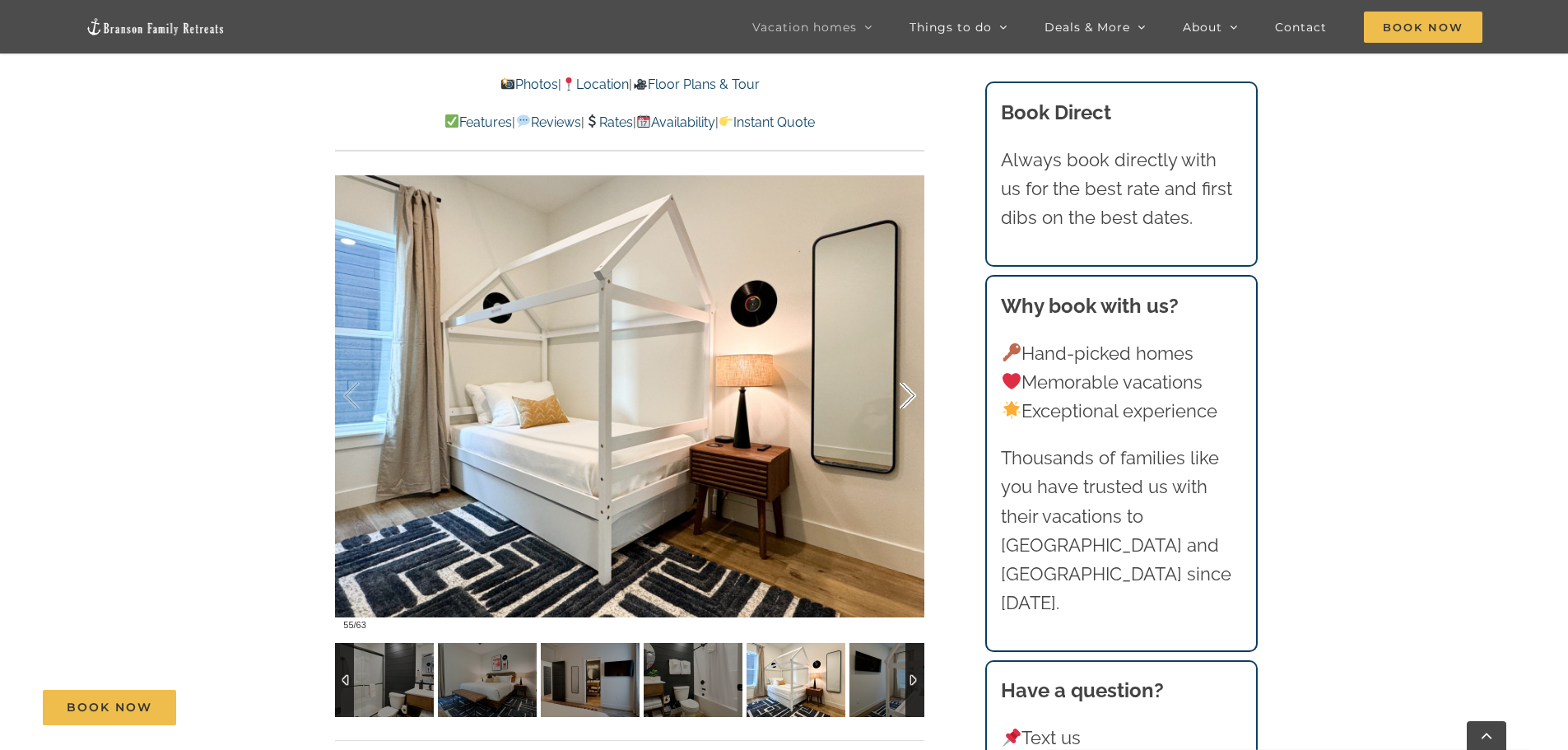
click at [909, 397] on div at bounding box center [890, 395] width 51 height 102
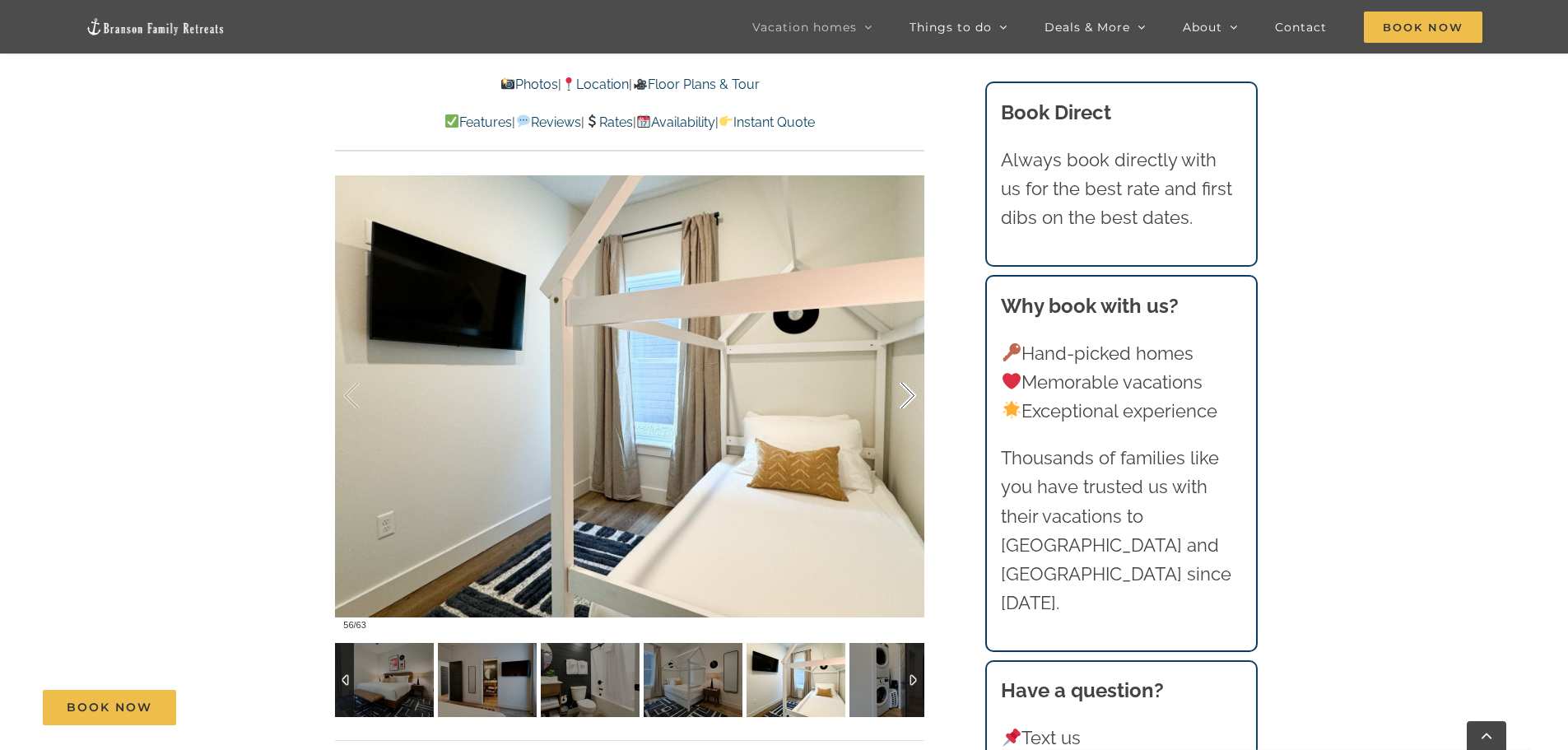
click at [909, 397] on div at bounding box center [890, 395] width 51 height 102
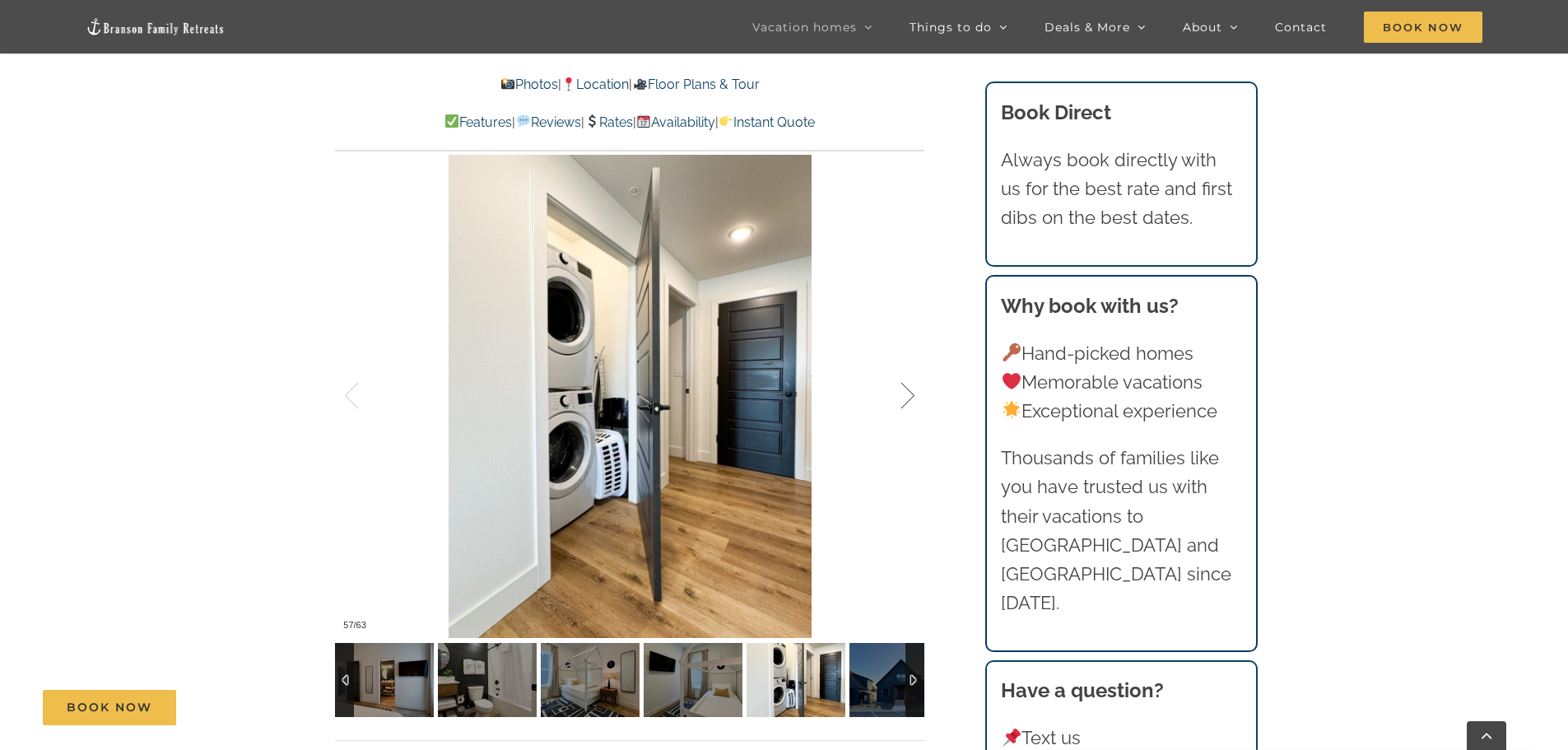
click at [909, 397] on div at bounding box center [890, 395] width 51 height 102
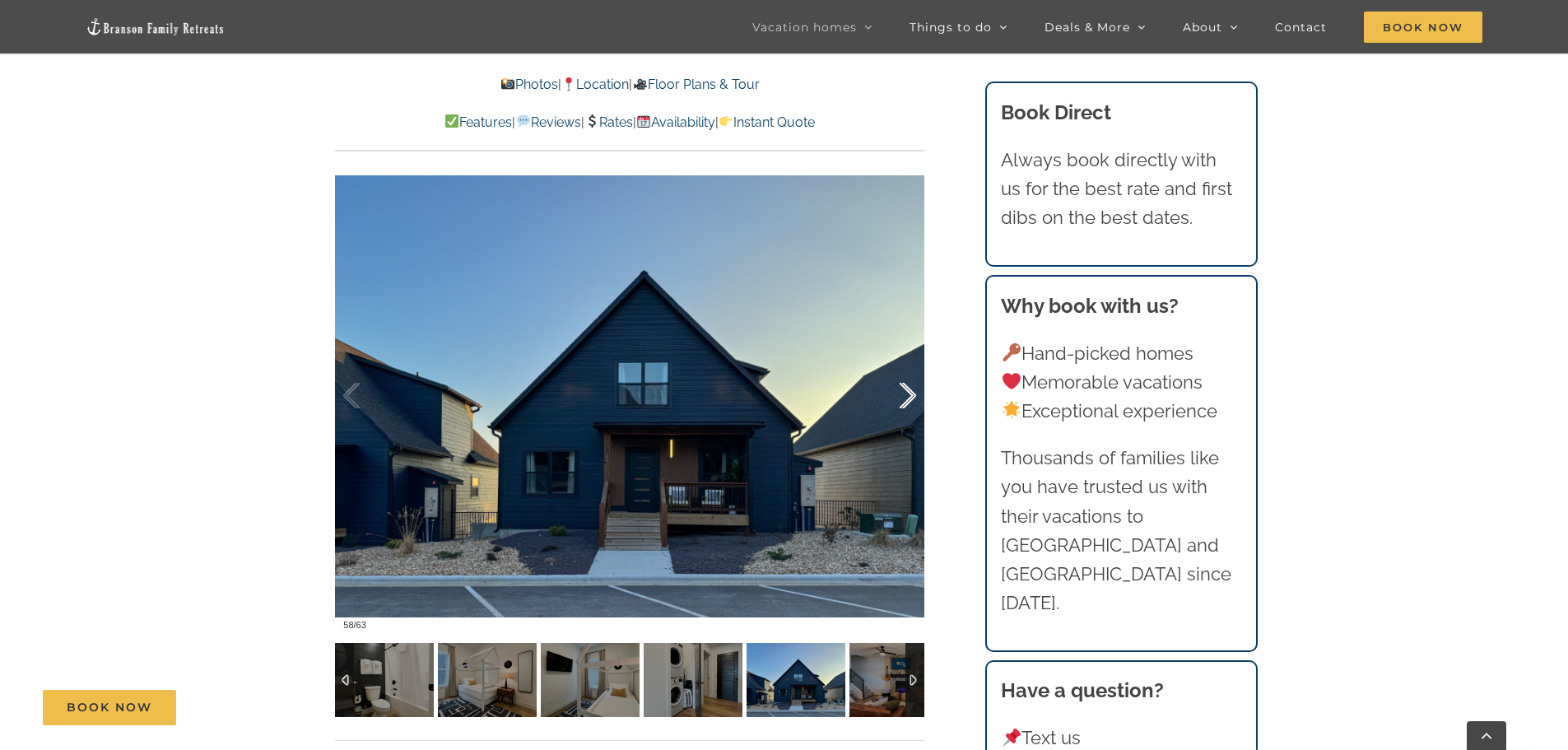
click at [909, 397] on div at bounding box center [890, 395] width 51 height 102
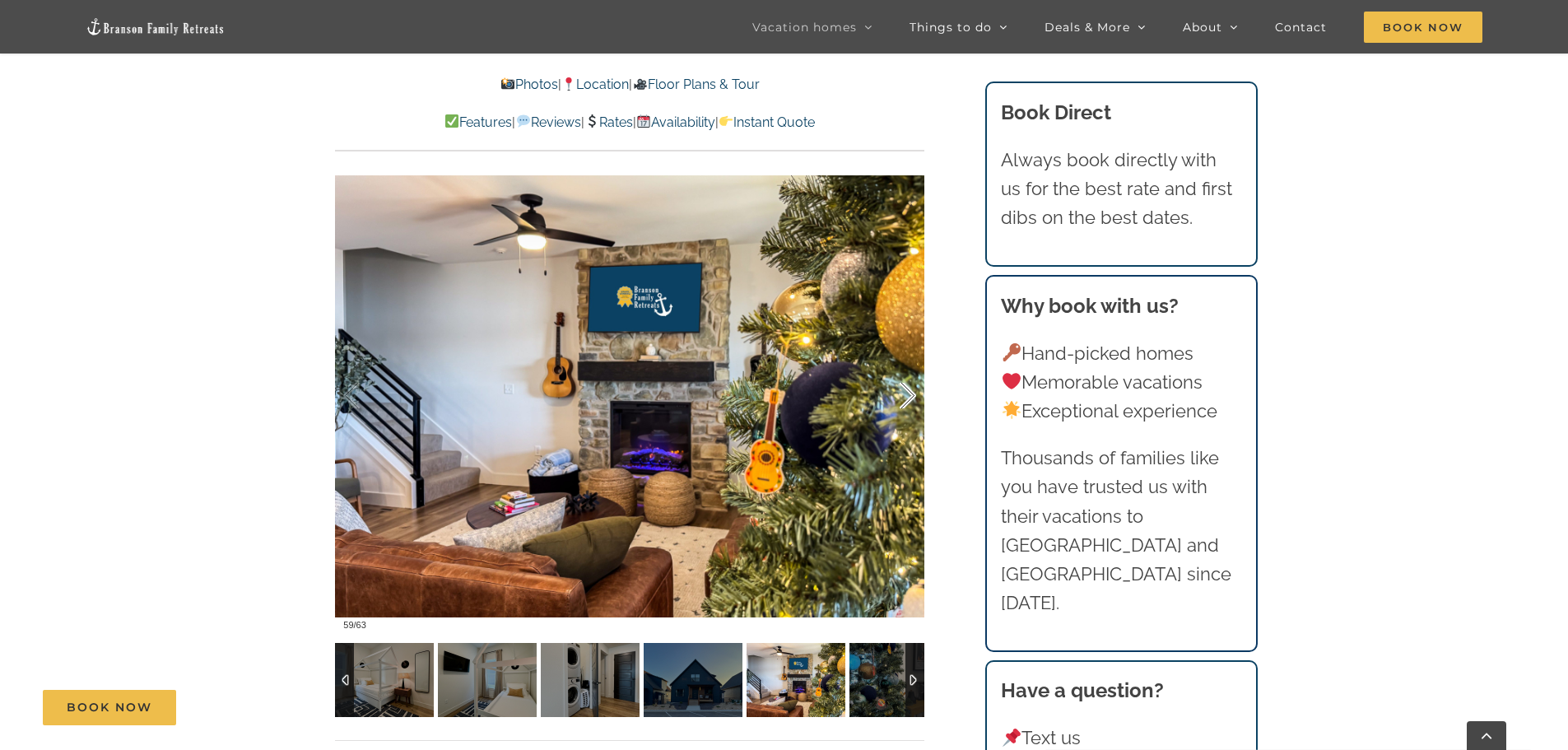
click at [909, 397] on div at bounding box center [890, 395] width 51 height 102
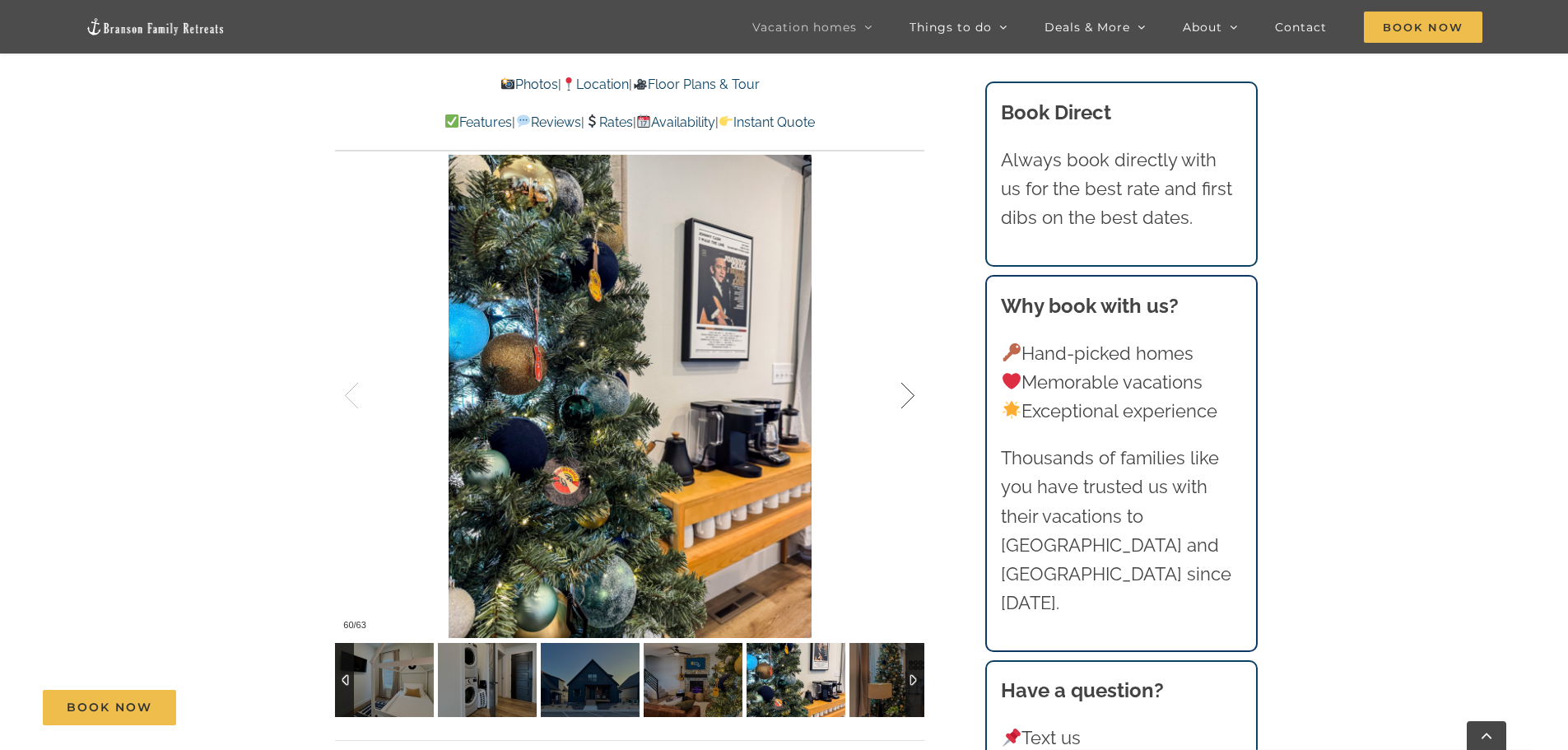
click at [909, 397] on div at bounding box center [890, 395] width 51 height 102
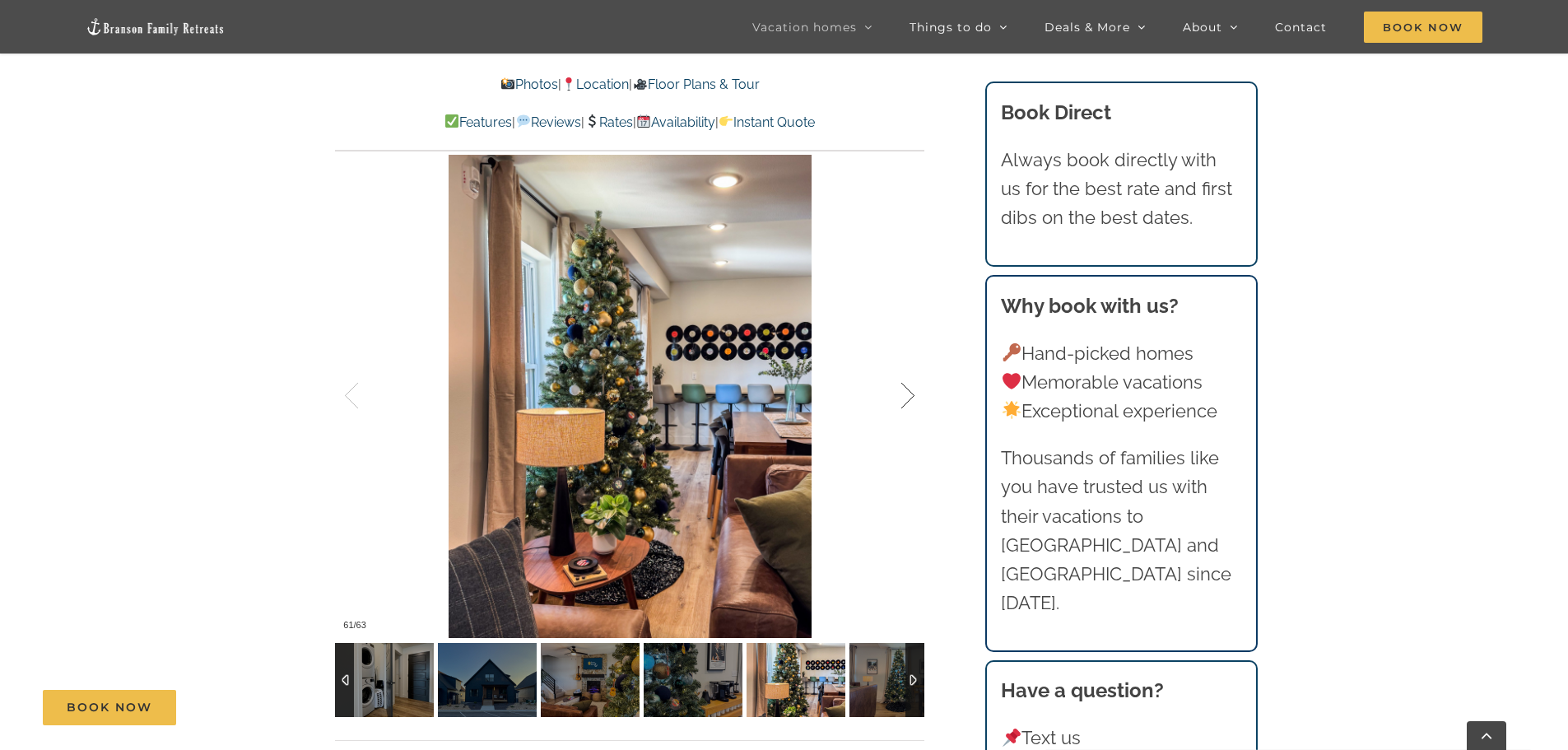
click at [909, 397] on div at bounding box center [890, 395] width 51 height 102
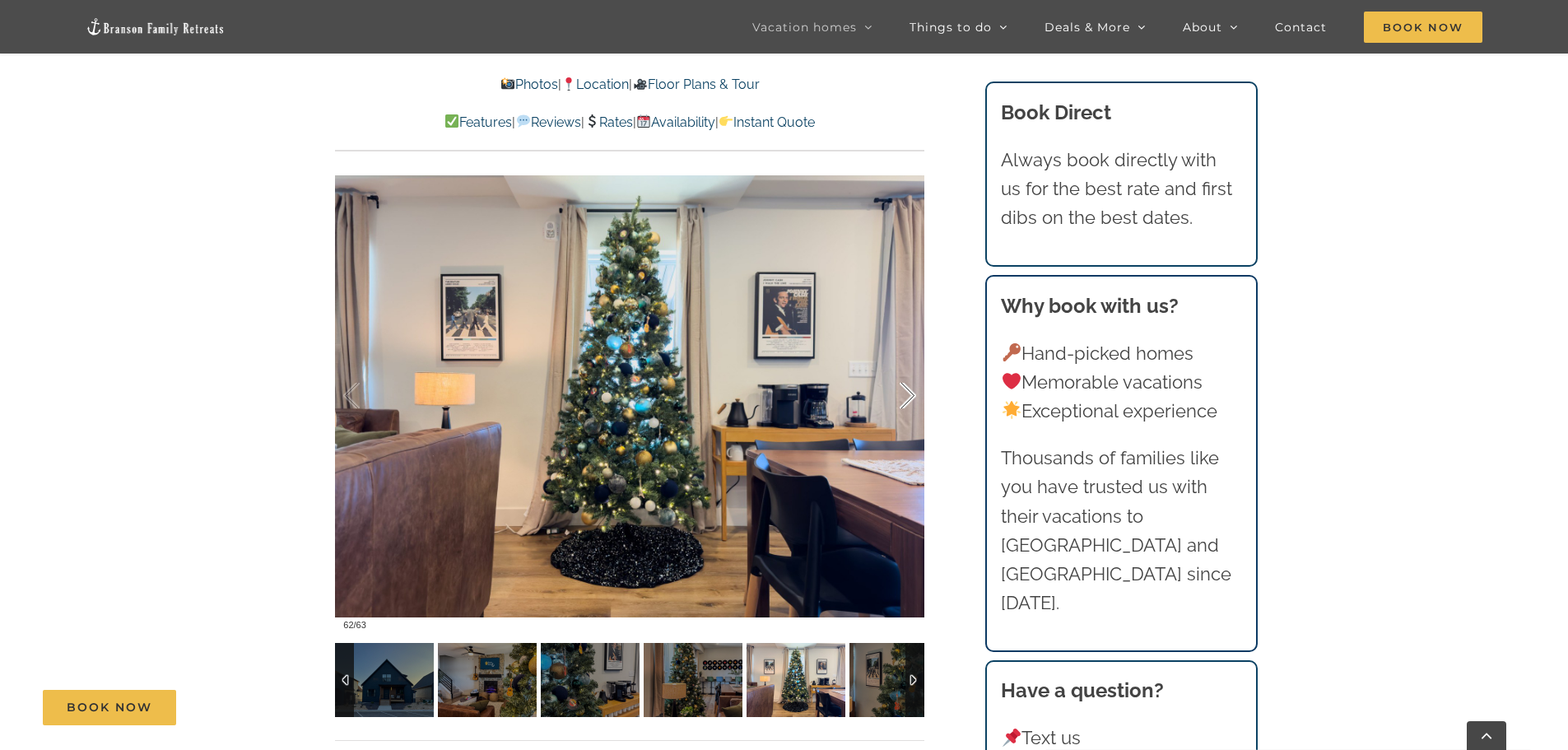
click at [909, 397] on div at bounding box center [890, 395] width 51 height 102
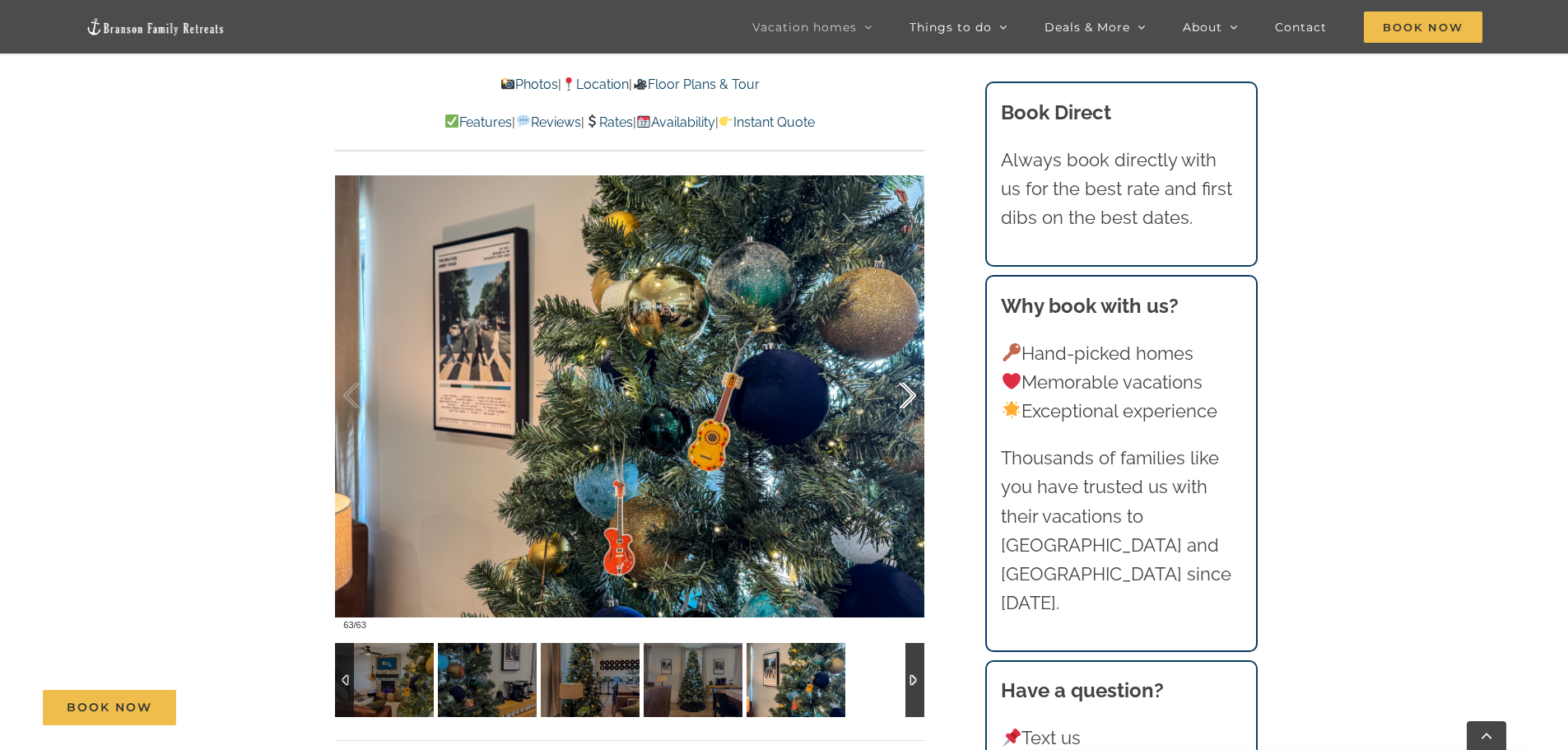
click at [909, 397] on div at bounding box center [890, 395] width 51 height 102
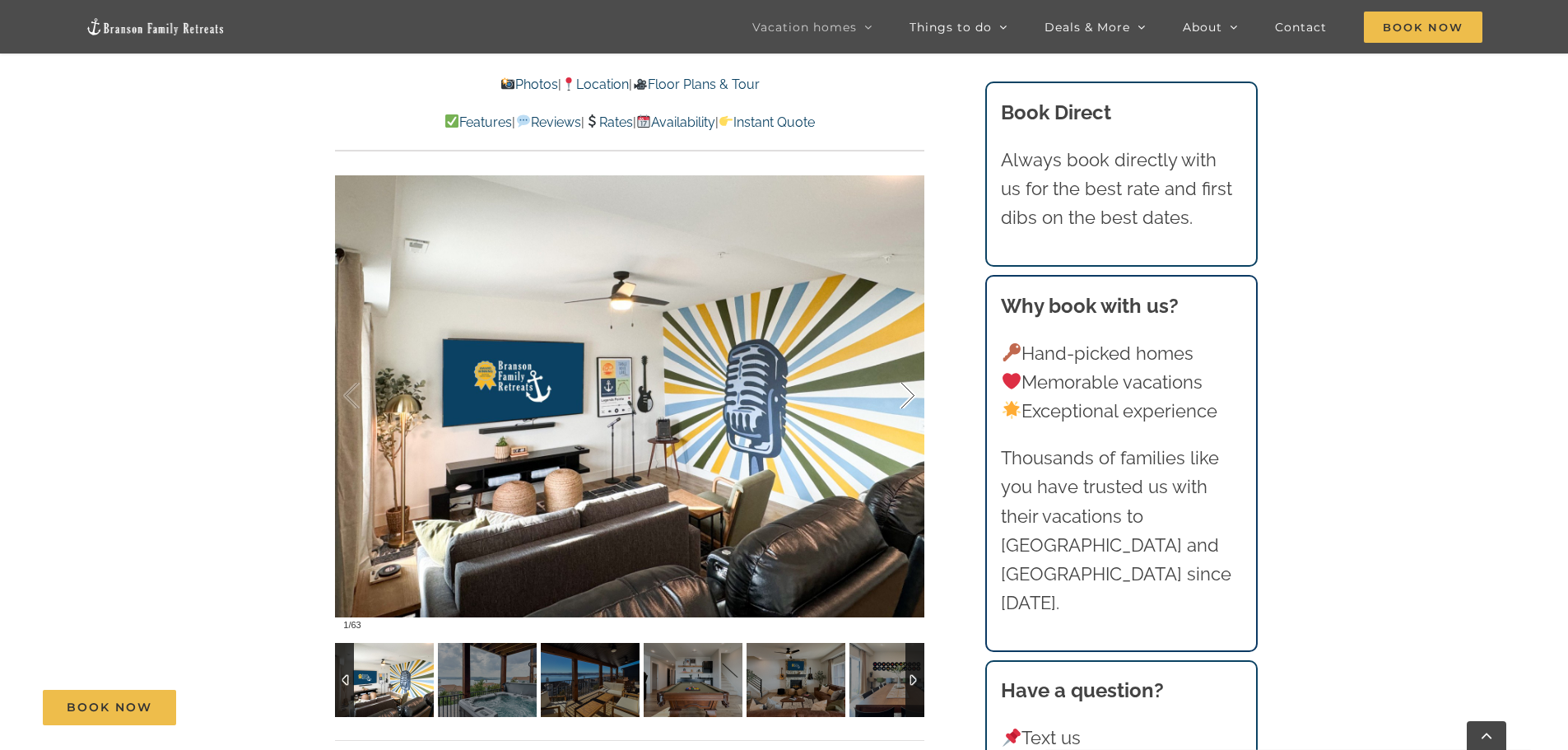
click at [909, 397] on div at bounding box center [890, 395] width 51 height 102
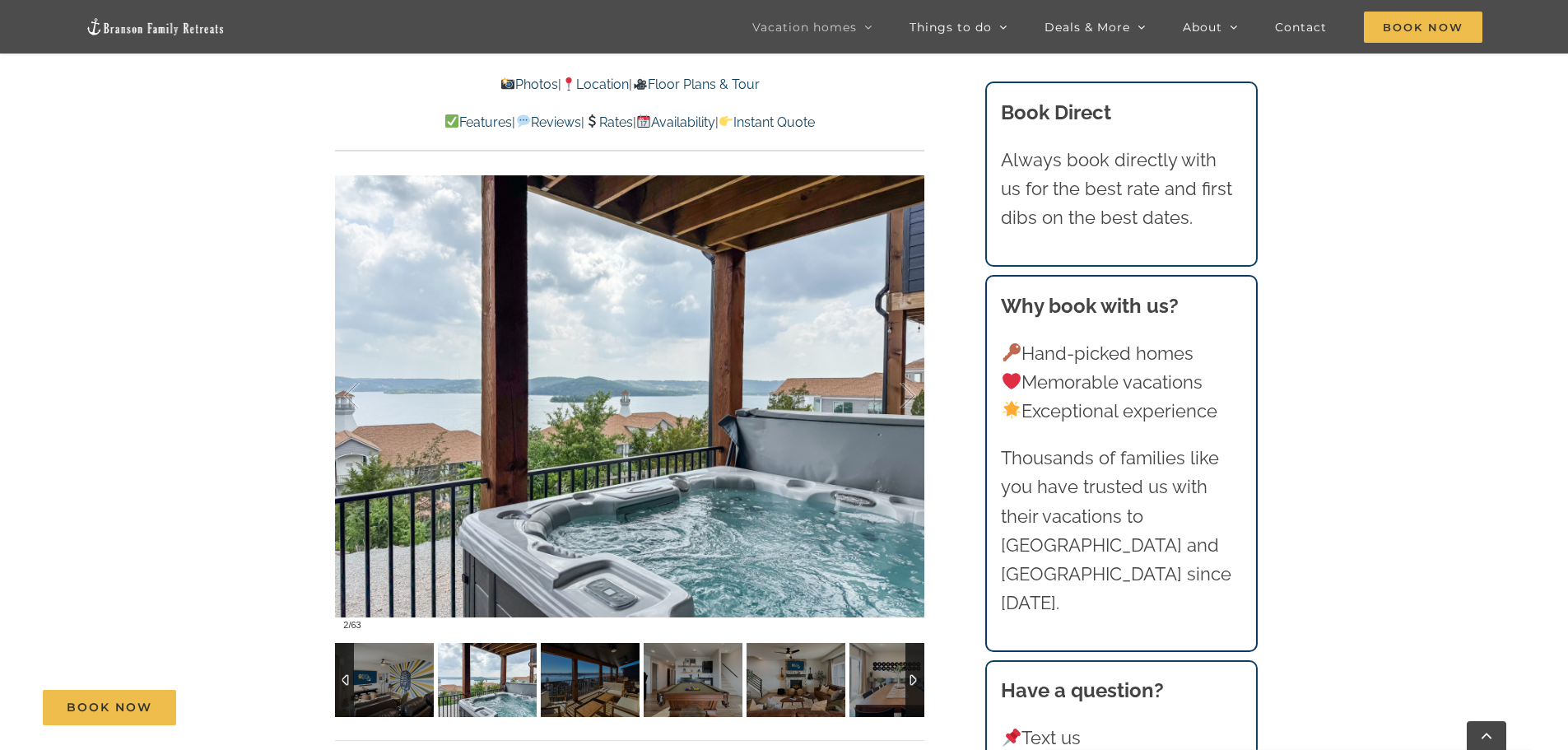
click at [608, 128] on link "Rates" at bounding box center [608, 122] width 49 height 16
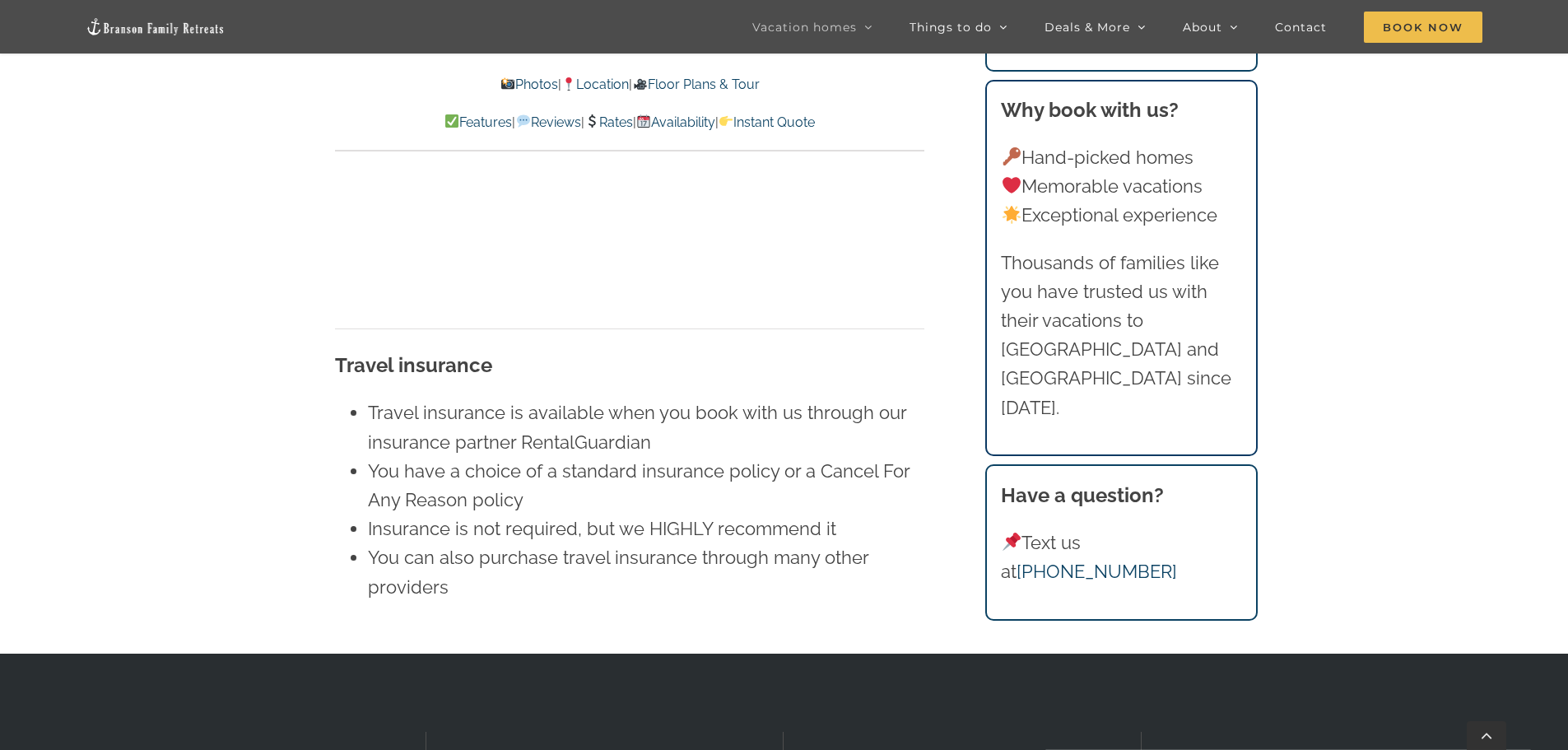
scroll to position [11128, 0]
